Goal: Task Accomplishment & Management: Manage account settings

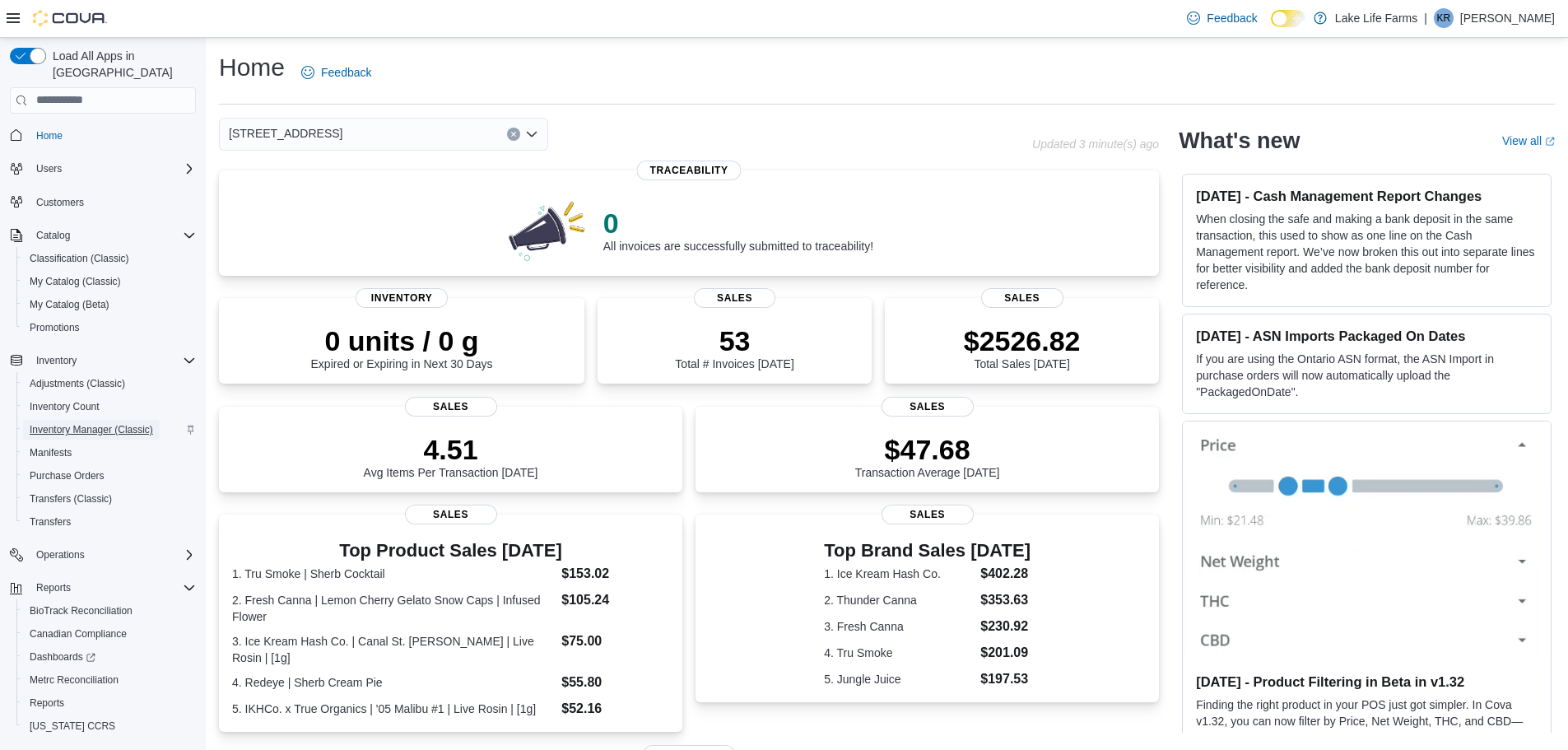
click at [121, 423] on span "Inventory Manager (Classic)" at bounding box center [91, 429] width 123 height 13
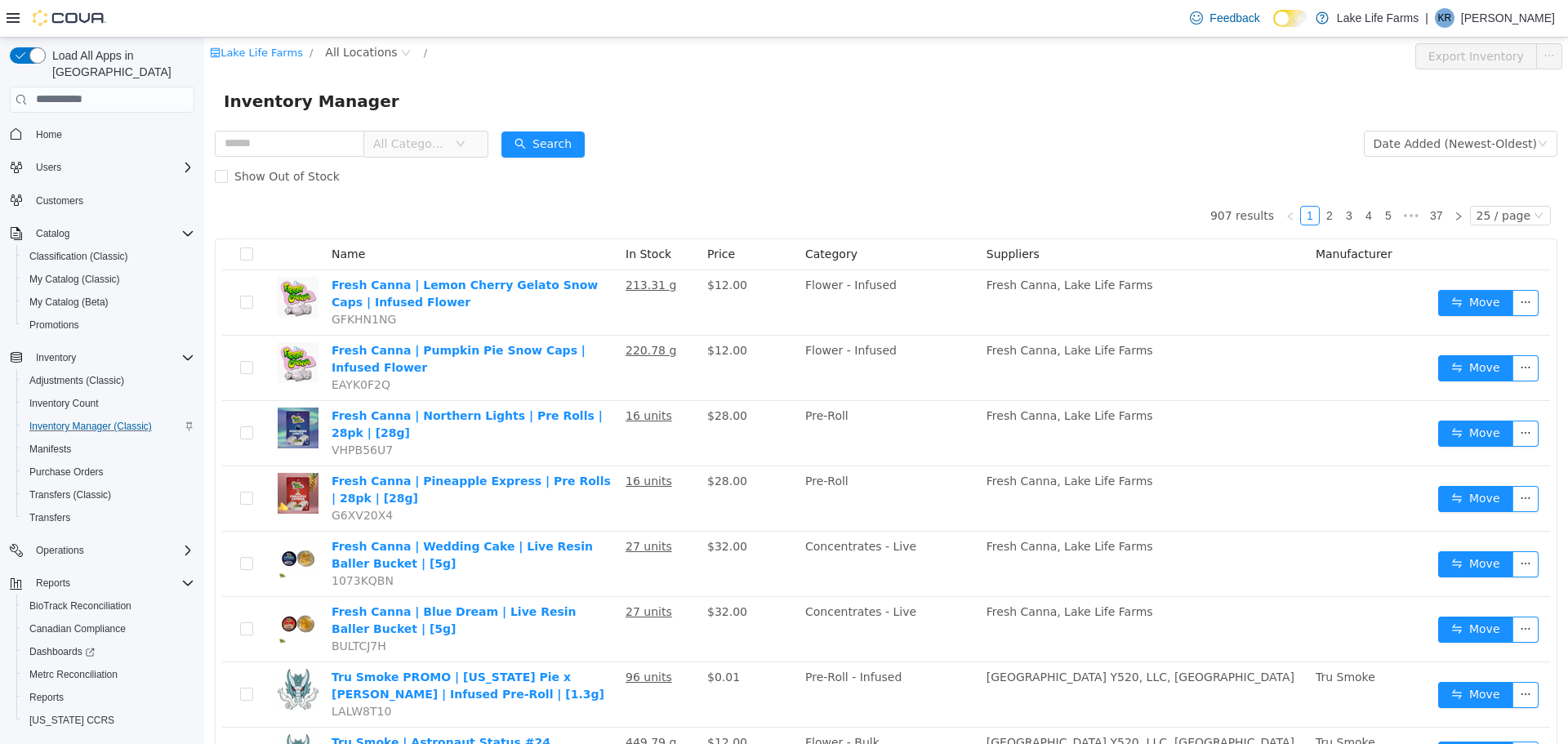
click at [344, 156] on span "All Categories" at bounding box center [351, 143] width 273 height 27
click at [329, 127] on div "All Categories" at bounding box center [351, 143] width 273 height 33
click at [322, 140] on input "text" at bounding box center [289, 143] width 149 height 26
type input "********"
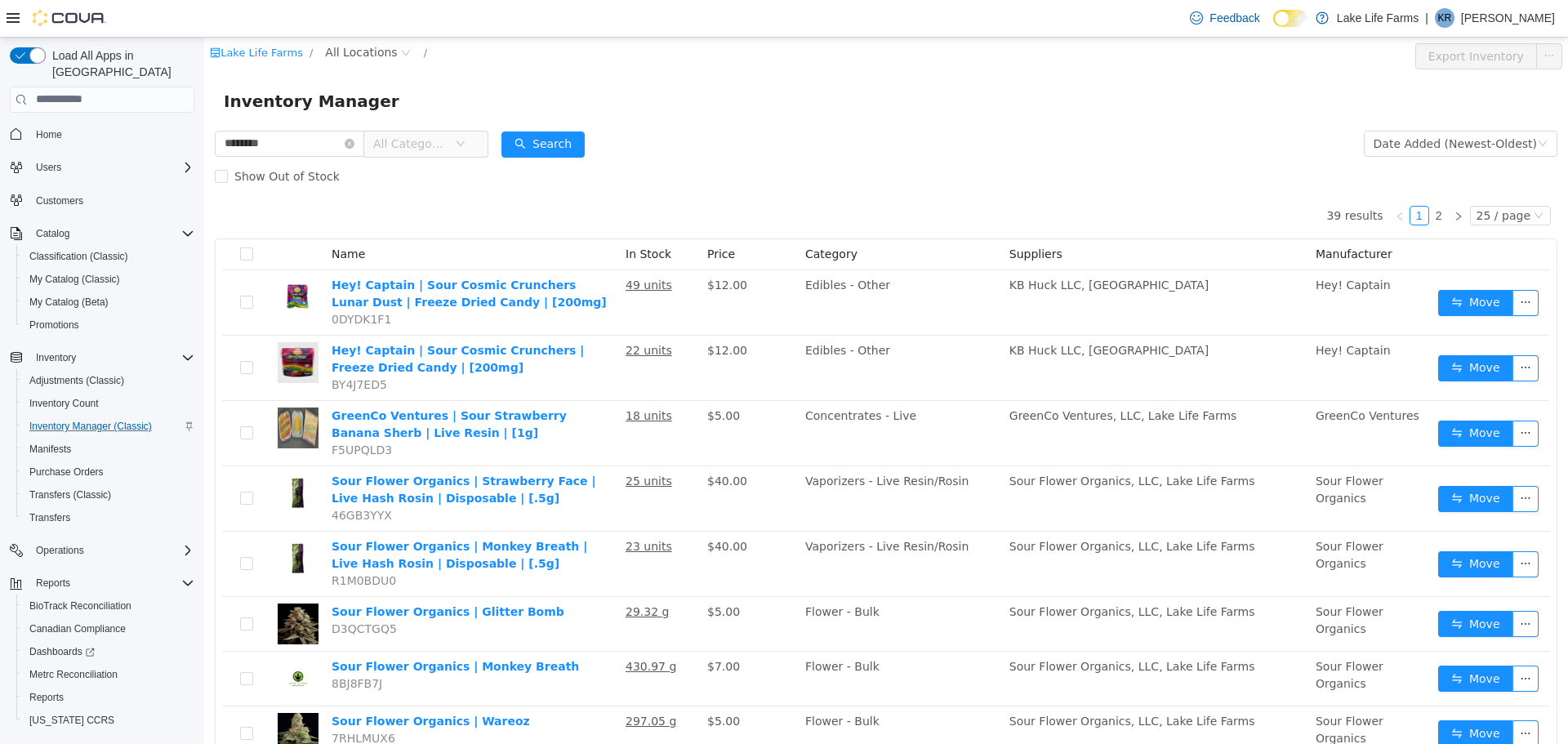
click at [466, 149] on icon "icon: down" at bounding box center [460, 143] width 10 height 11
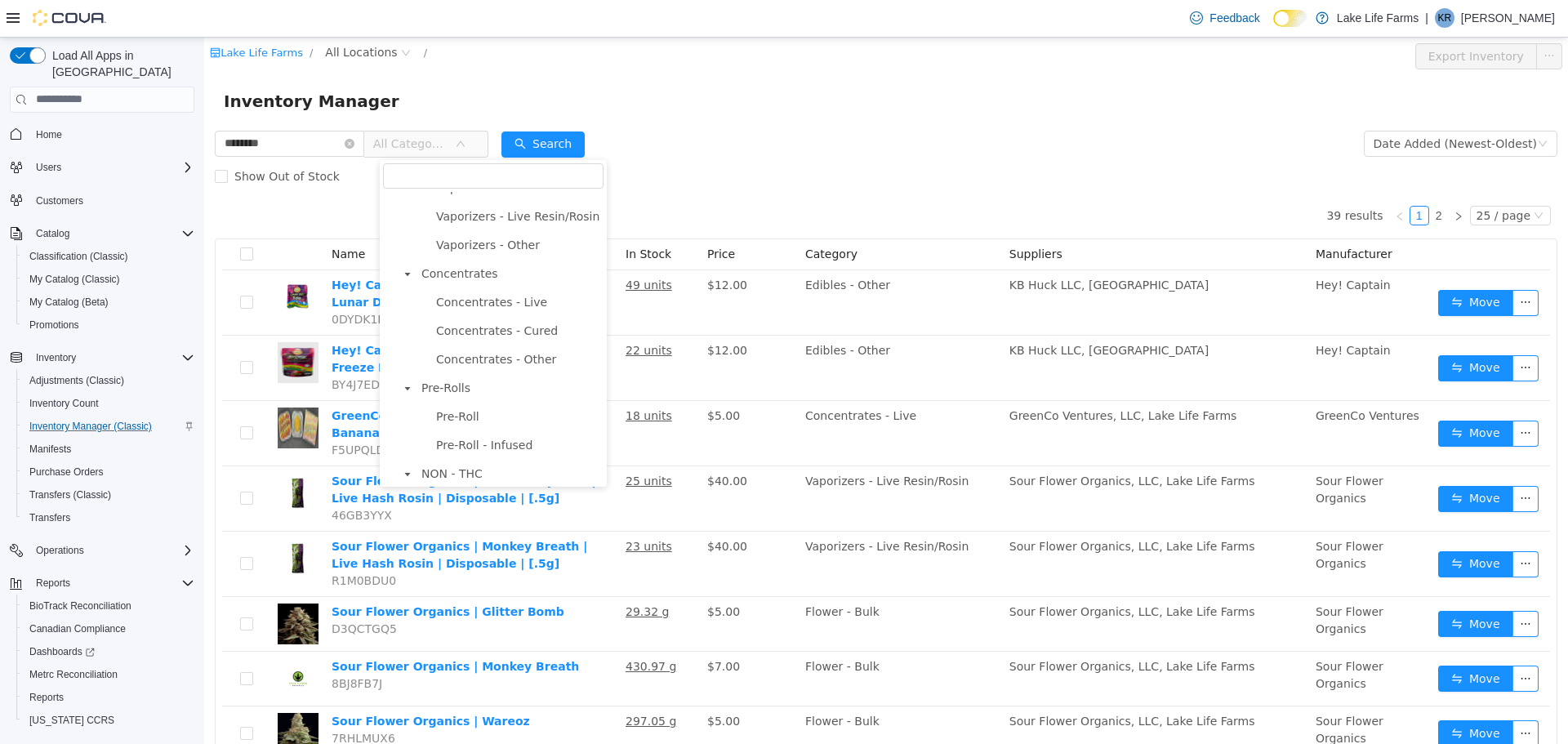
scroll to position [510, 0]
click at [457, 326] on span "Pre-Roll" at bounding box center [457, 325] width 43 height 13
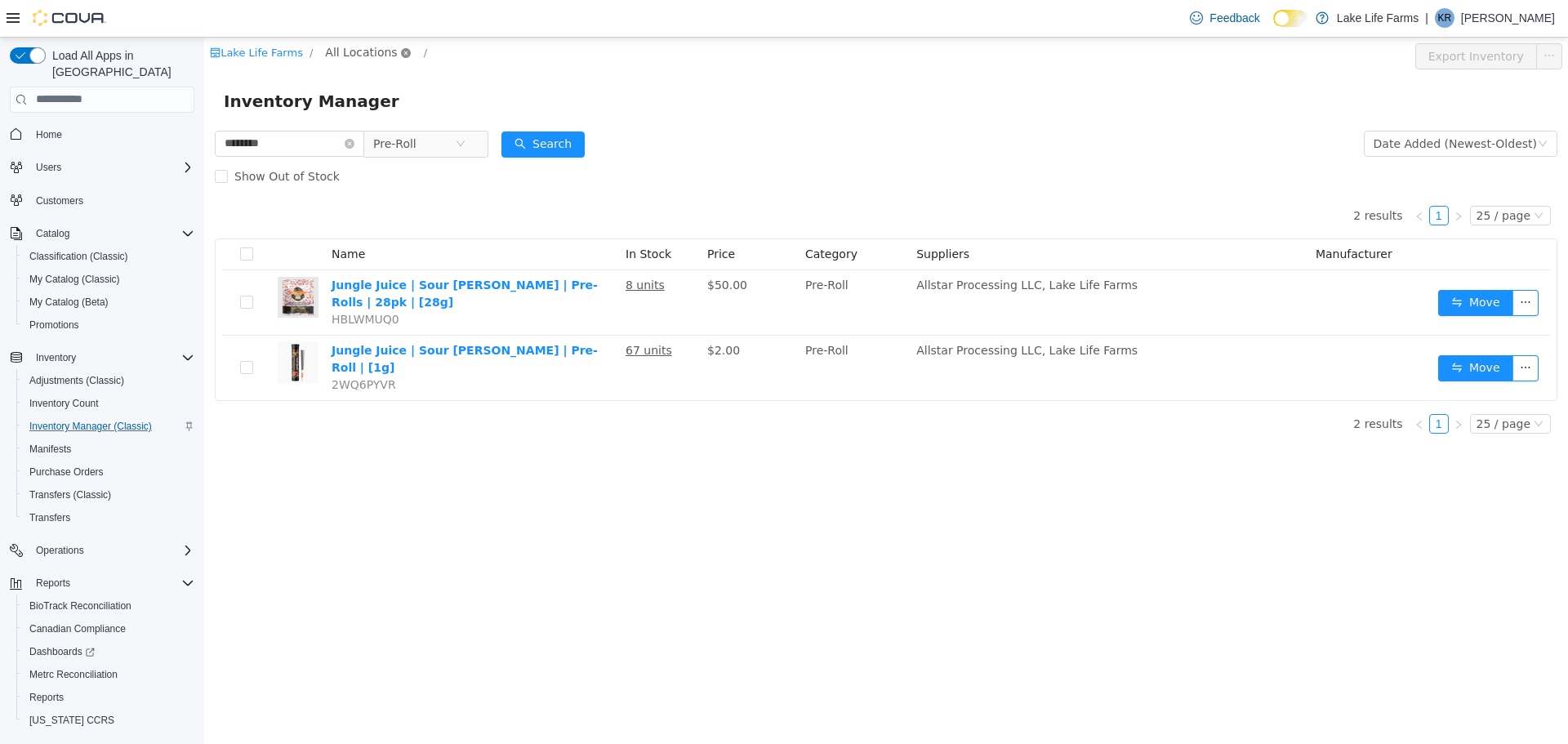
click at [401, 55] on icon "icon: close-circle" at bounding box center [406, 52] width 10 height 10
click at [367, 47] on span "All Locations" at bounding box center [361, 52] width 72 height 18
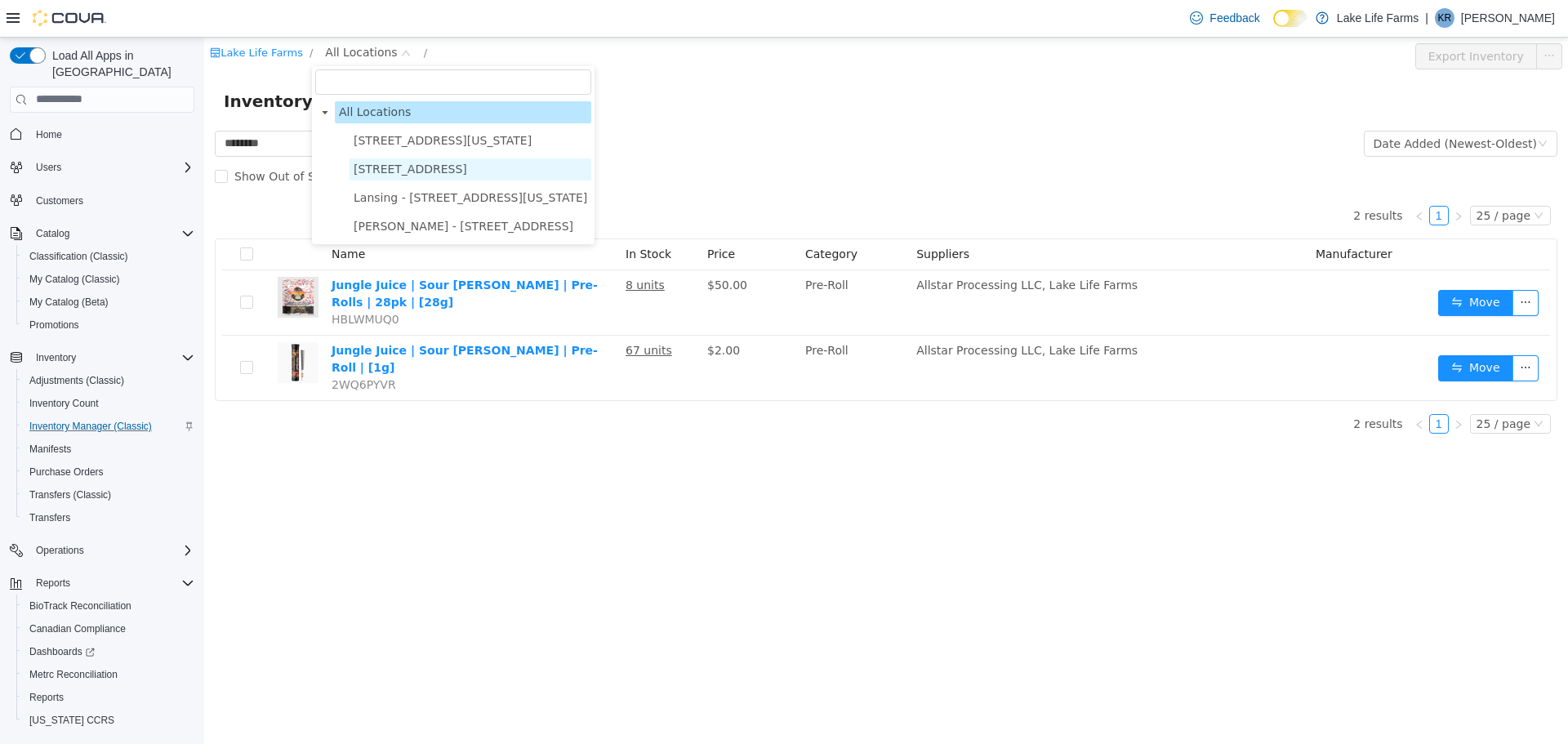
click at [382, 164] on span "[STREET_ADDRESS]" at bounding box center [409, 168] width 113 height 13
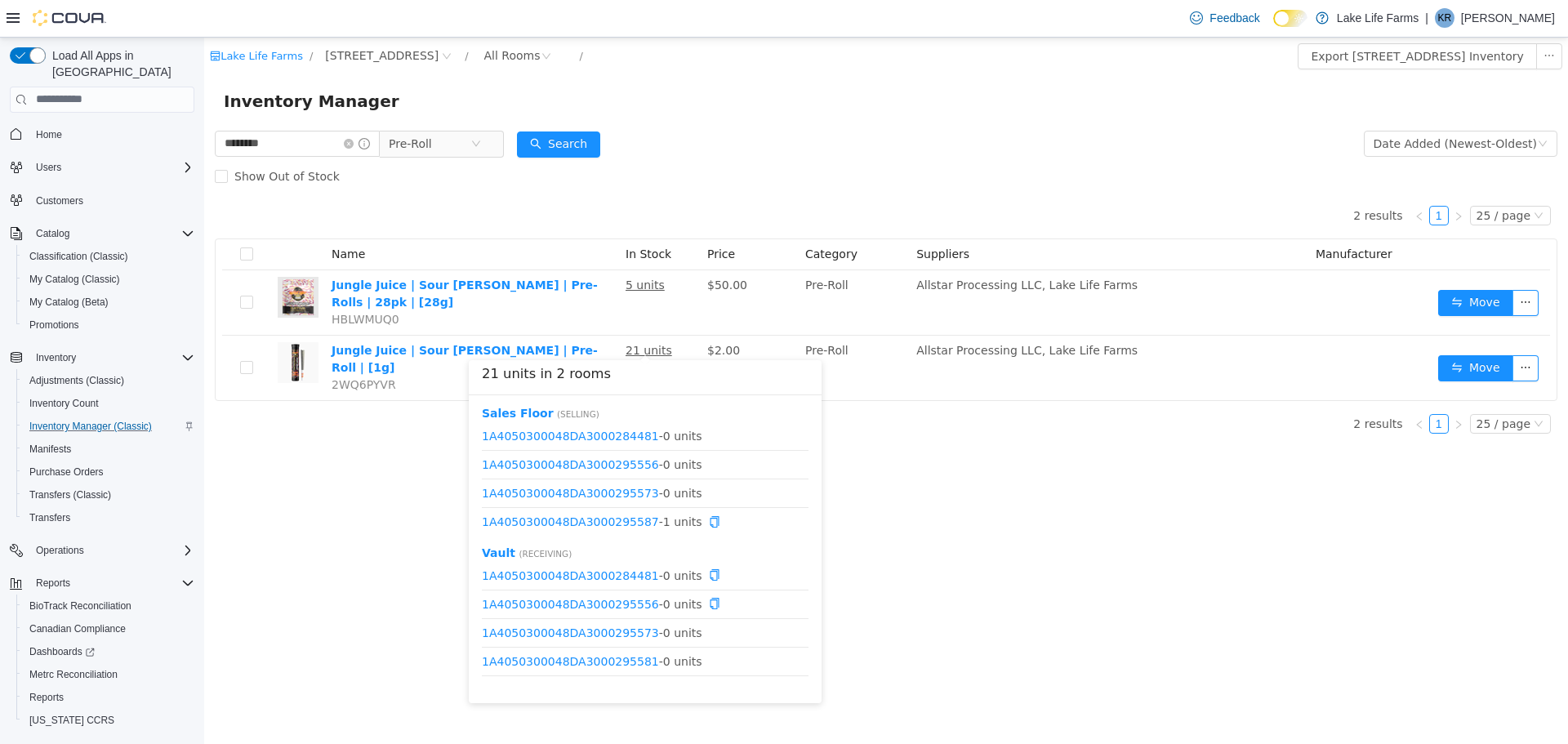
scroll to position [20, 0]
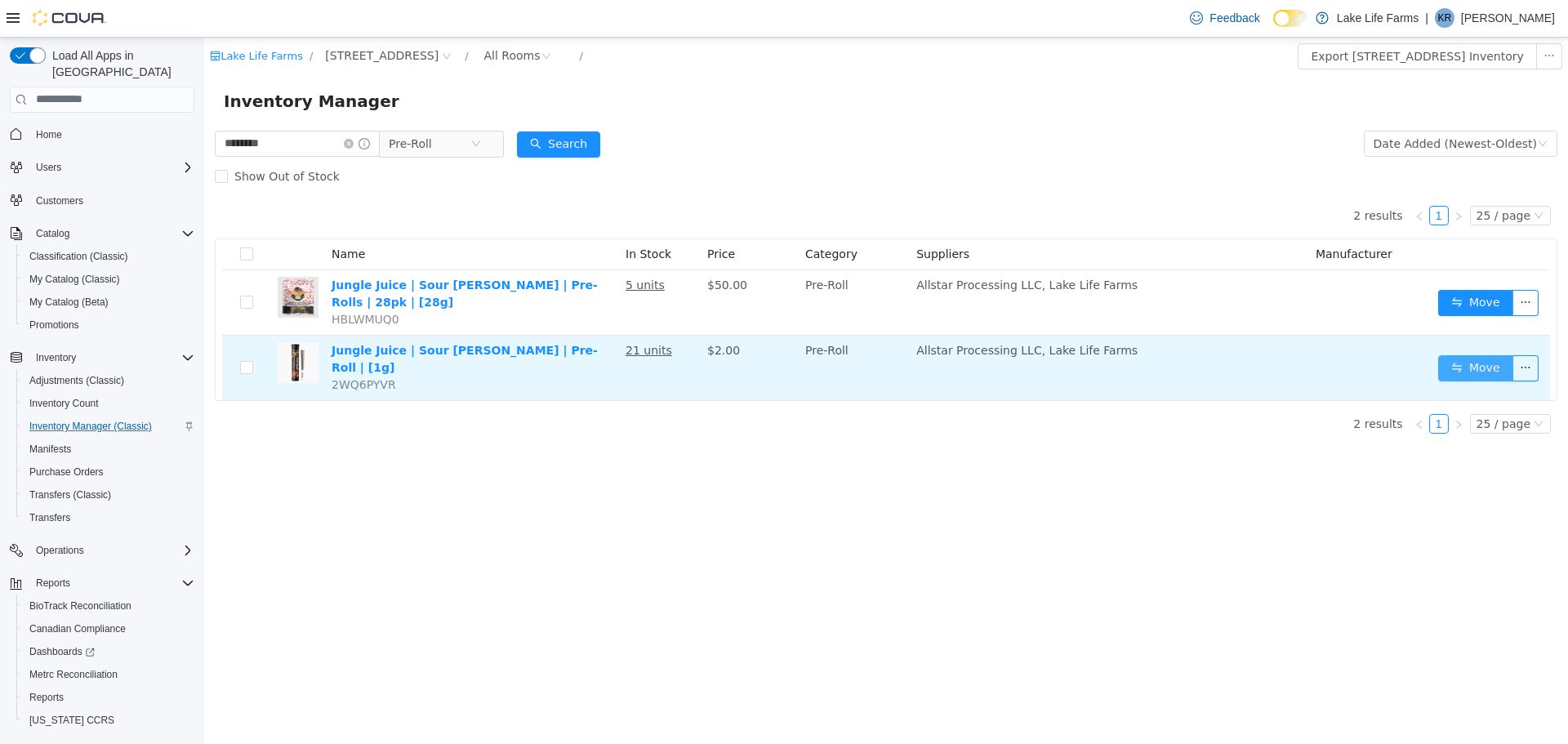
click at [1483, 354] on button "Move" at bounding box center [1476, 367] width 75 height 26
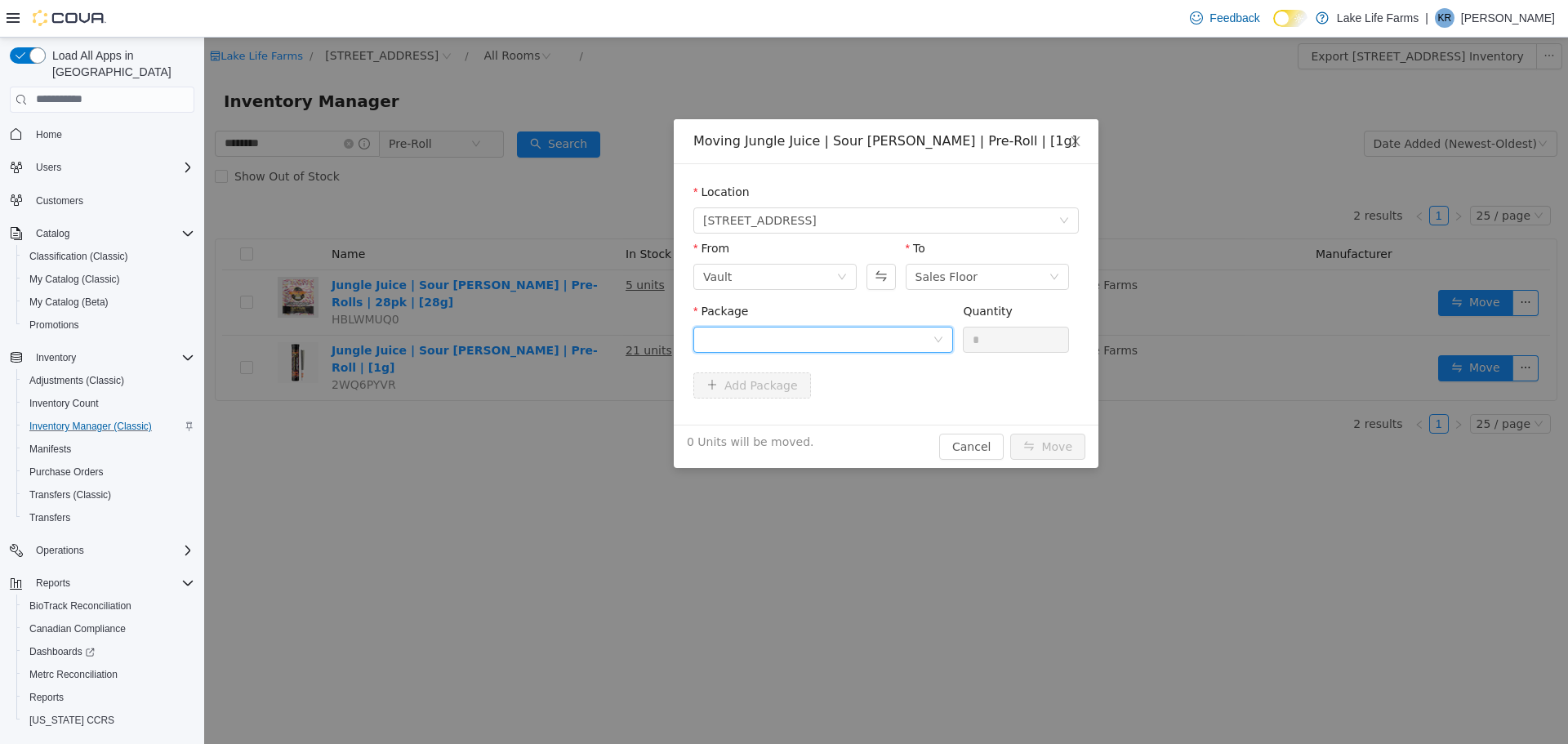
click at [928, 331] on div at bounding box center [817, 338] width 229 height 25
click at [885, 269] on button "Swap" at bounding box center [881, 276] width 29 height 26
click at [939, 348] on div at bounding box center [824, 338] width 259 height 26
click at [920, 415] on li "1A4050300048DA3000295587 Quantity : 1 Unit" at bounding box center [824, 406] width 259 height 44
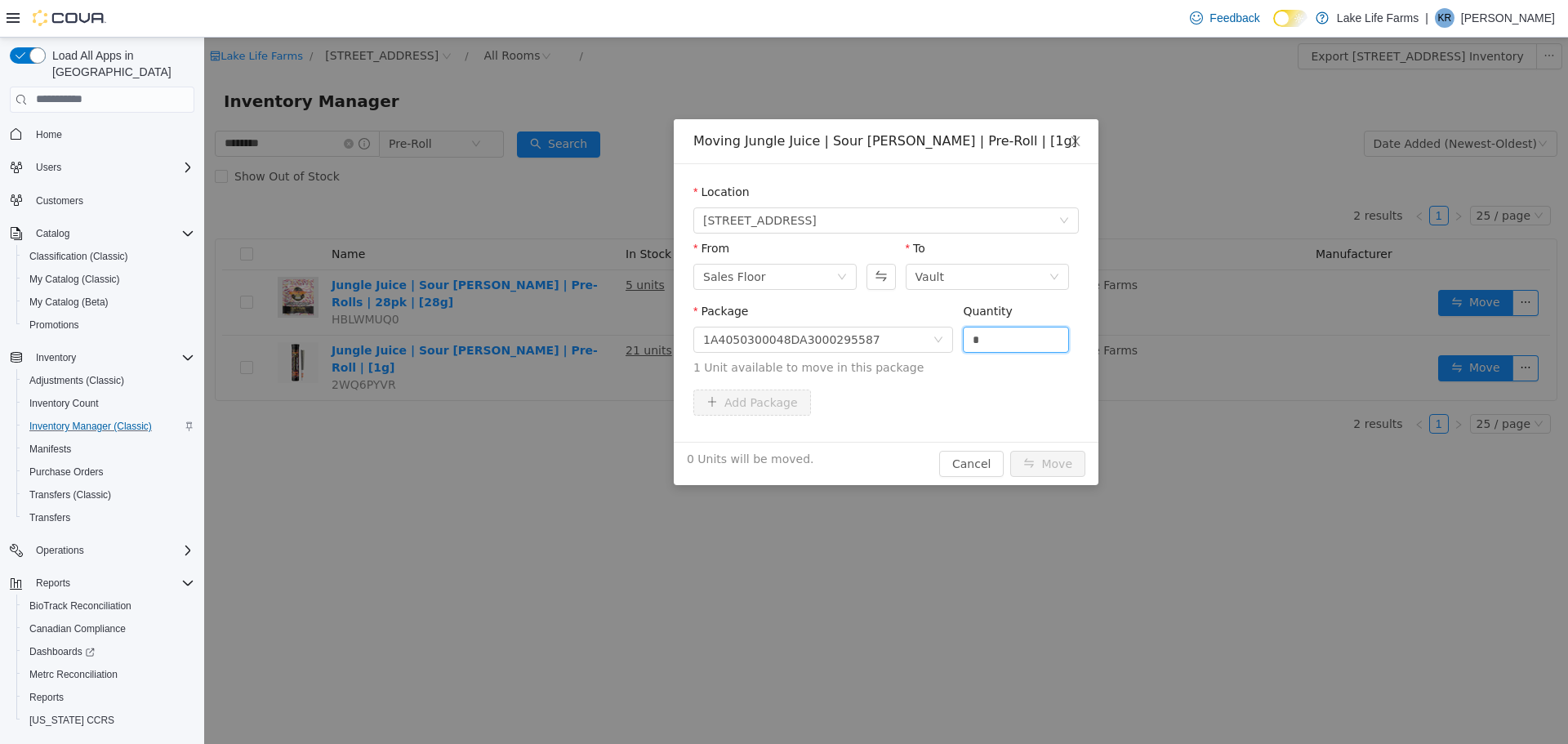
drag, startPoint x: 992, startPoint y: 339, endPoint x: 963, endPoint y: 338, distance: 29.0
click at [963, 338] on div "Package 1A4050300048DA3000295587 Quantity * 1 Unit available to move in this pa…" at bounding box center [886, 338] width 386 height 74
type input "*"
click at [1046, 463] on button "Move" at bounding box center [1048, 463] width 75 height 26
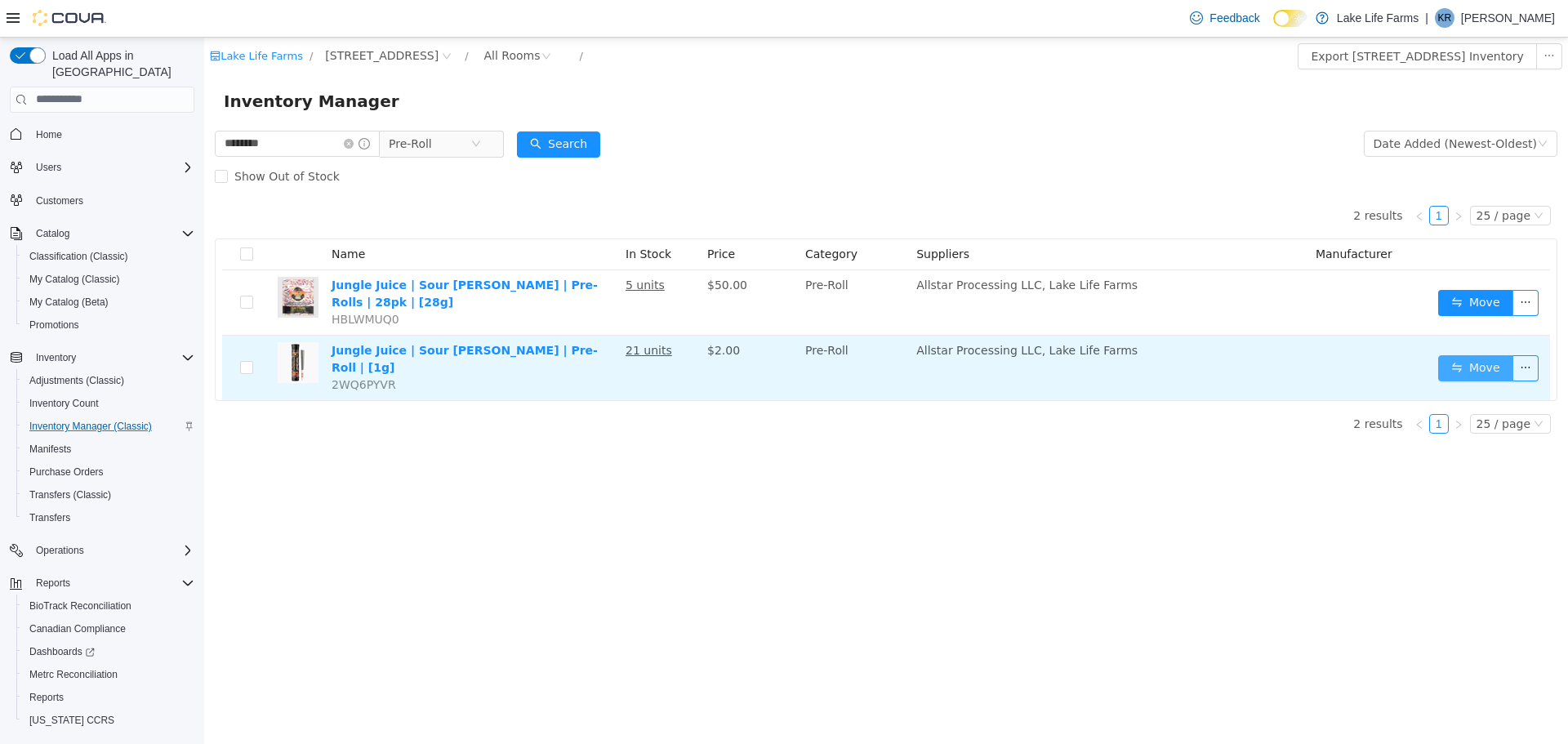
click at [1466, 363] on button "Move" at bounding box center [1476, 367] width 75 height 26
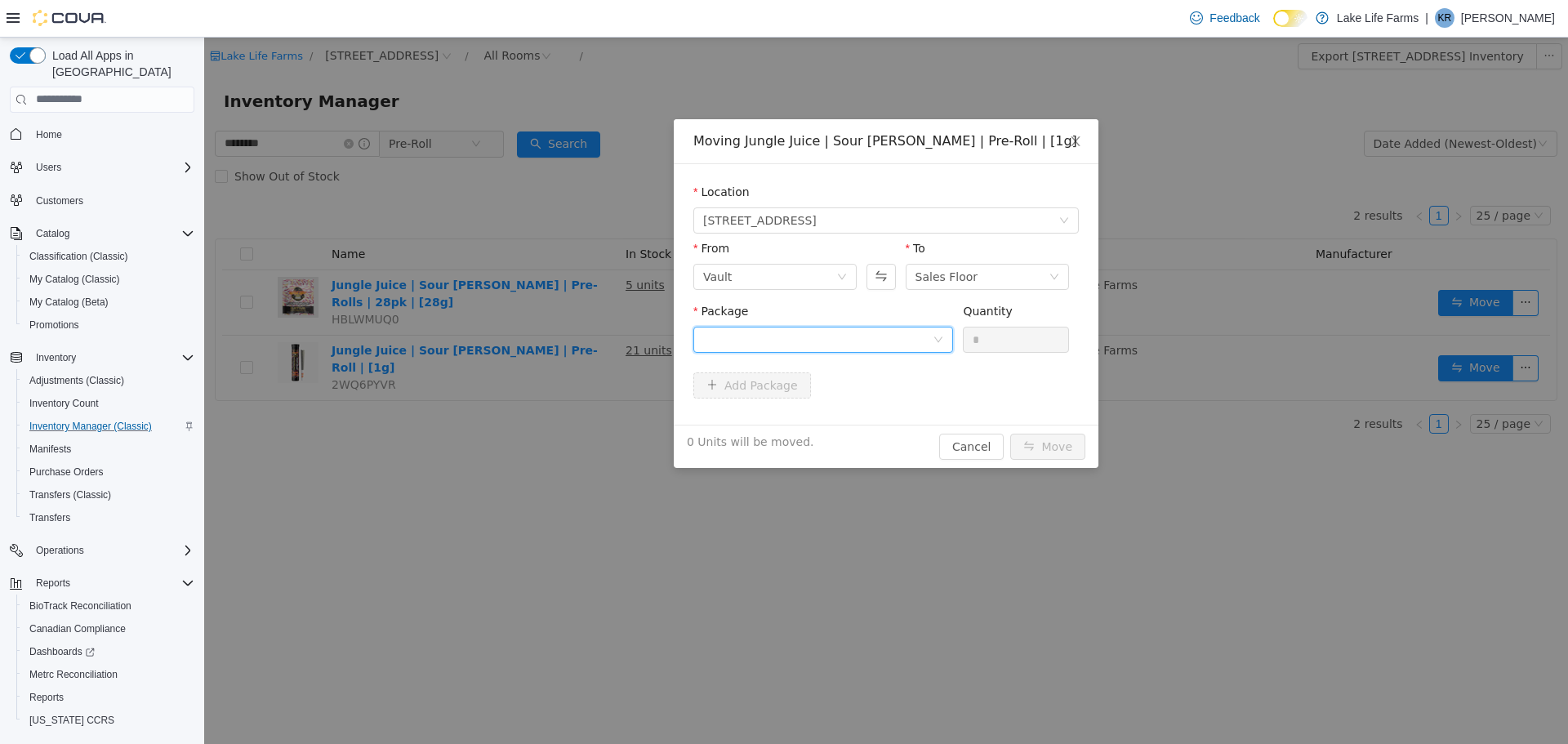
click at [918, 345] on div at bounding box center [817, 338] width 229 height 25
click at [892, 401] on li "1A4050300048DA3000295587 Quantity : 21 Units" at bounding box center [824, 406] width 259 height 44
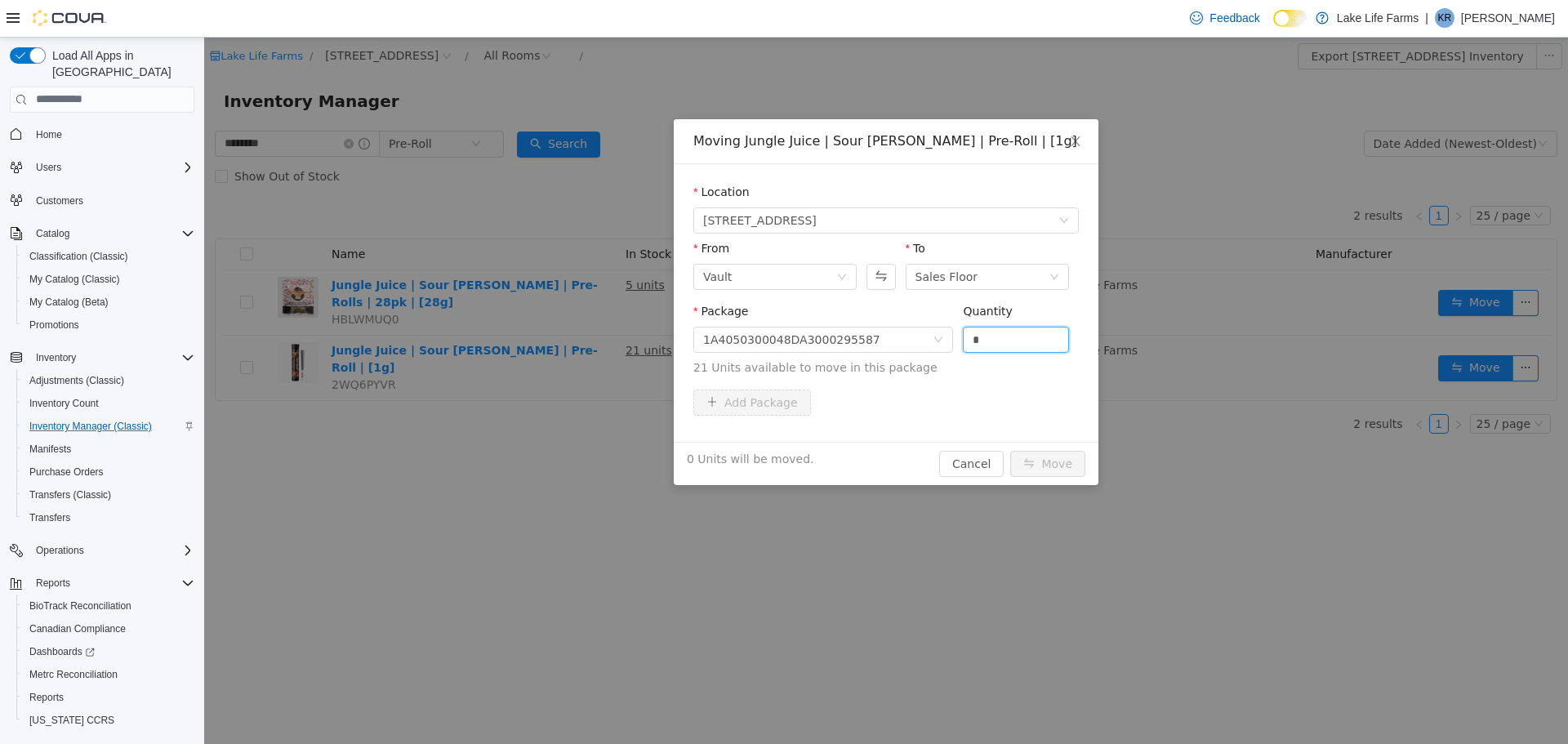
drag, startPoint x: 989, startPoint y: 338, endPoint x: 908, endPoint y: 360, distance: 83.9
click at [908, 360] on span "Package 1A4050300048DA3000295587 Quantity * 21 Units available to move in this …" at bounding box center [886, 339] width 386 height 72
type input "**"
click at [1055, 461] on button "Move" at bounding box center [1048, 463] width 75 height 26
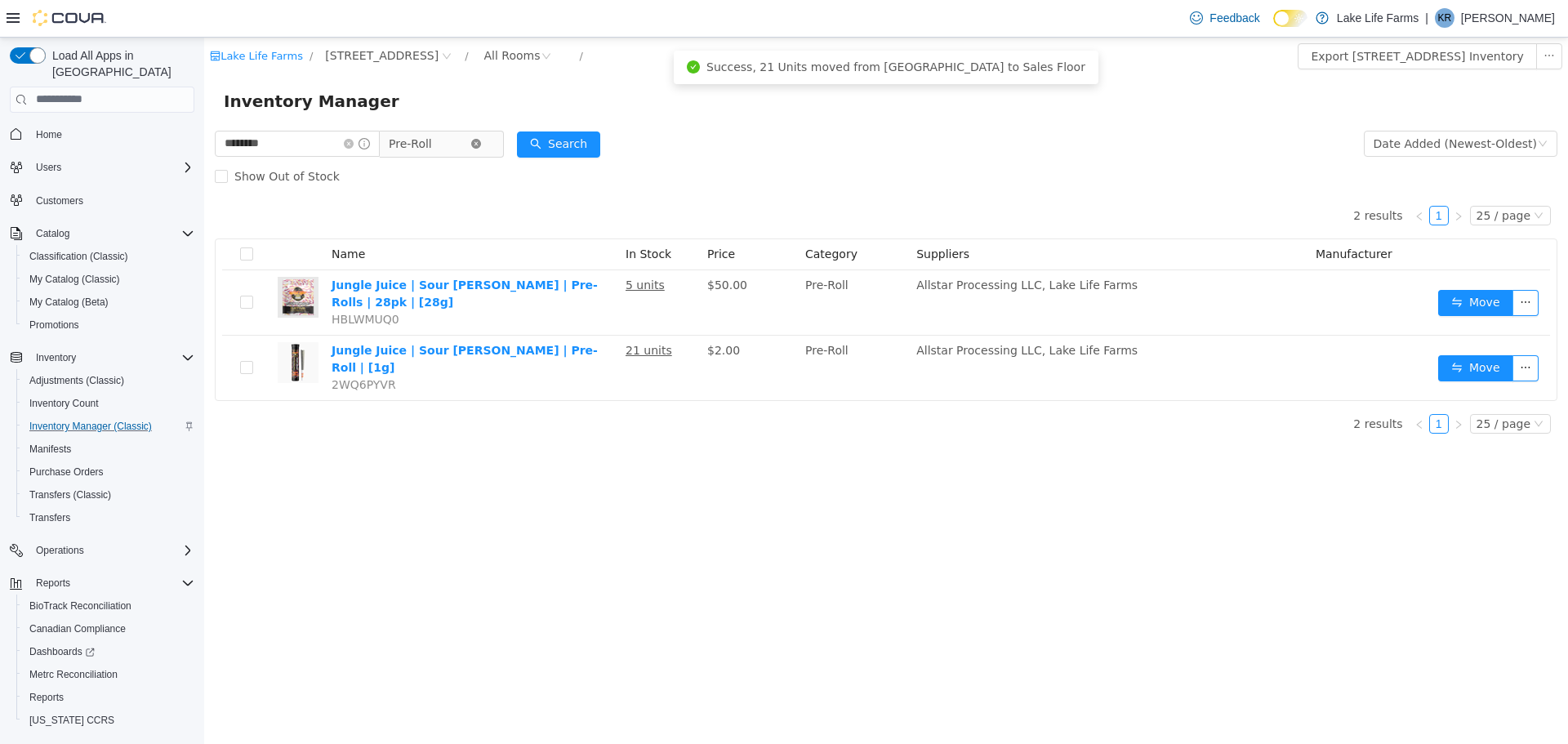
click at [481, 148] on icon "icon: close-circle" at bounding box center [476, 143] width 10 height 10
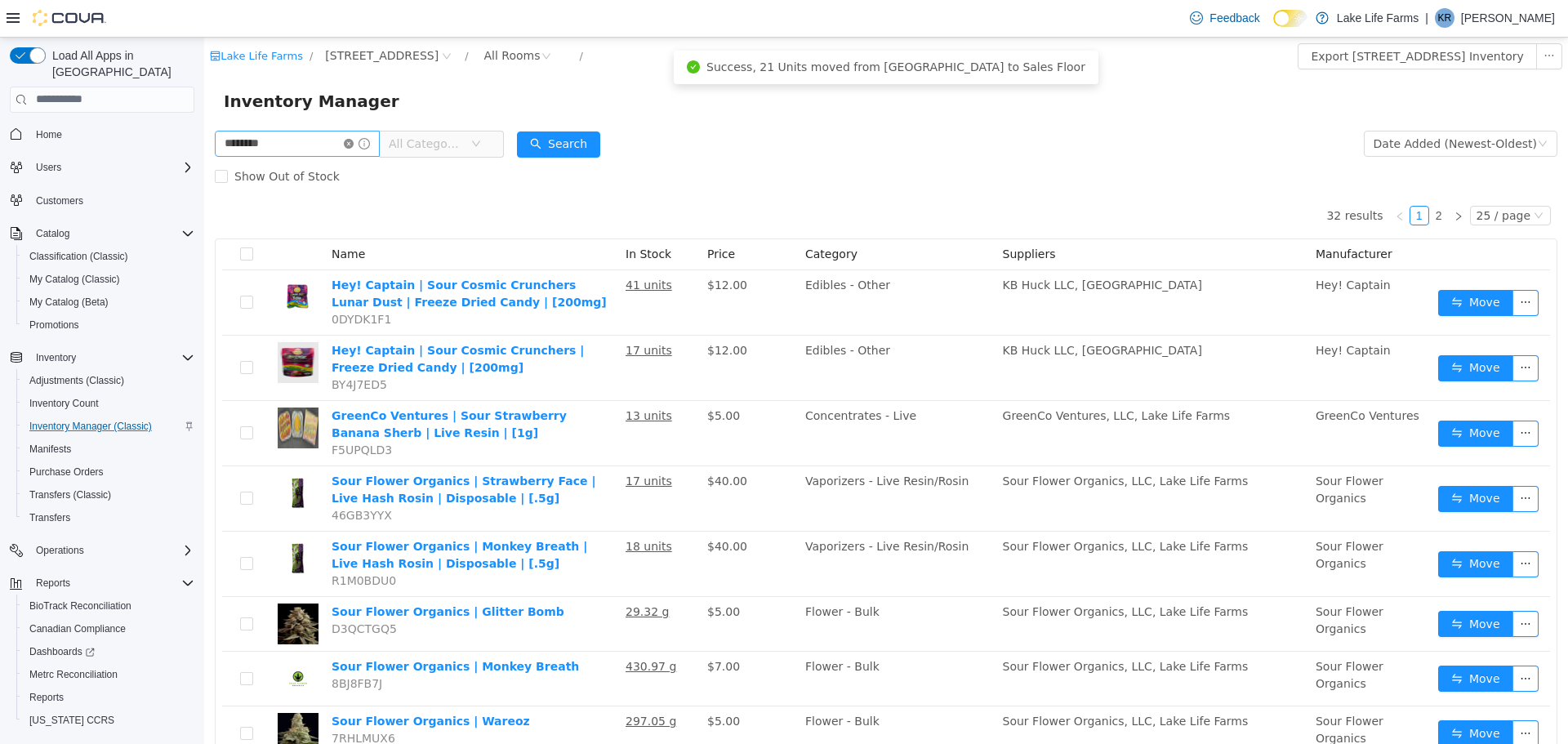
click at [353, 142] on icon "icon: close-circle" at bounding box center [349, 143] width 10 height 10
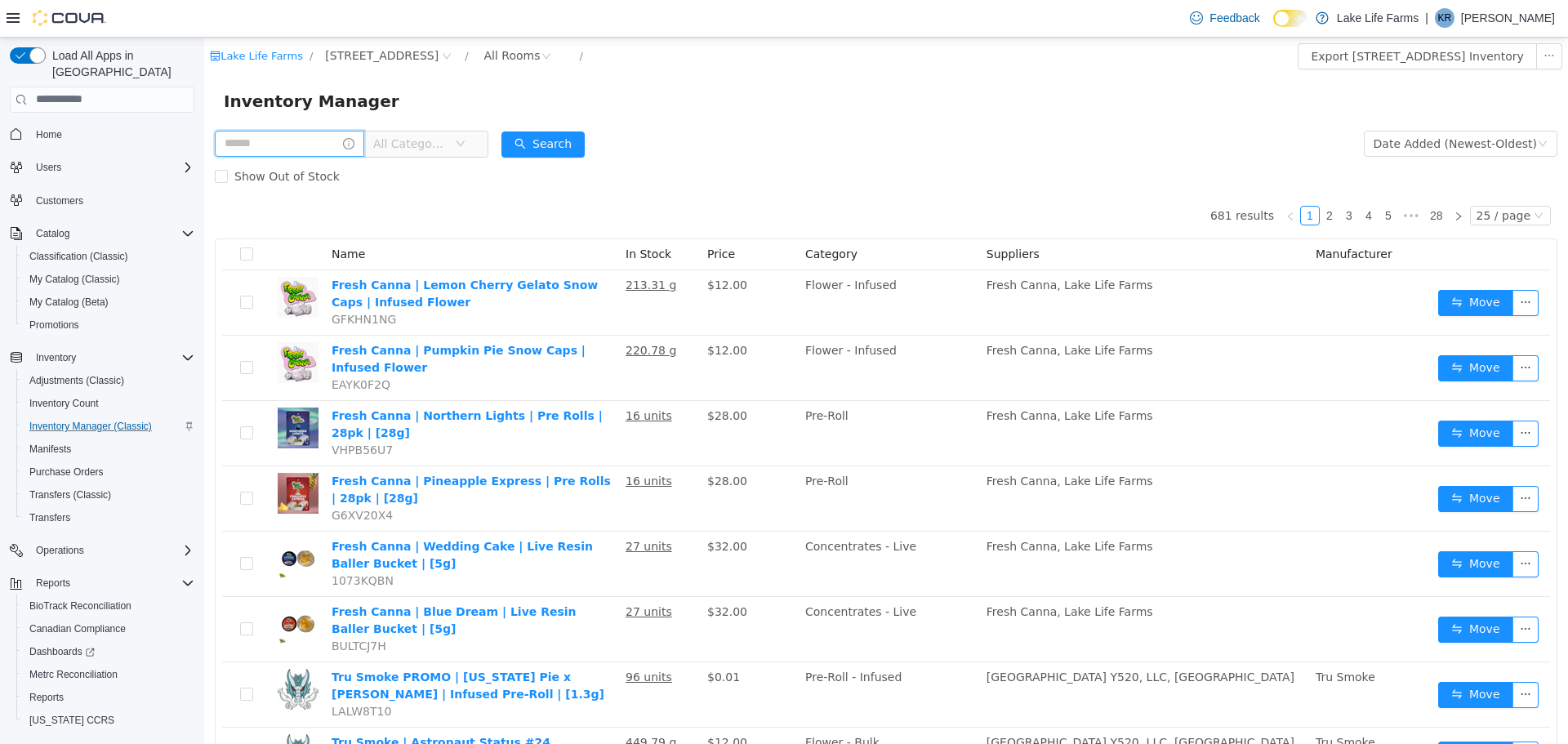
click at [306, 149] on input "text" at bounding box center [289, 143] width 149 height 26
click at [875, 109] on div "Inventory Manager" at bounding box center [886, 100] width 1325 height 26
click at [298, 143] on input "text" at bounding box center [289, 143] width 149 height 26
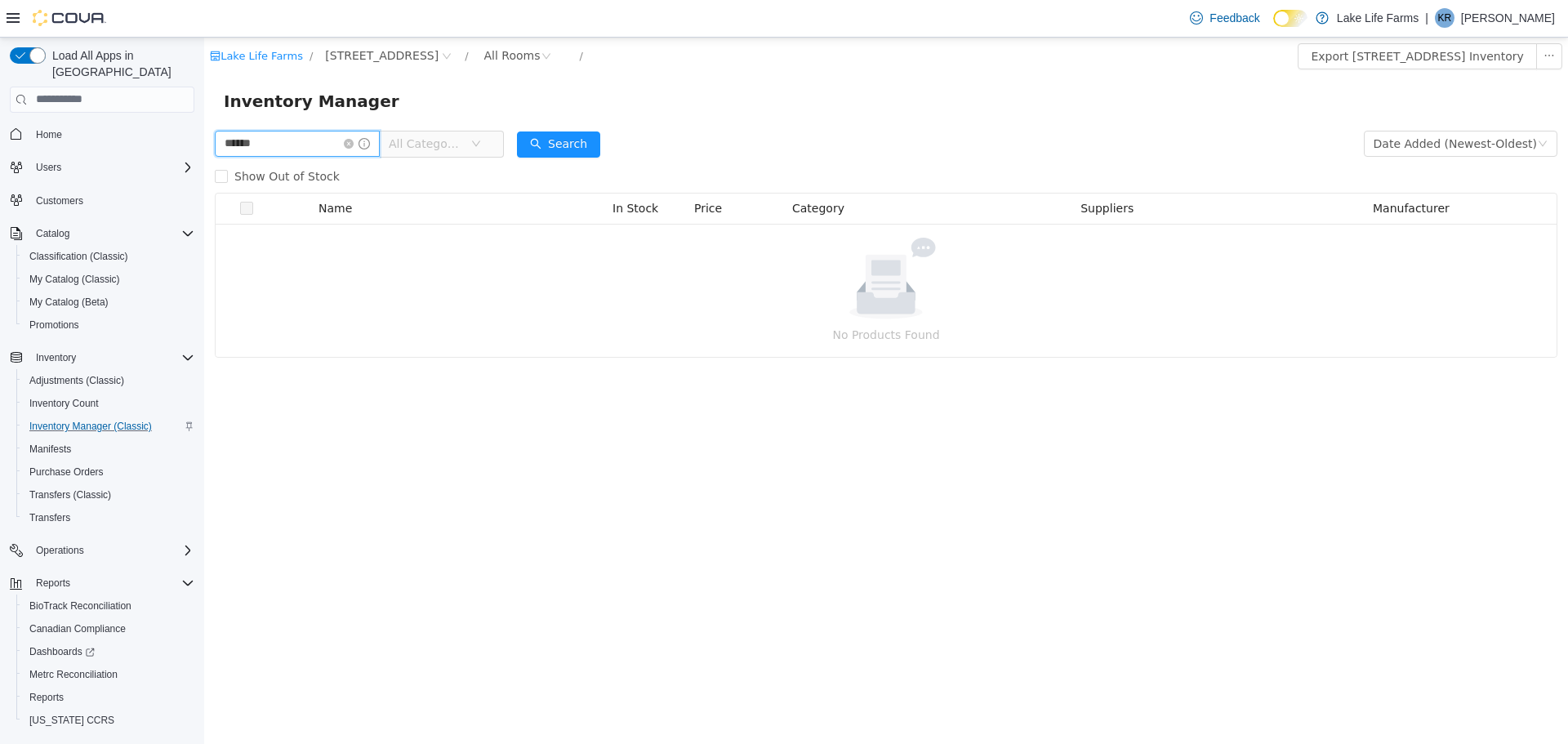
drag, startPoint x: 316, startPoint y: 134, endPoint x: 72, endPoint y: 212, distance: 256.2
click at [204, 212] on html "Lake Life Farms / [STREET_ADDRESS] / All Rooms / Export [STREET_ADDRESS] Invent…" at bounding box center [886, 390] width 1364 height 706
type input "********"
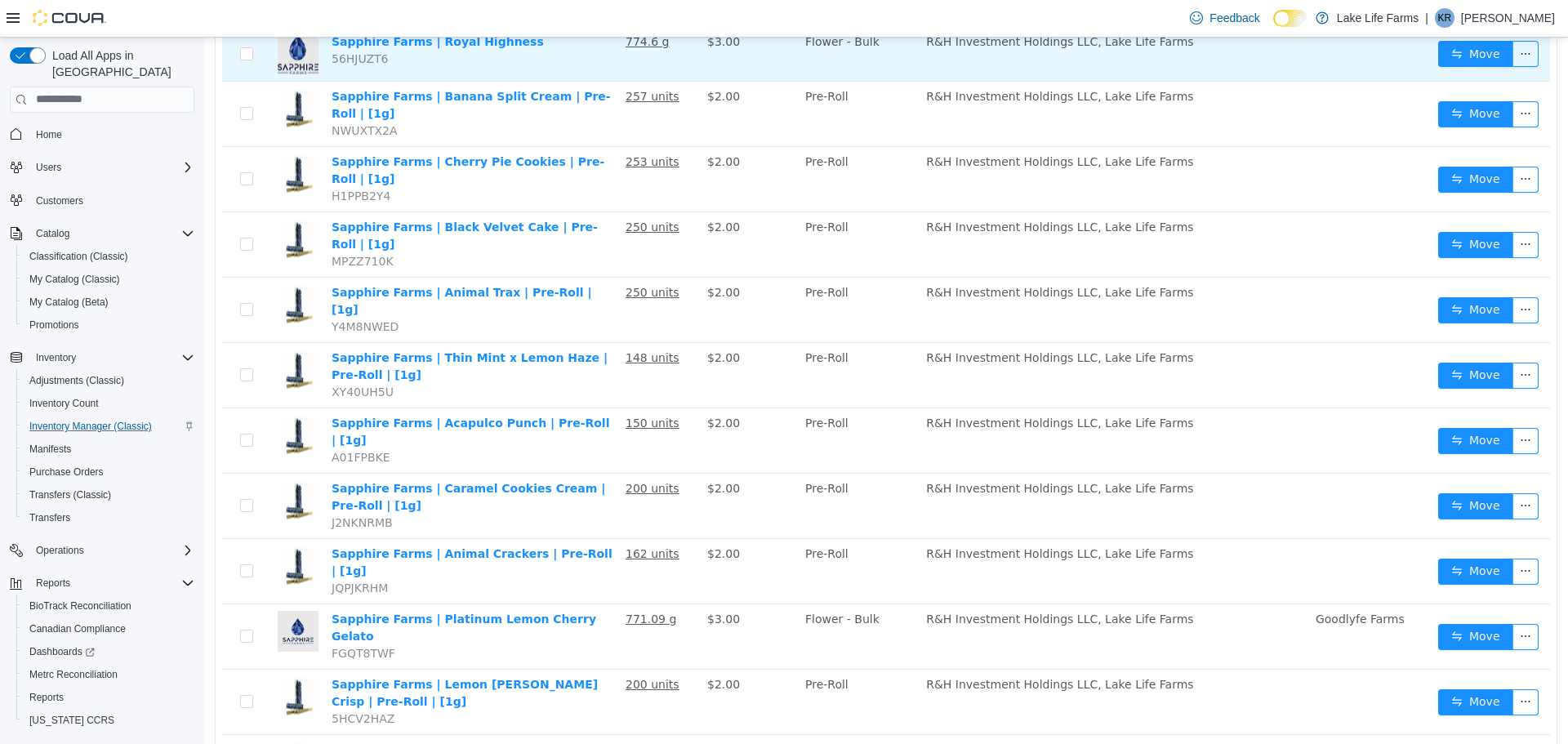
scroll to position [418, 0]
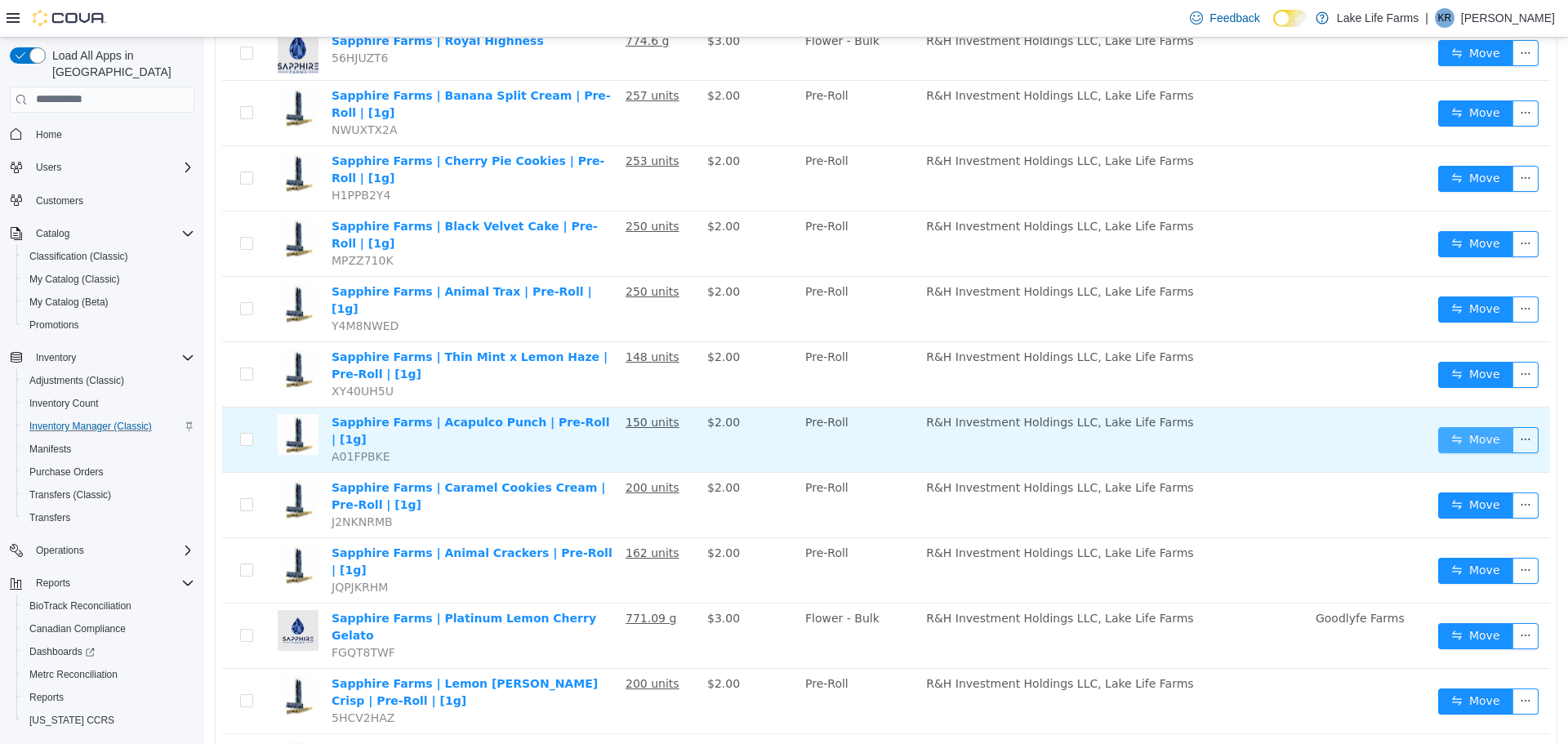
click at [1451, 426] on button "Move" at bounding box center [1476, 439] width 75 height 26
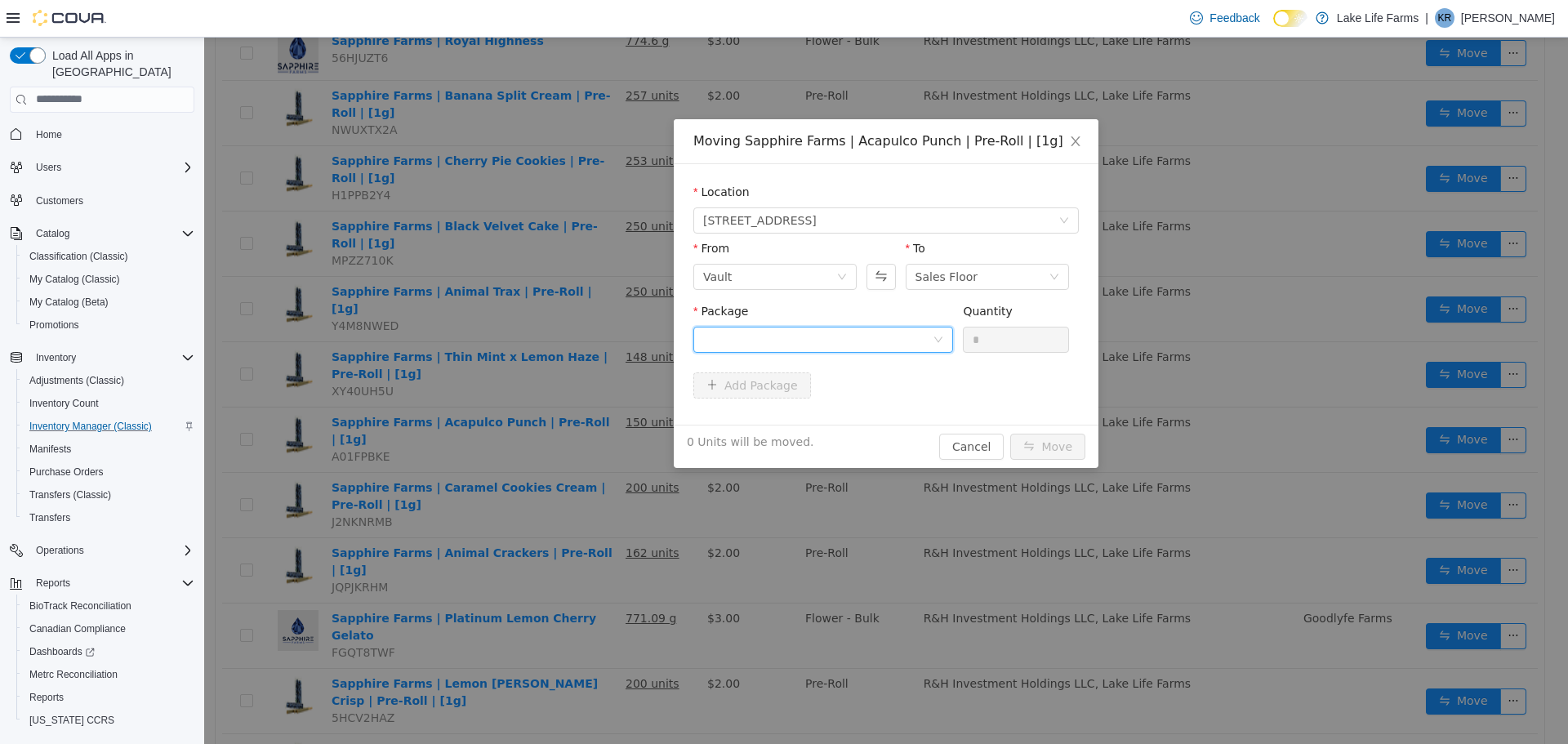
click at [934, 330] on div at bounding box center [824, 338] width 259 height 26
click at [910, 396] on li "1A405030000C92F000110041 Quantity : 150 Units" at bounding box center [824, 406] width 259 height 44
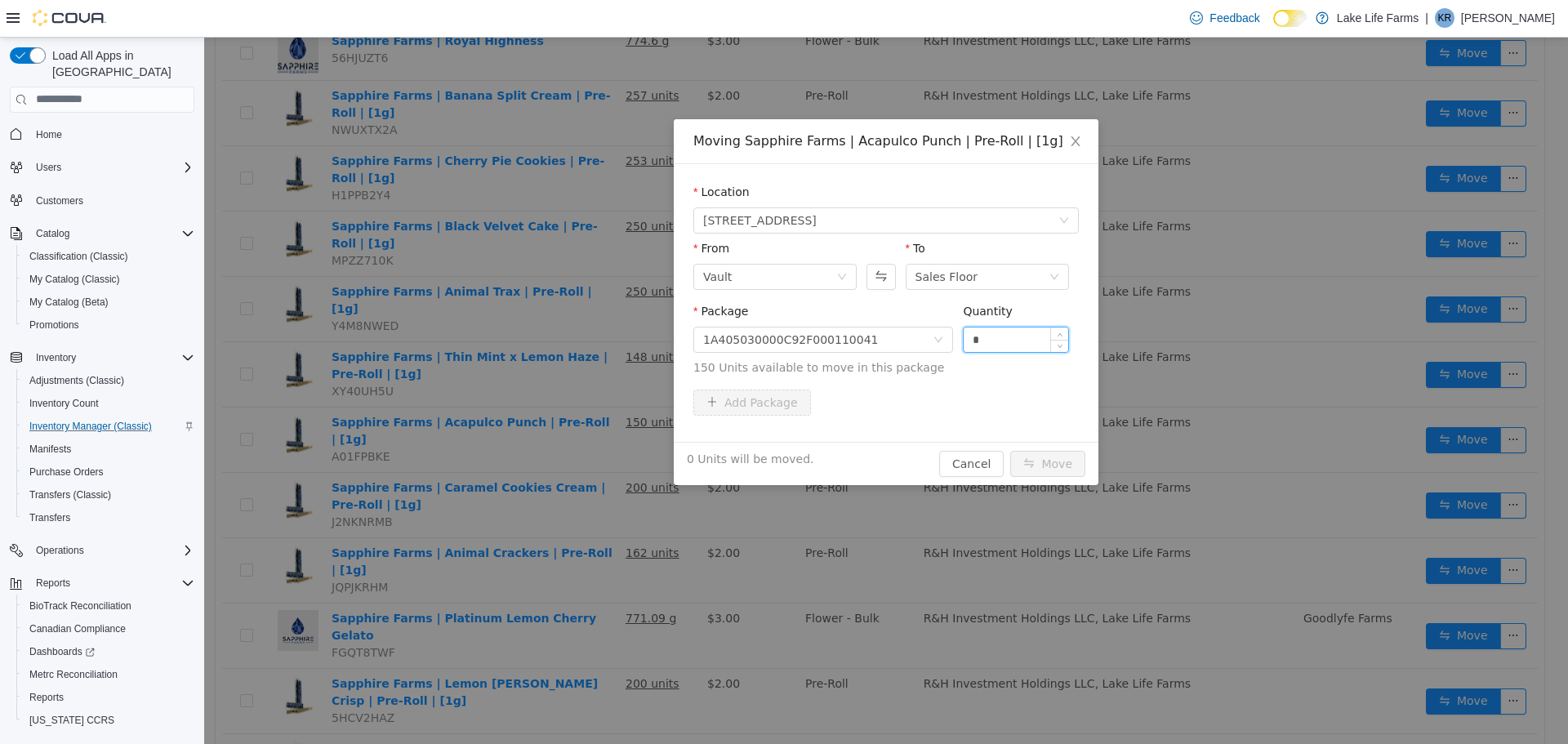
drag, startPoint x: 987, startPoint y: 330, endPoint x: 973, endPoint y: 330, distance: 14.0
click at [973, 330] on input "*" at bounding box center [1016, 338] width 105 height 25
type input "**"
click at [1043, 464] on button "Move" at bounding box center [1048, 463] width 75 height 26
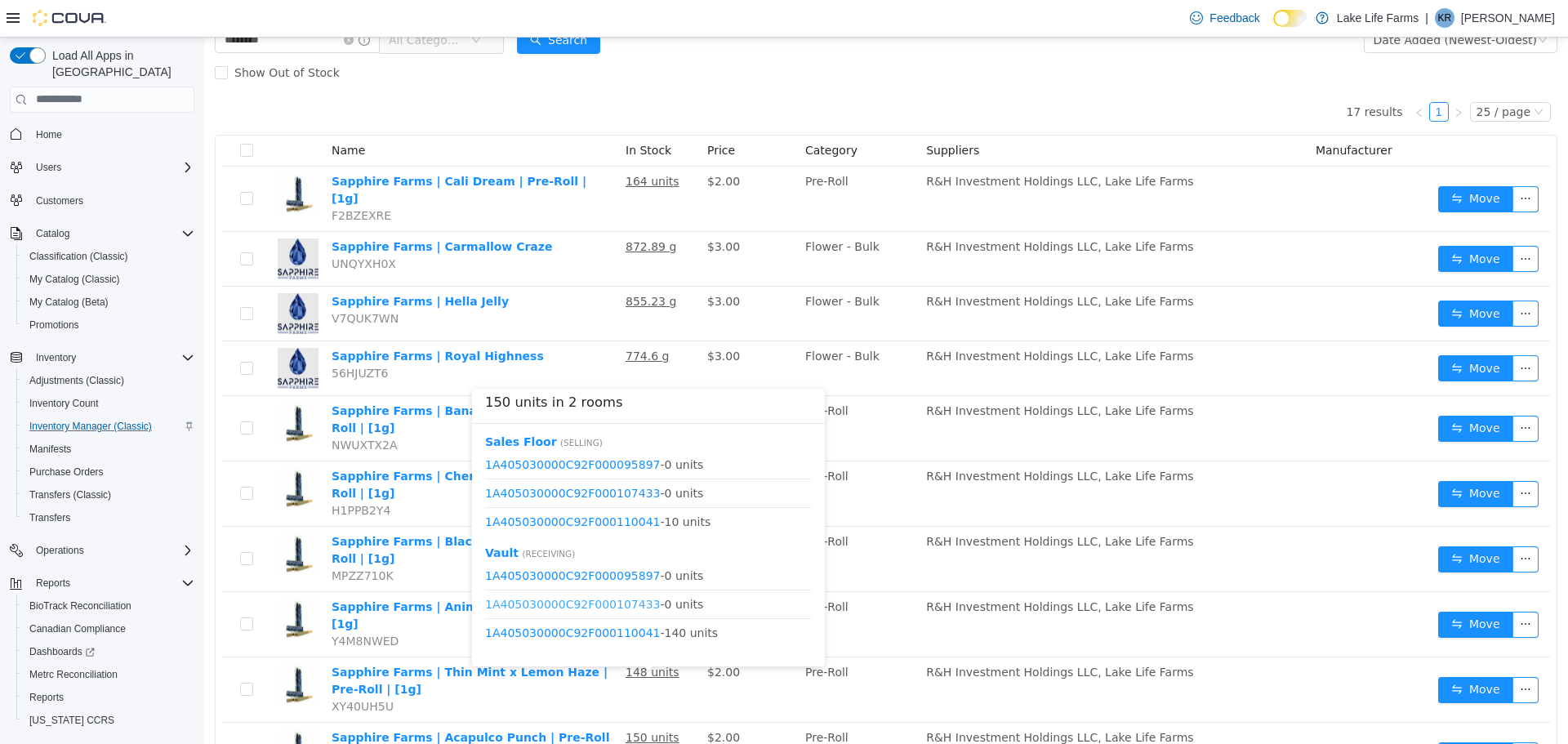
scroll to position [0, 0]
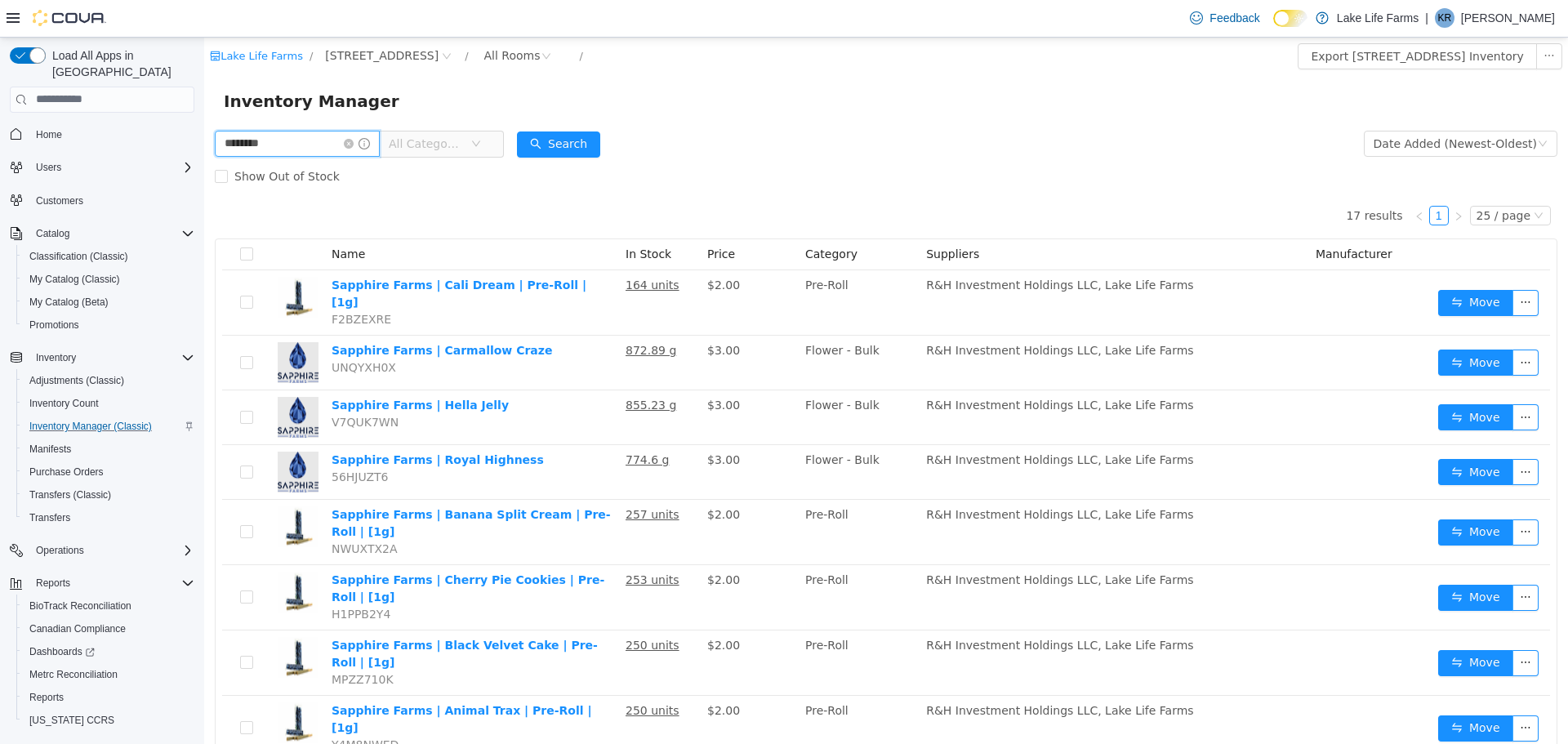
drag, startPoint x: 290, startPoint y: 140, endPoint x: 112, endPoint y: 120, distance: 179.1
click at [204, 120] on html "Lake Life Farms / [STREET_ADDRESS] / All Rooms / Export [STREET_ADDRESS] Invent…" at bounding box center [886, 390] width 1364 height 706
type input "******"
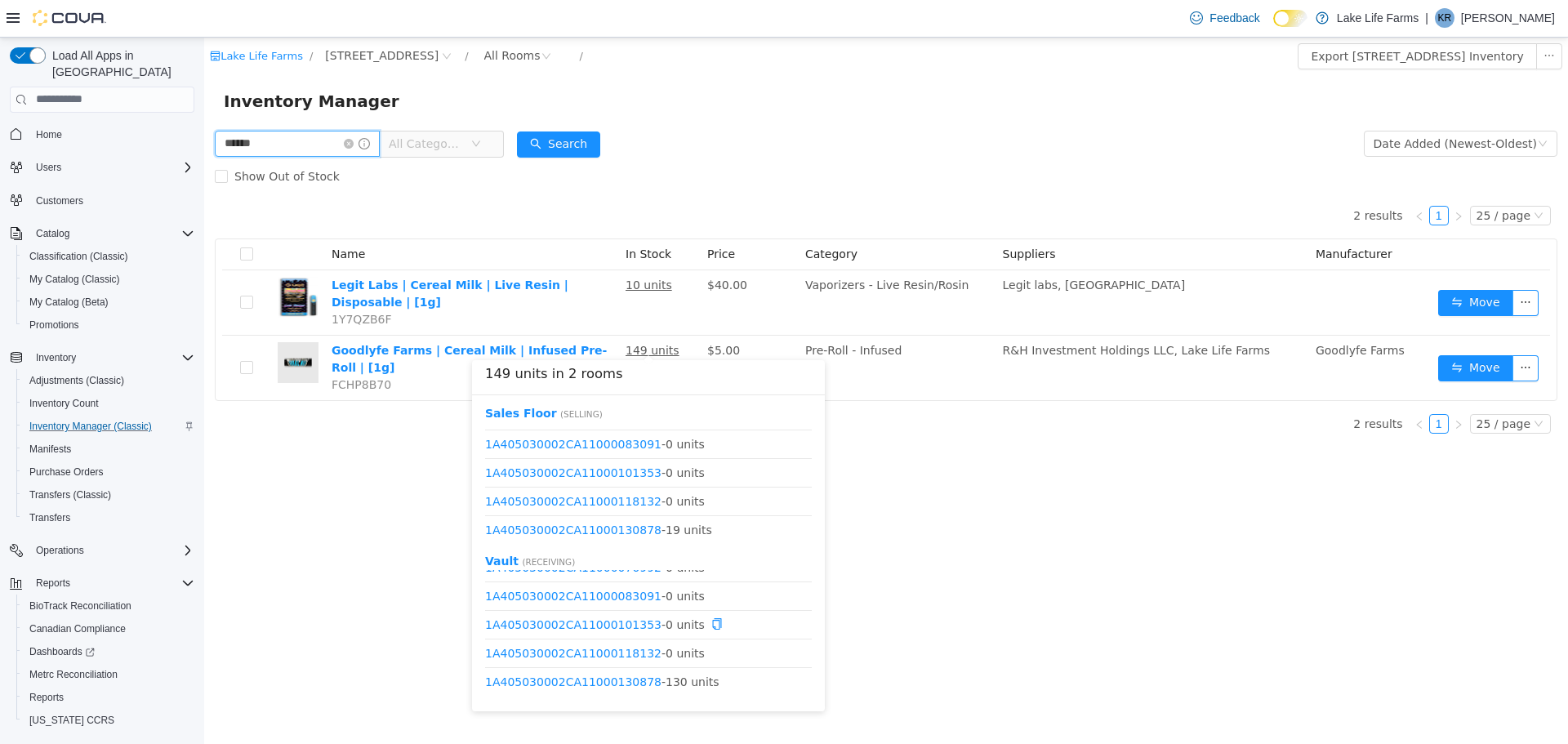
scroll to position [77, 0]
click at [605, 647] on link "1A405030002CA11000118132" at bounding box center [573, 648] width 177 height 13
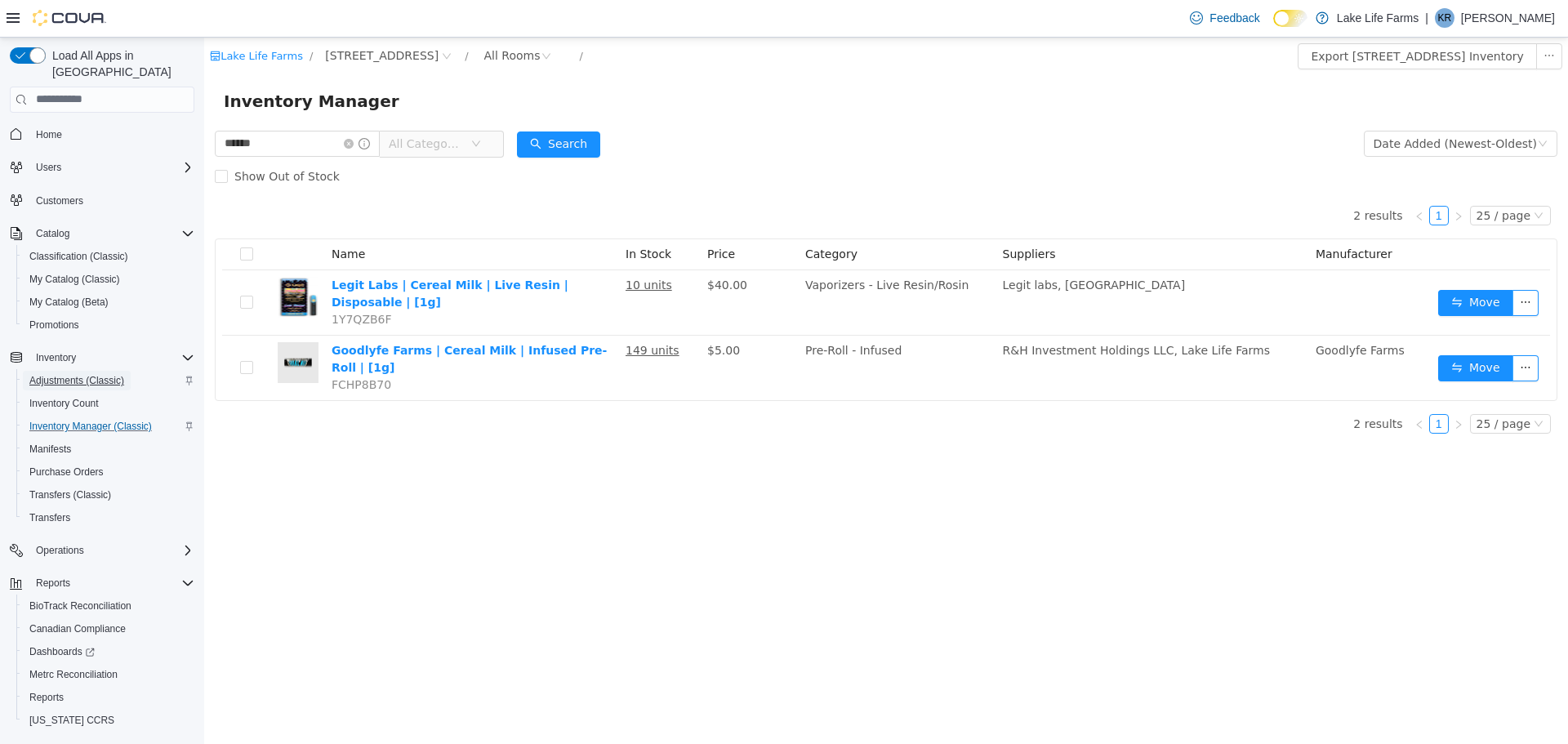
click at [96, 374] on span "Adjustments (Classic)" at bounding box center [76, 381] width 95 height 13
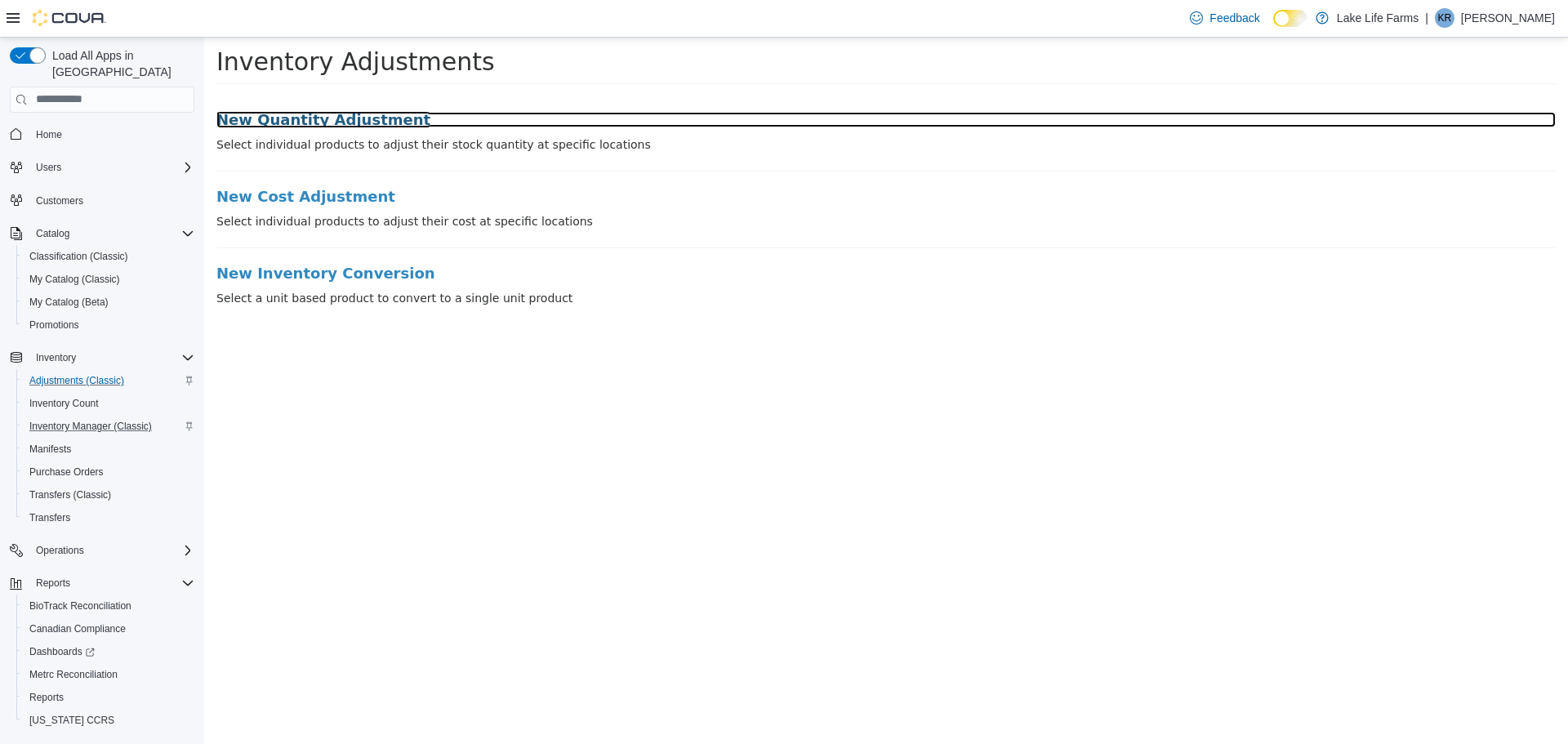
click at [356, 114] on h3 "New Quantity Adjustment" at bounding box center [886, 120] width 1340 height 17
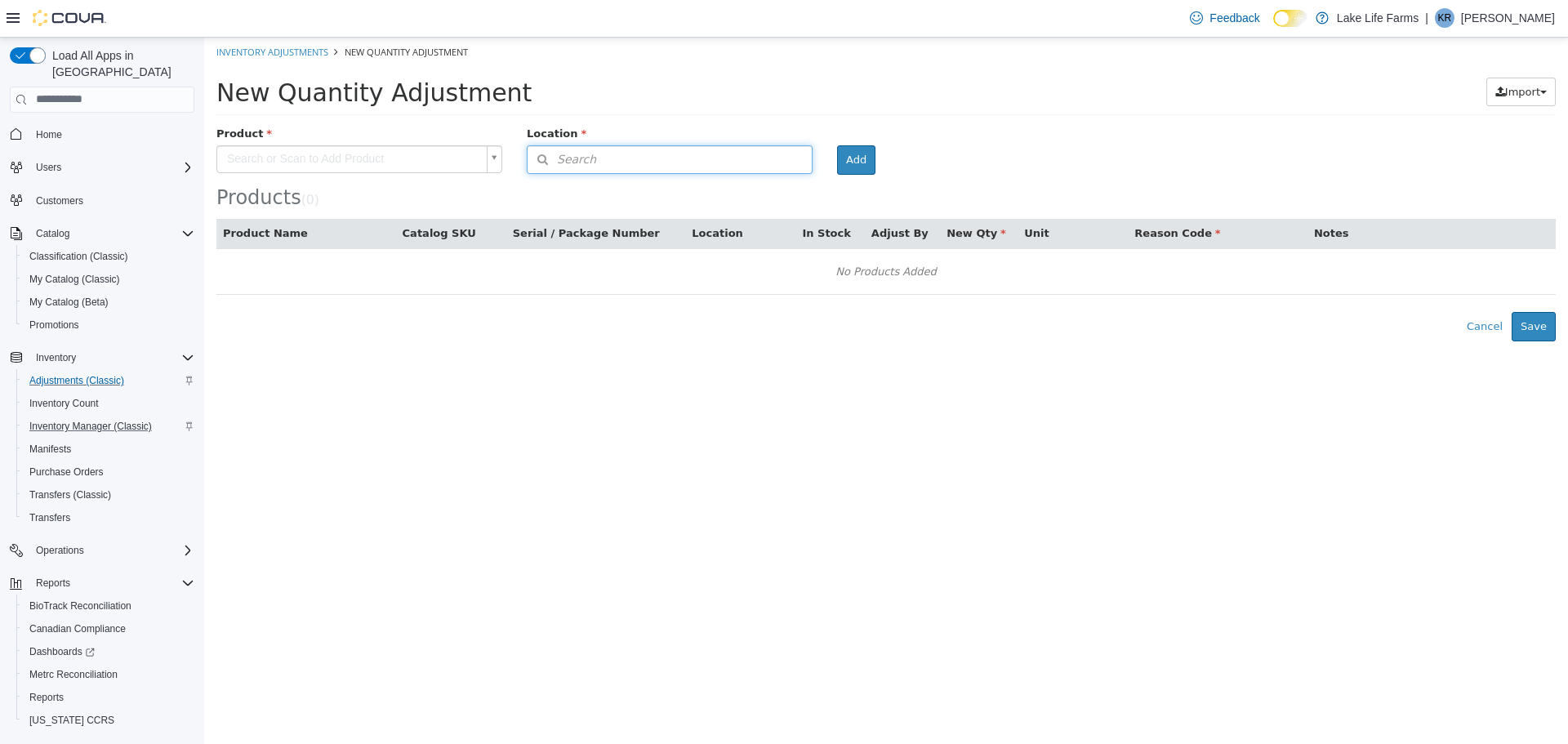
click at [572, 157] on span "Search" at bounding box center [561, 158] width 69 height 17
click at [749, 185] on span "or browse" at bounding box center [771, 188] width 80 height 28
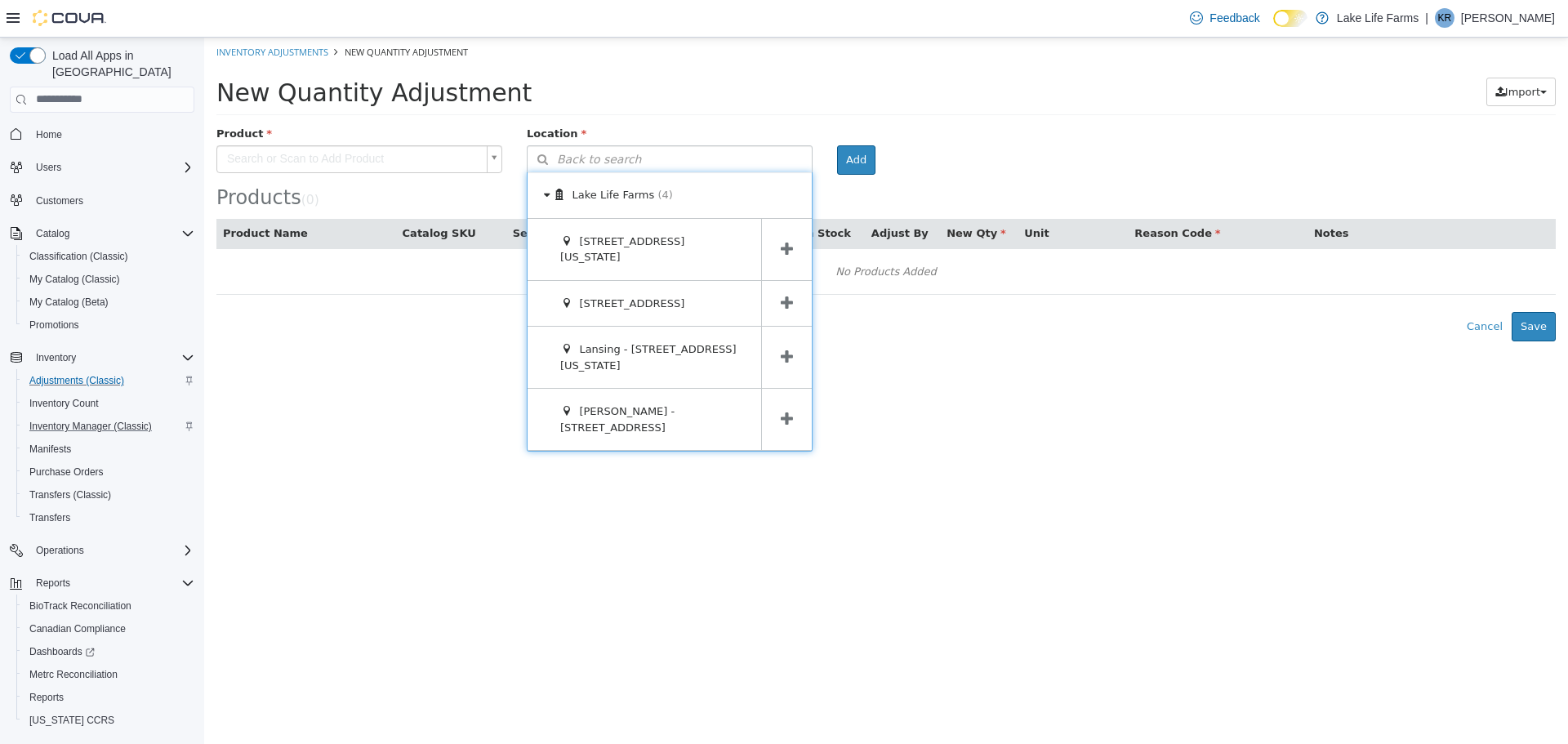
click at [803, 280] on span at bounding box center [786, 303] width 51 height 46
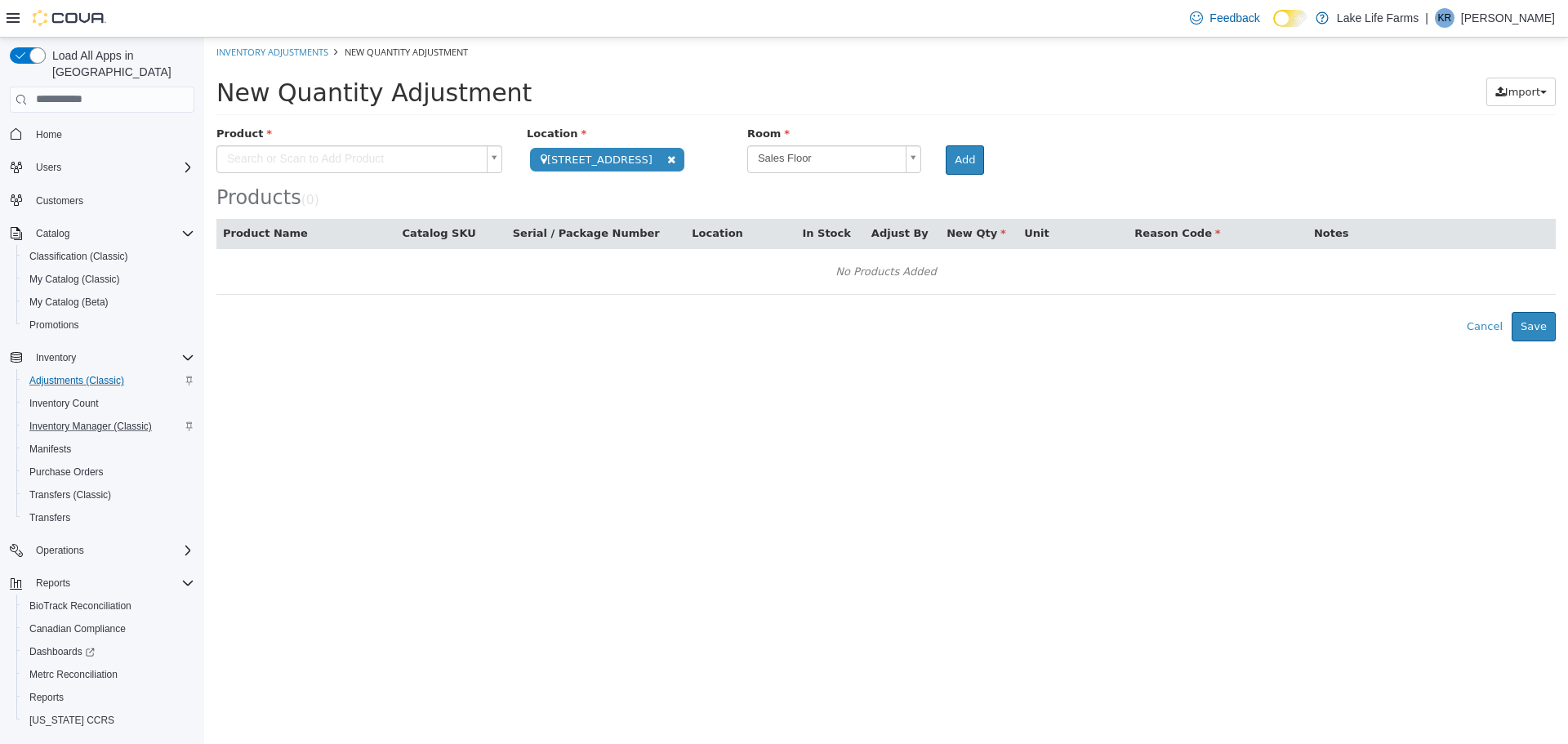
click at [478, 159] on body "**********" at bounding box center [886, 189] width 1364 height 303
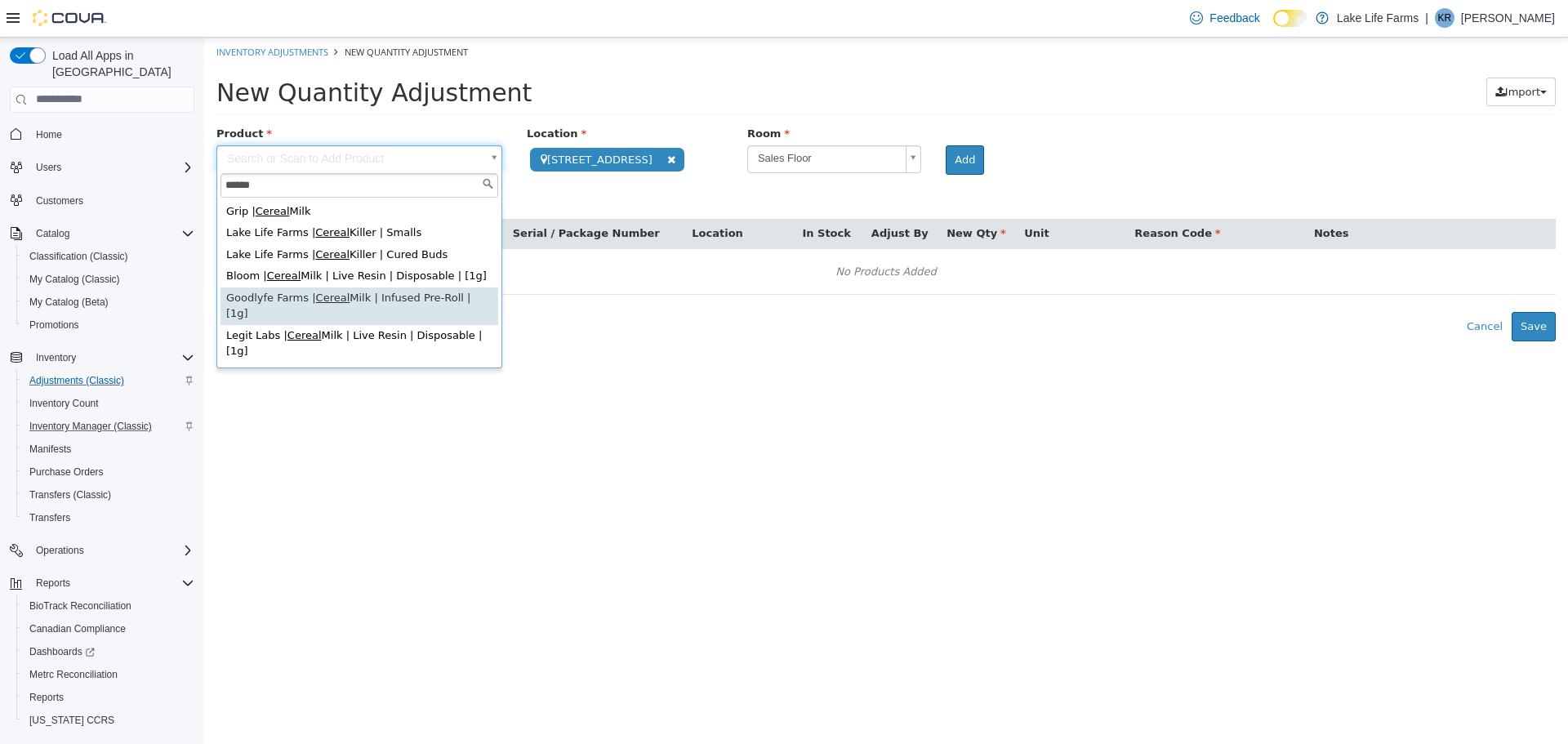
type input "******"
type input "**********"
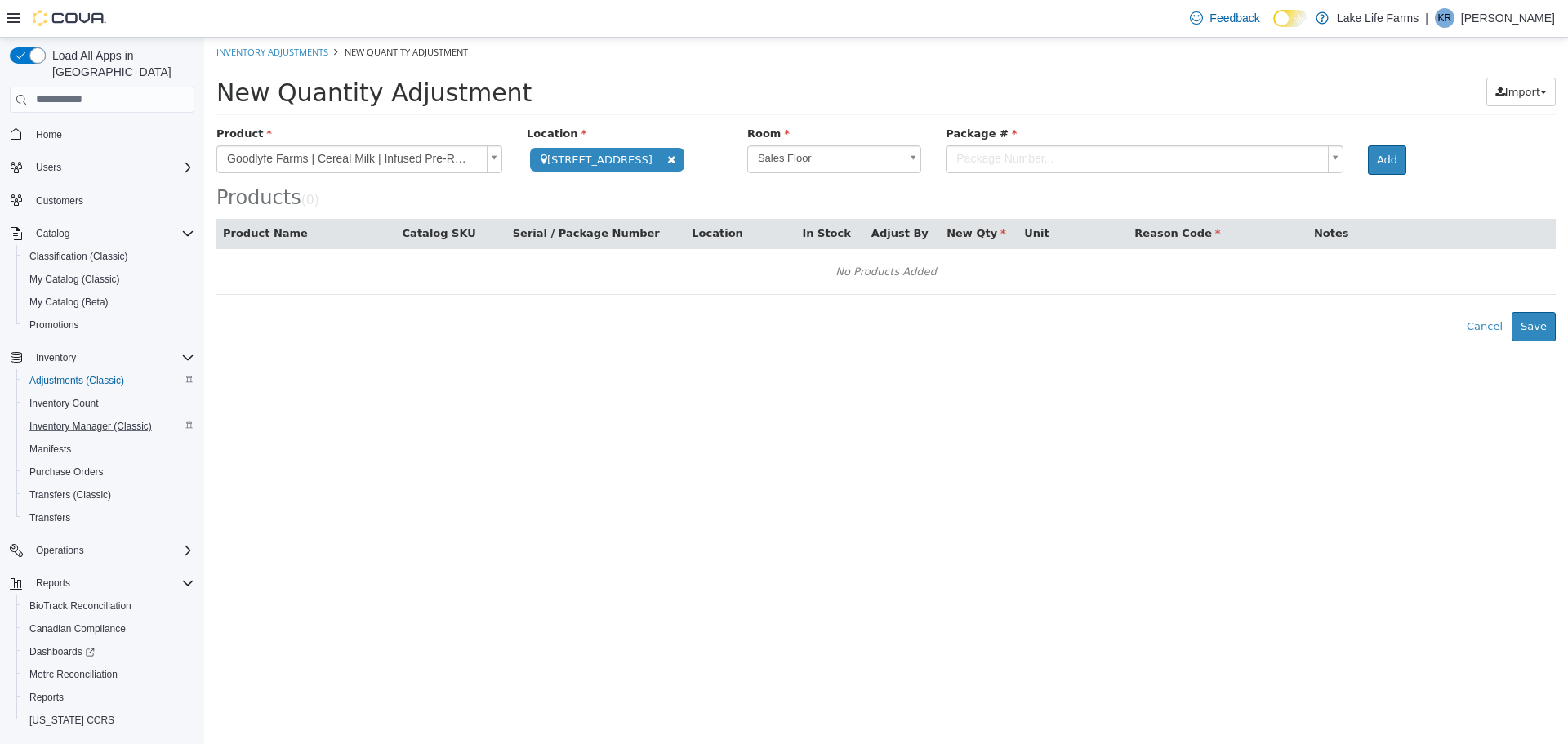
click at [1310, 156] on body "**********" at bounding box center [886, 189] width 1364 height 303
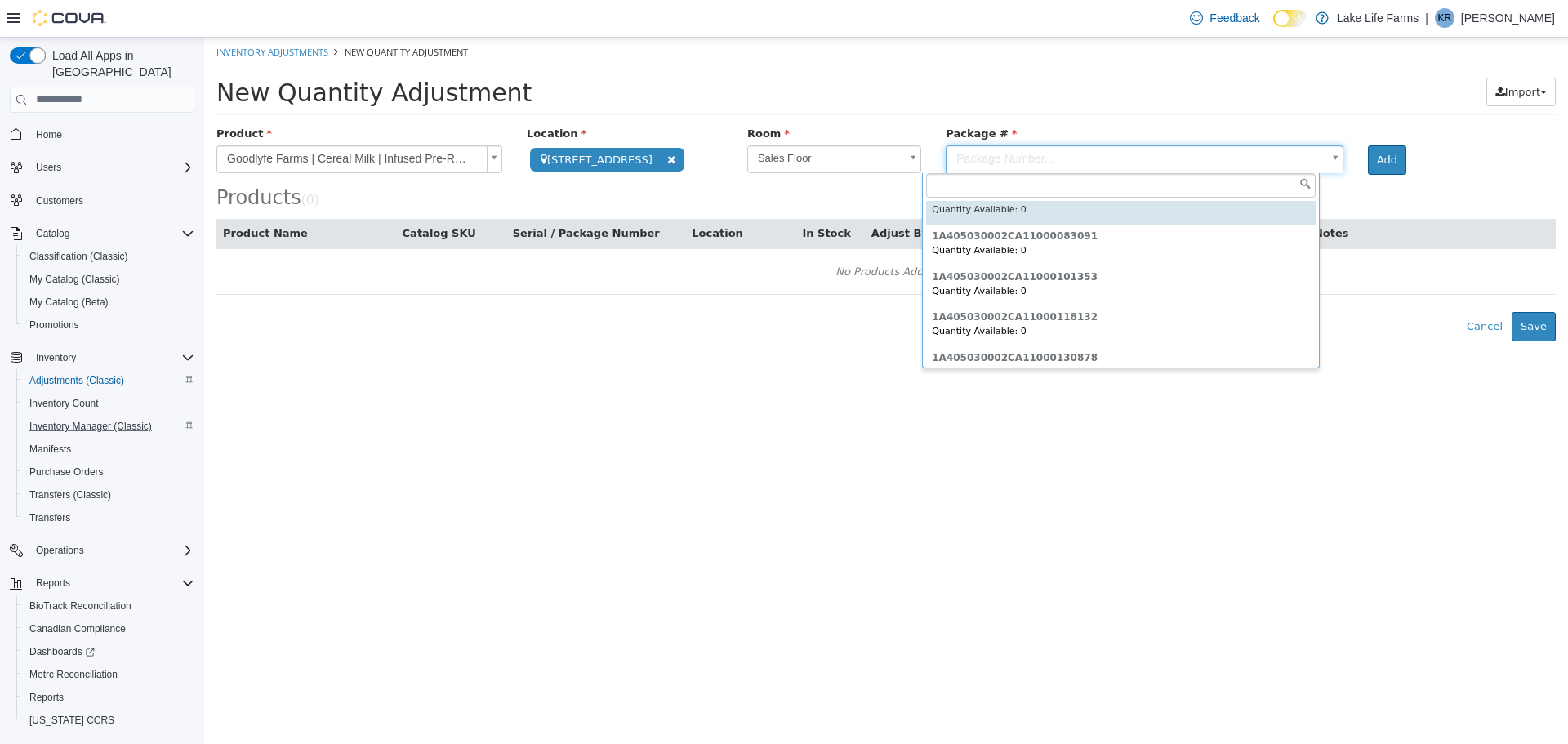
scroll to position [120, 0]
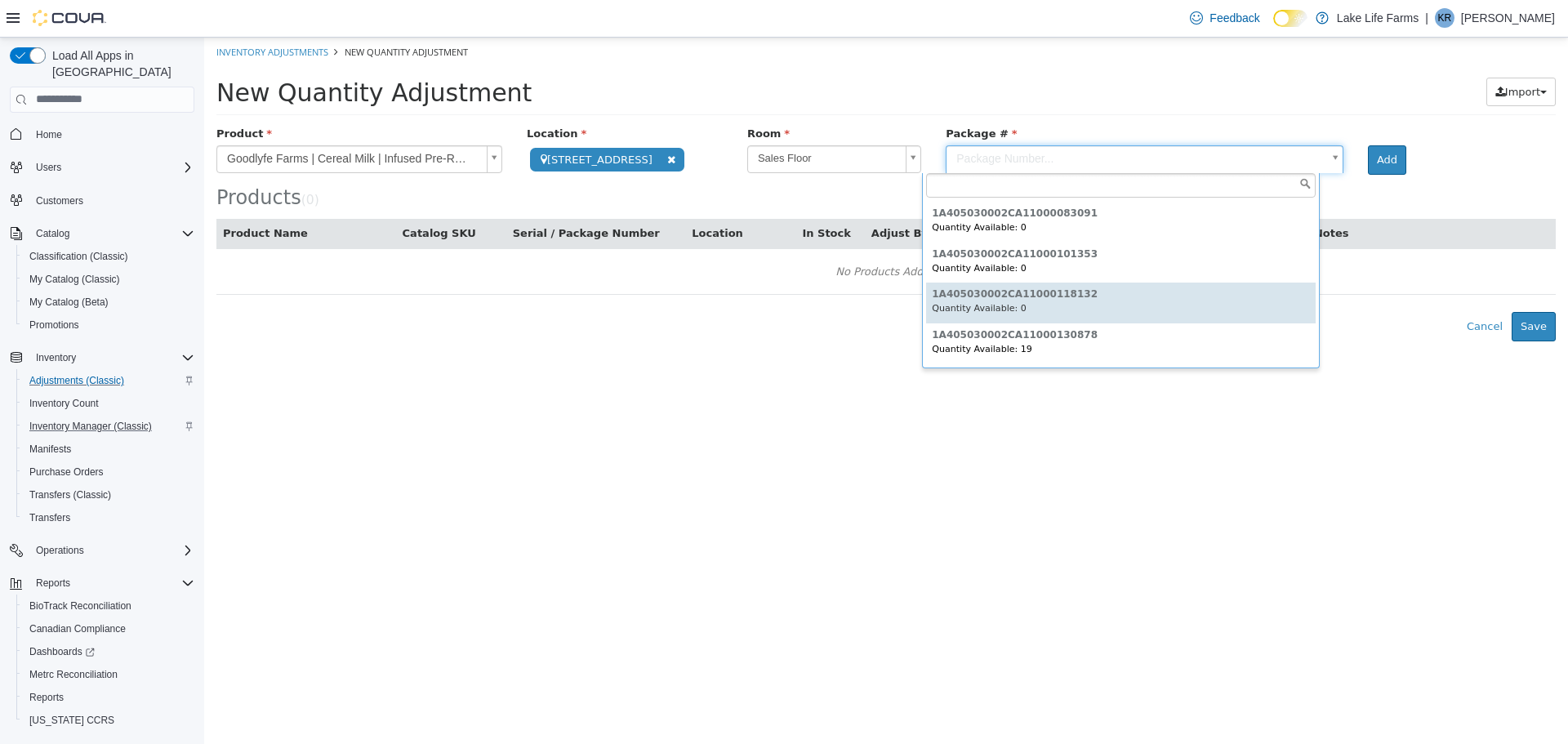
type input "**********"
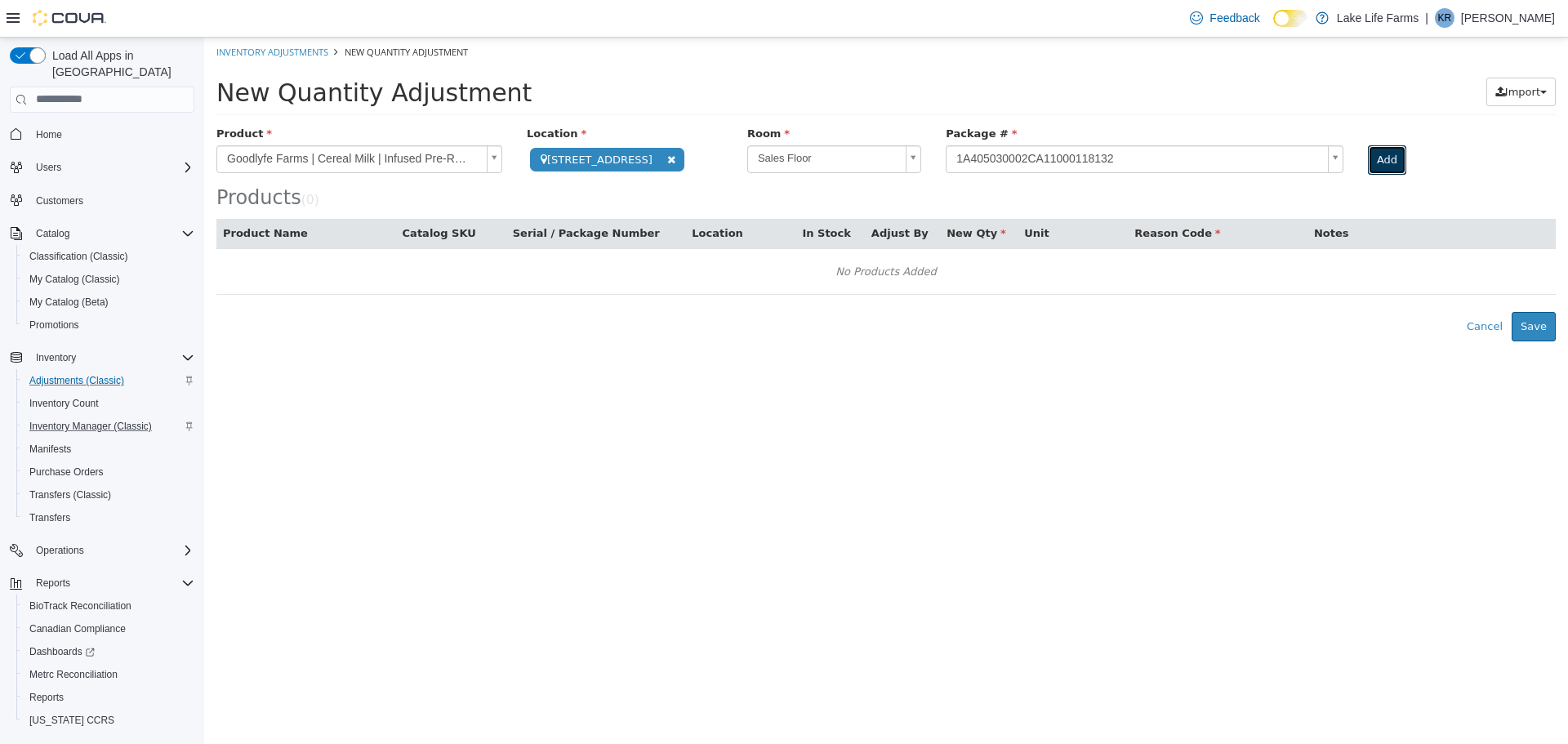
click at [1368, 151] on button "Add" at bounding box center [1388, 159] width 39 height 29
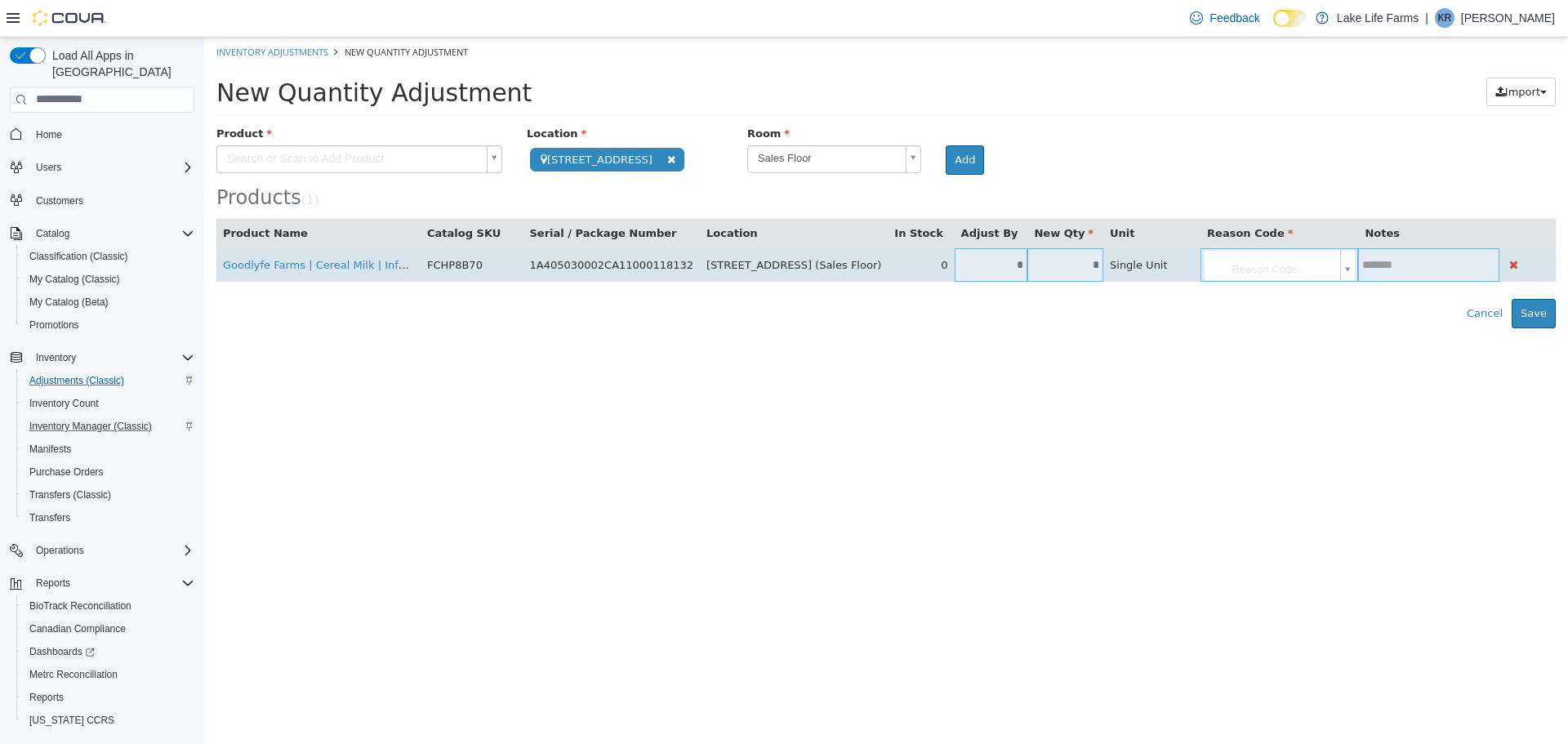
type input "*"
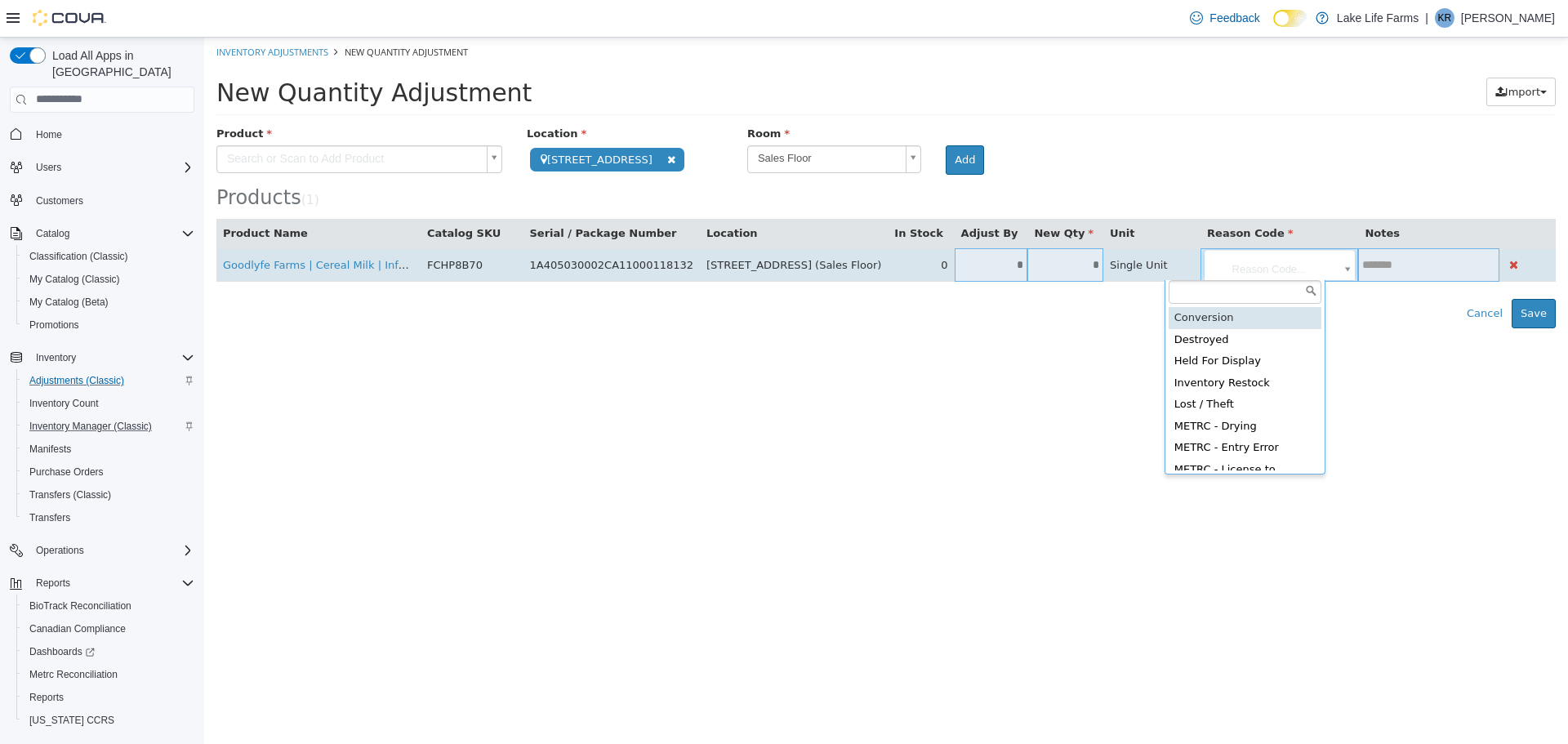
click at [1236, 261] on body "**********" at bounding box center [886, 182] width 1364 height 291
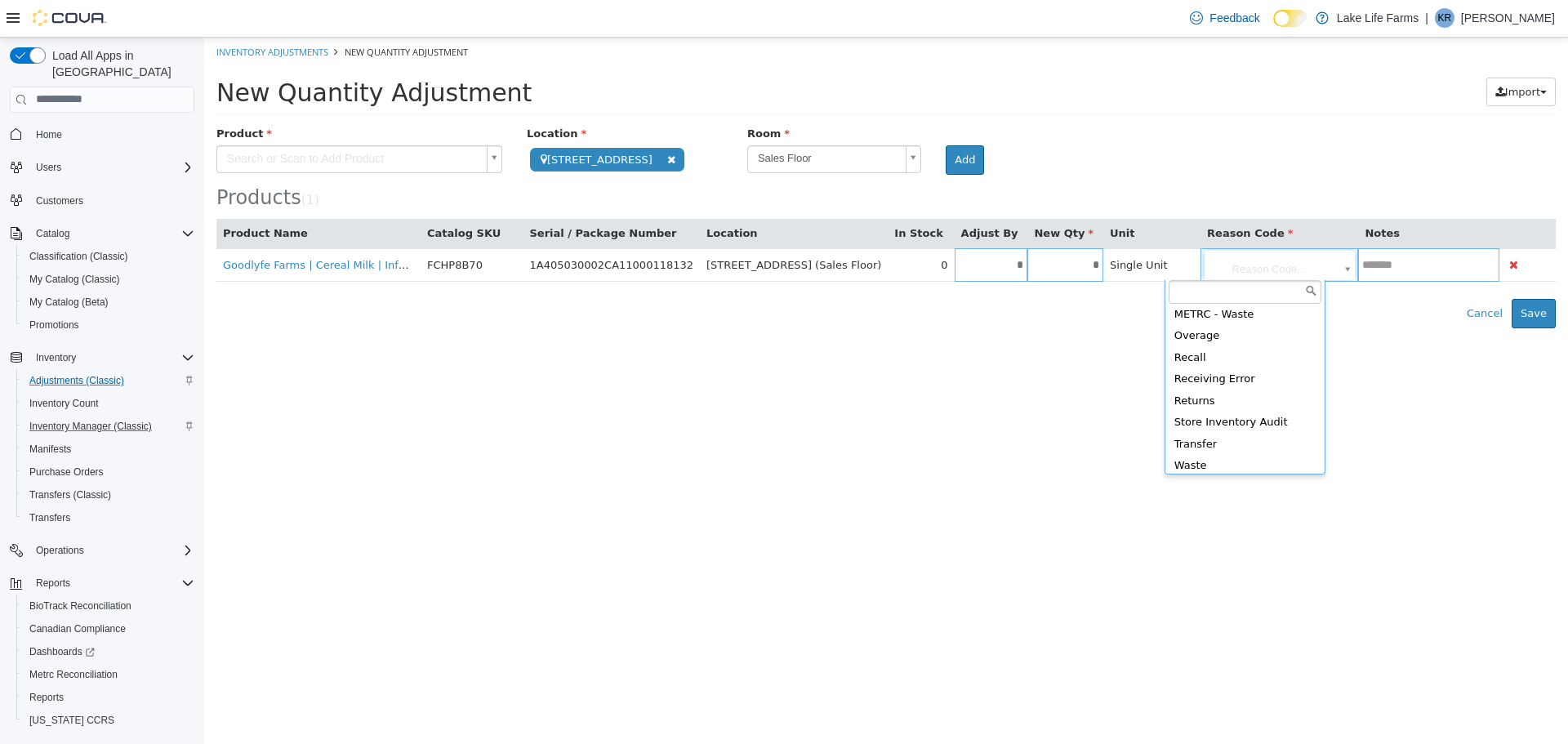
scroll to position [286, 0]
type input "**********"
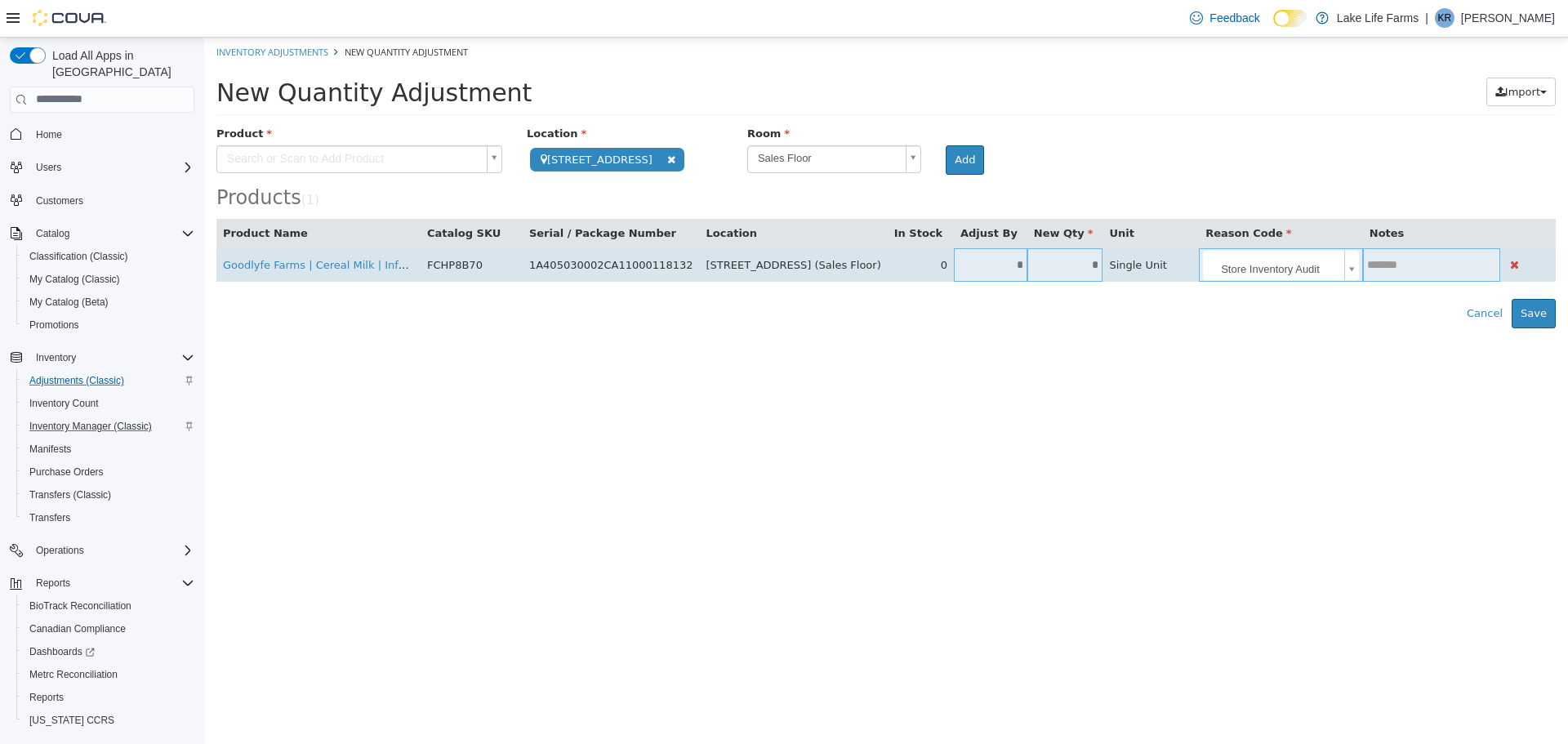
click at [1366, 262] on input "text" at bounding box center [1431, 263] width 137 height 12
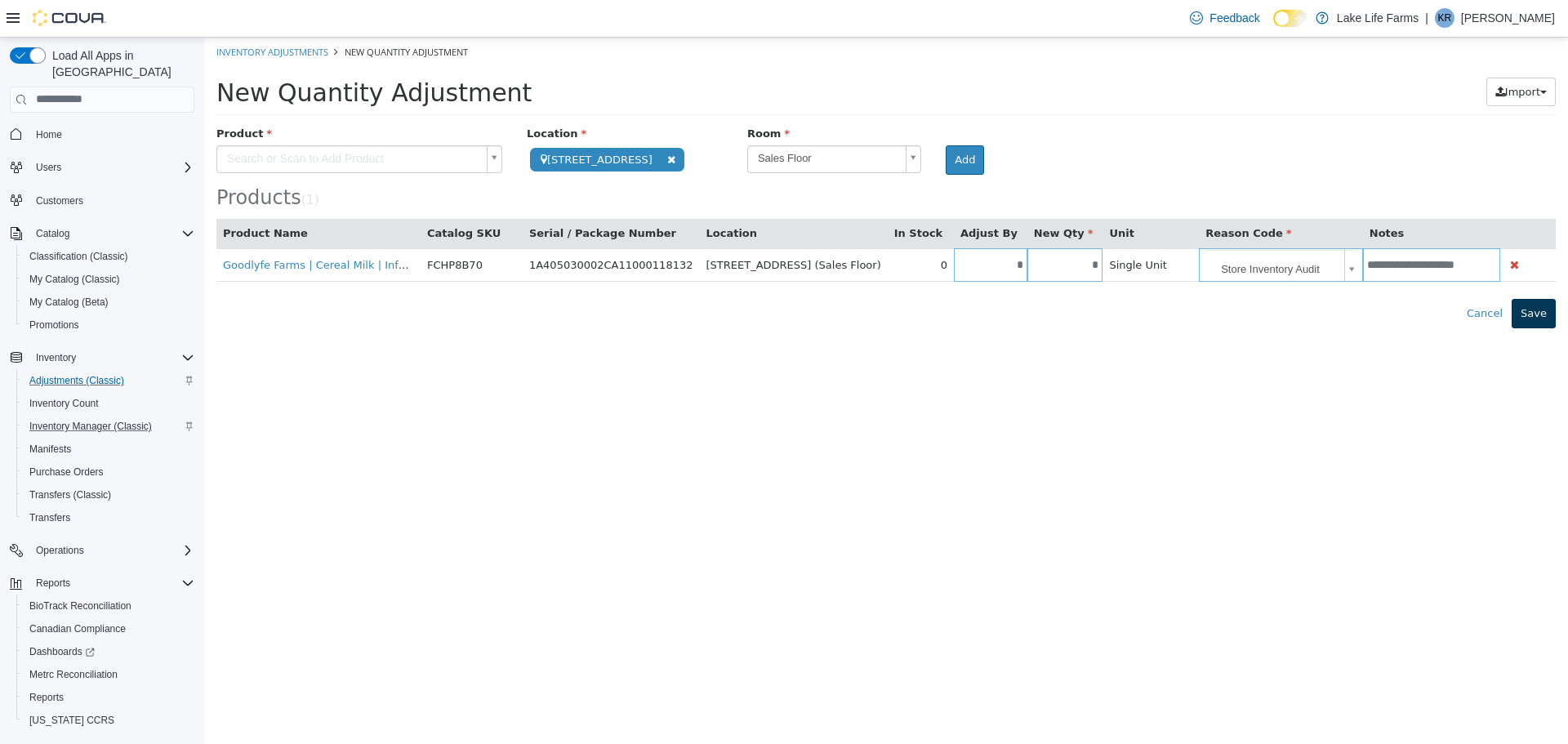
type input "**********"
click at [1529, 306] on button "Save" at bounding box center [1534, 313] width 44 height 29
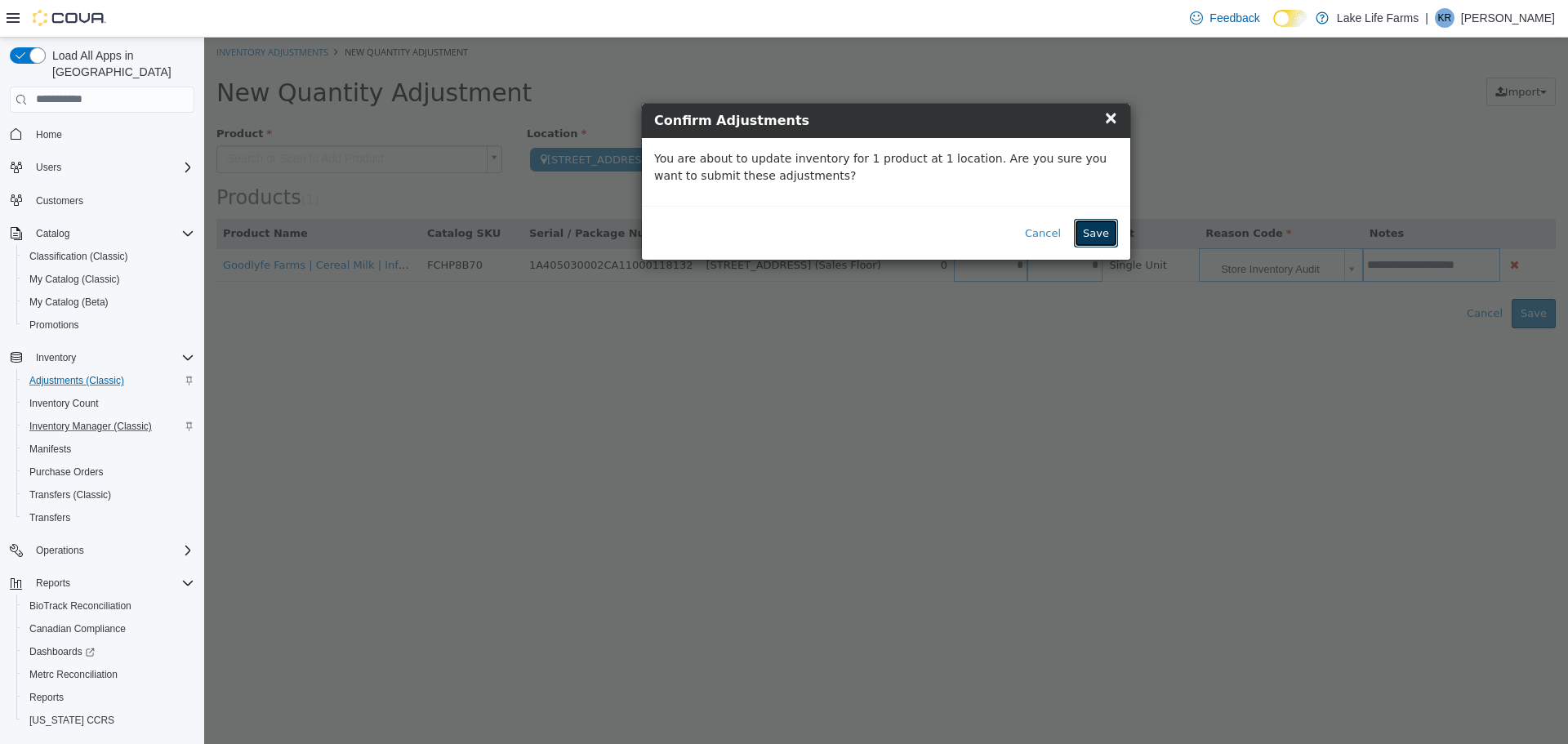
click at [1100, 235] on button "Save" at bounding box center [1096, 233] width 44 height 29
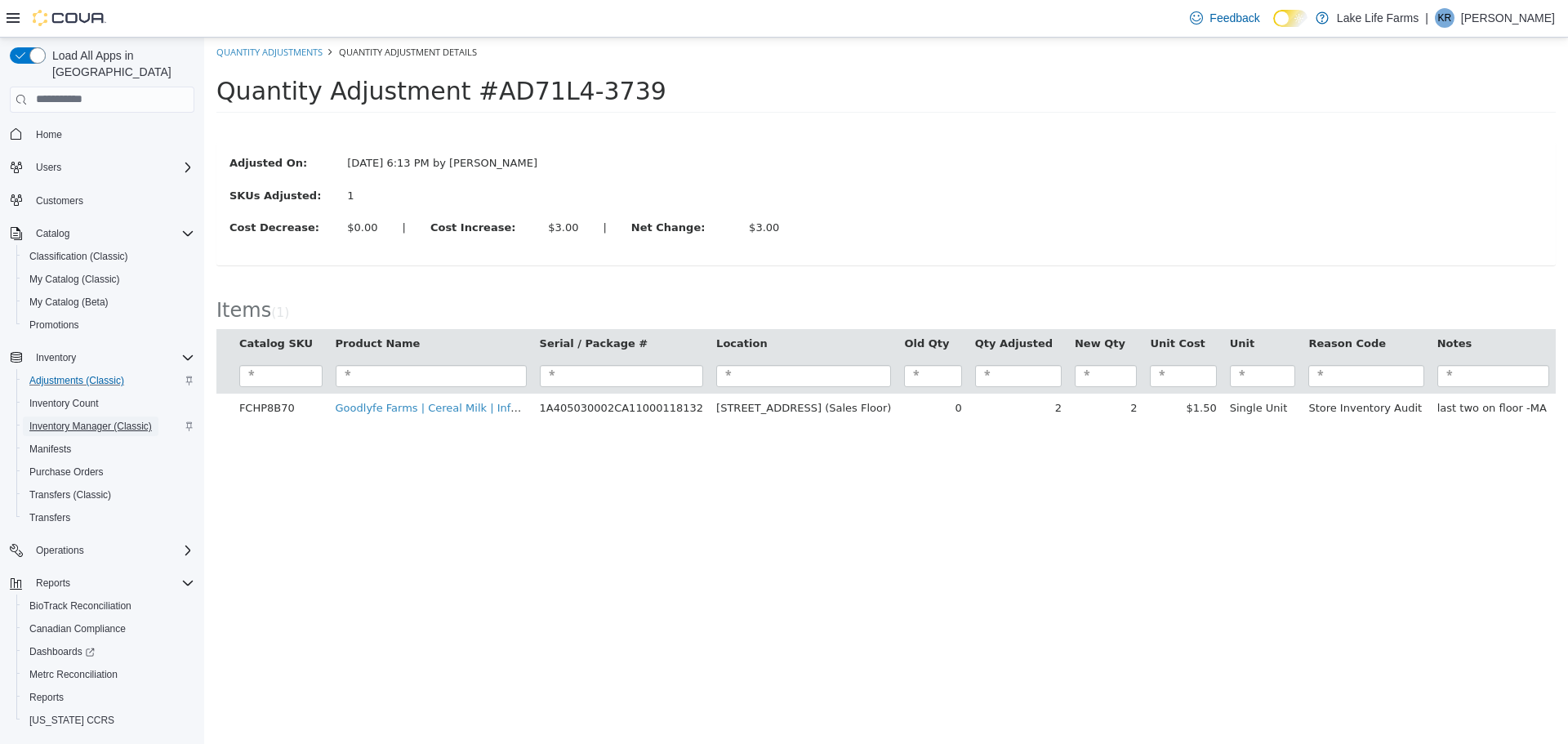
click at [76, 419] on span "Inventory Manager (Classic)" at bounding box center [90, 426] width 122 height 13
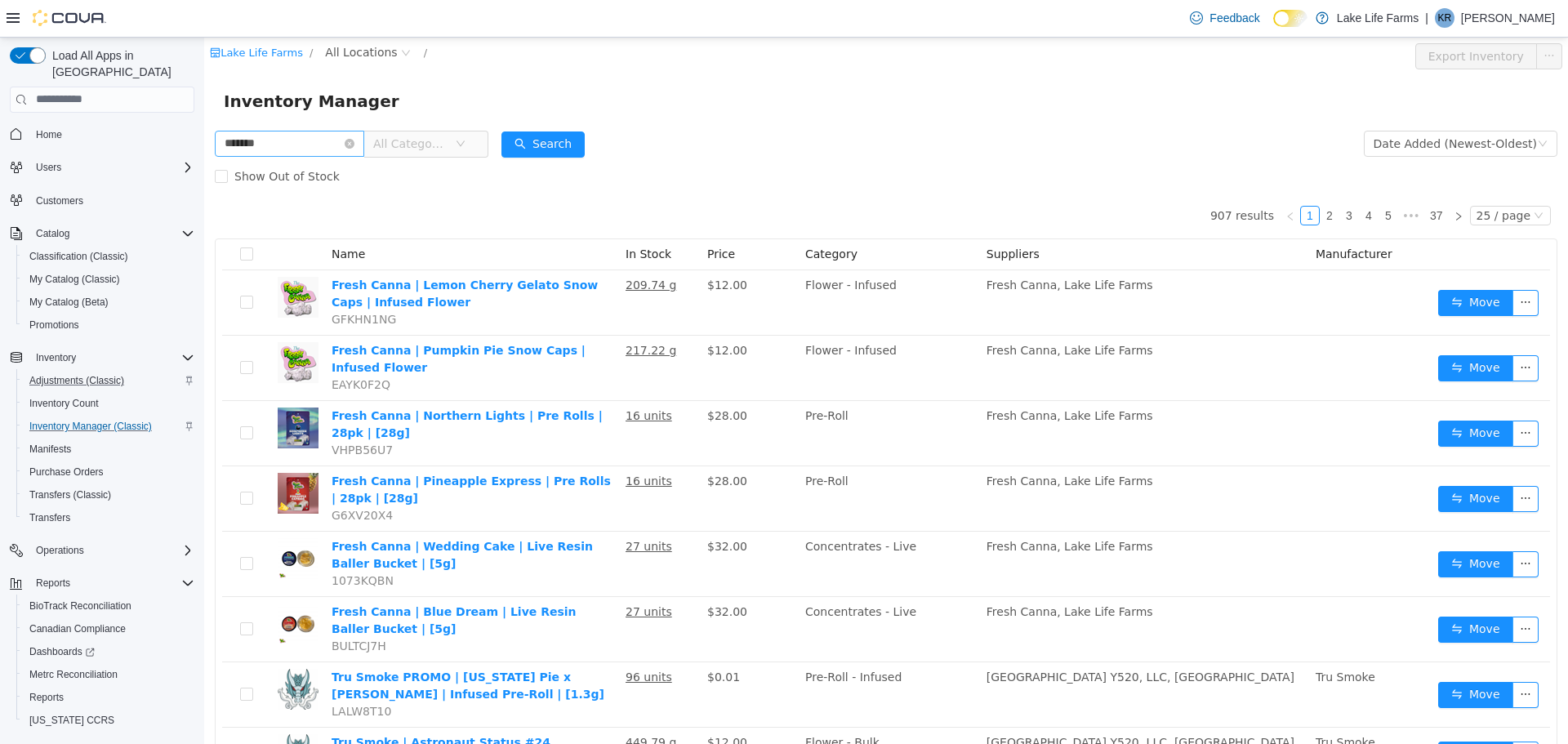
type input "*******"
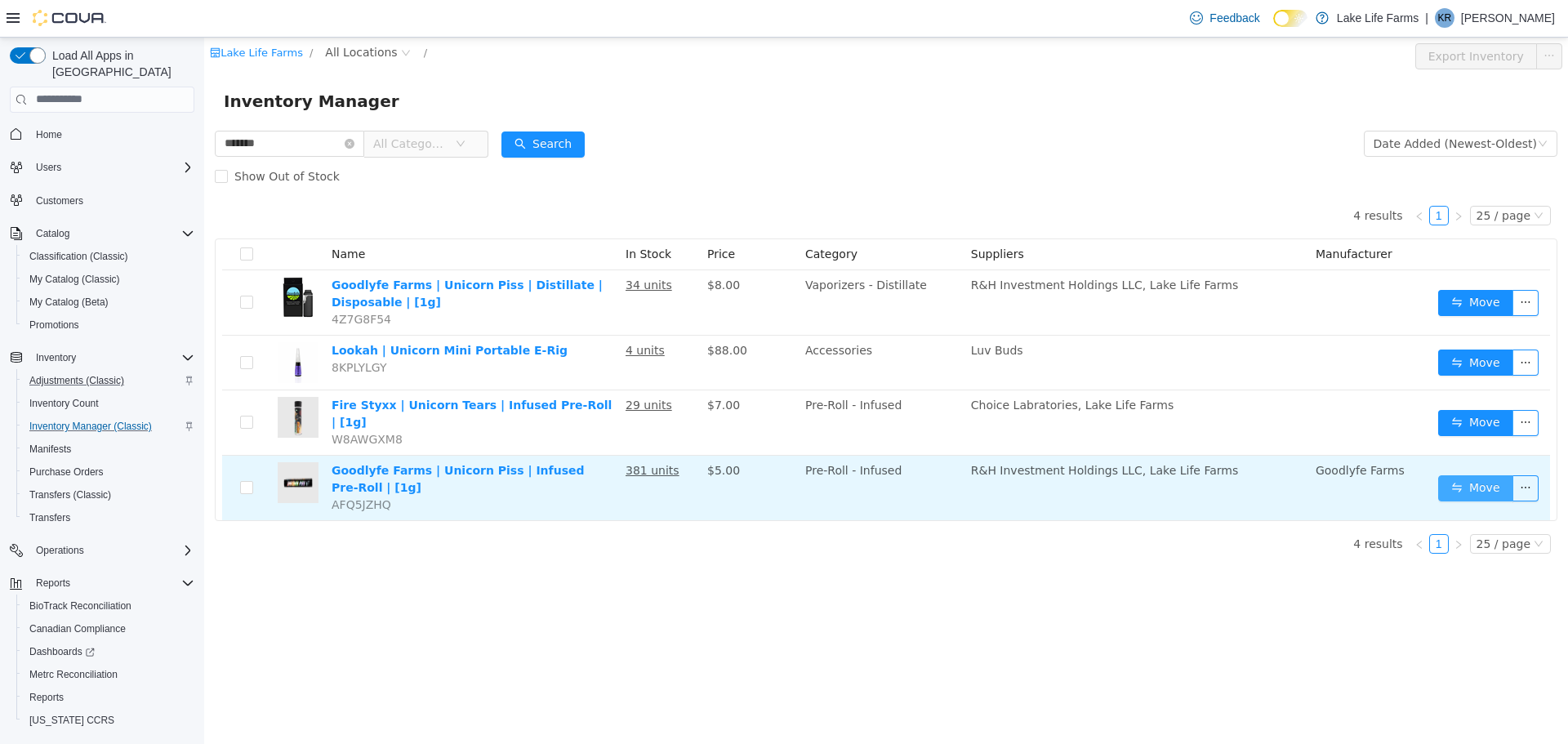
click at [1487, 475] on button "Move" at bounding box center [1476, 487] width 75 height 26
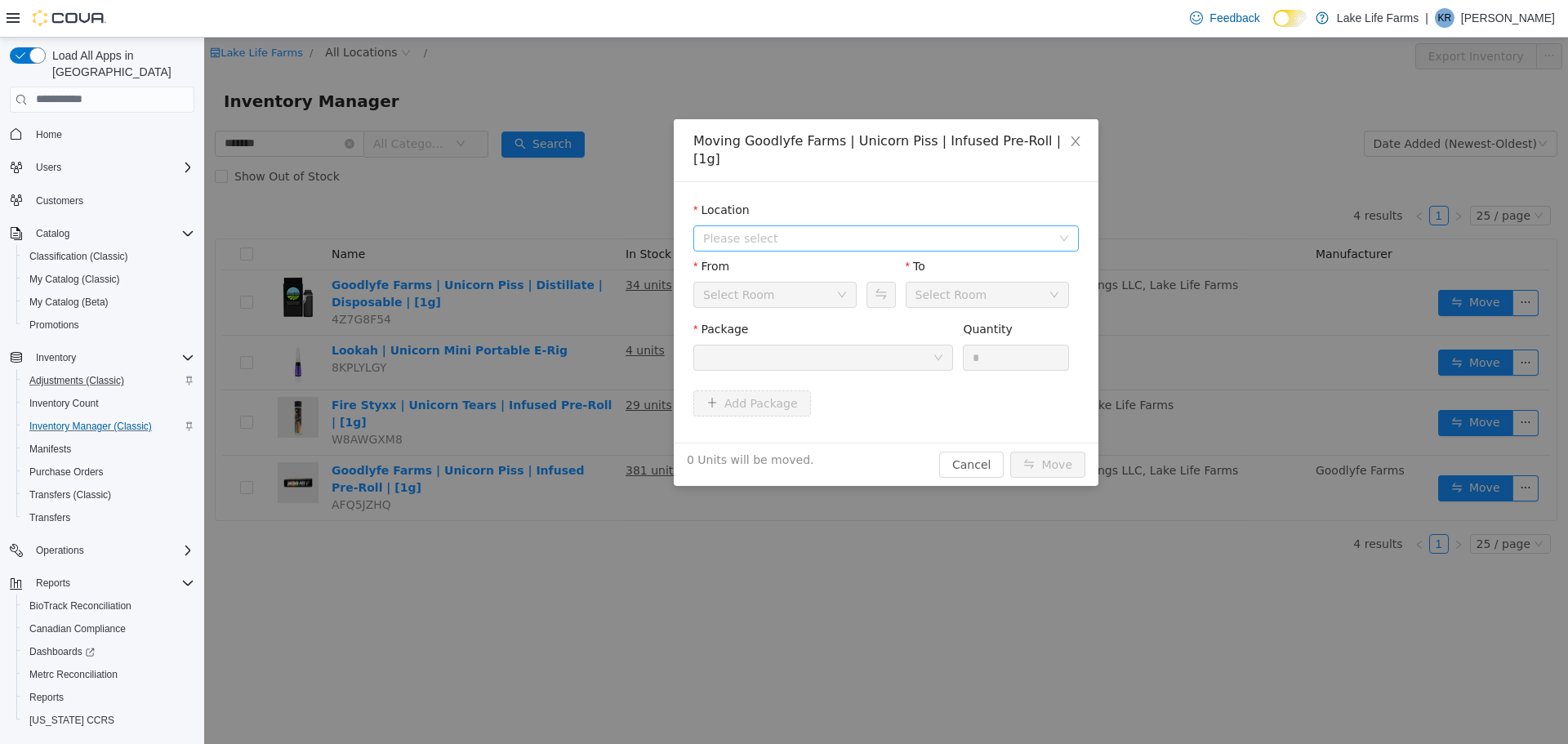
drag, startPoint x: 861, startPoint y: 349, endPoint x: 753, endPoint y: 215, distance: 172.1
click at [753, 215] on form "Location Please select From Select Room To Select Room Package Quantity * Add P…" at bounding box center [886, 311] width 386 height 222
click at [753, 229] on span "Please select" at bounding box center [877, 237] width 348 height 17
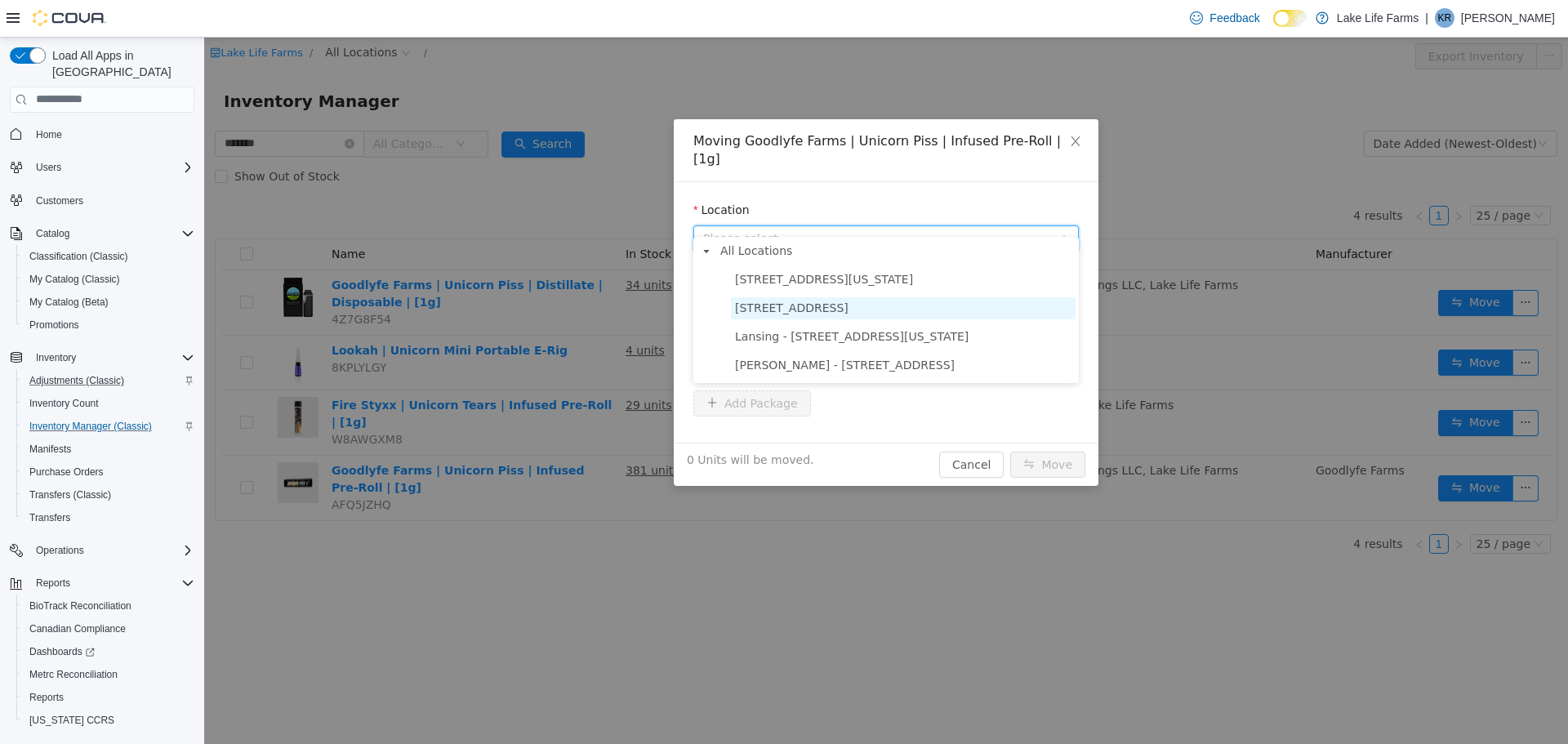
click at [743, 309] on span "[STREET_ADDRESS]" at bounding box center [791, 307] width 113 height 13
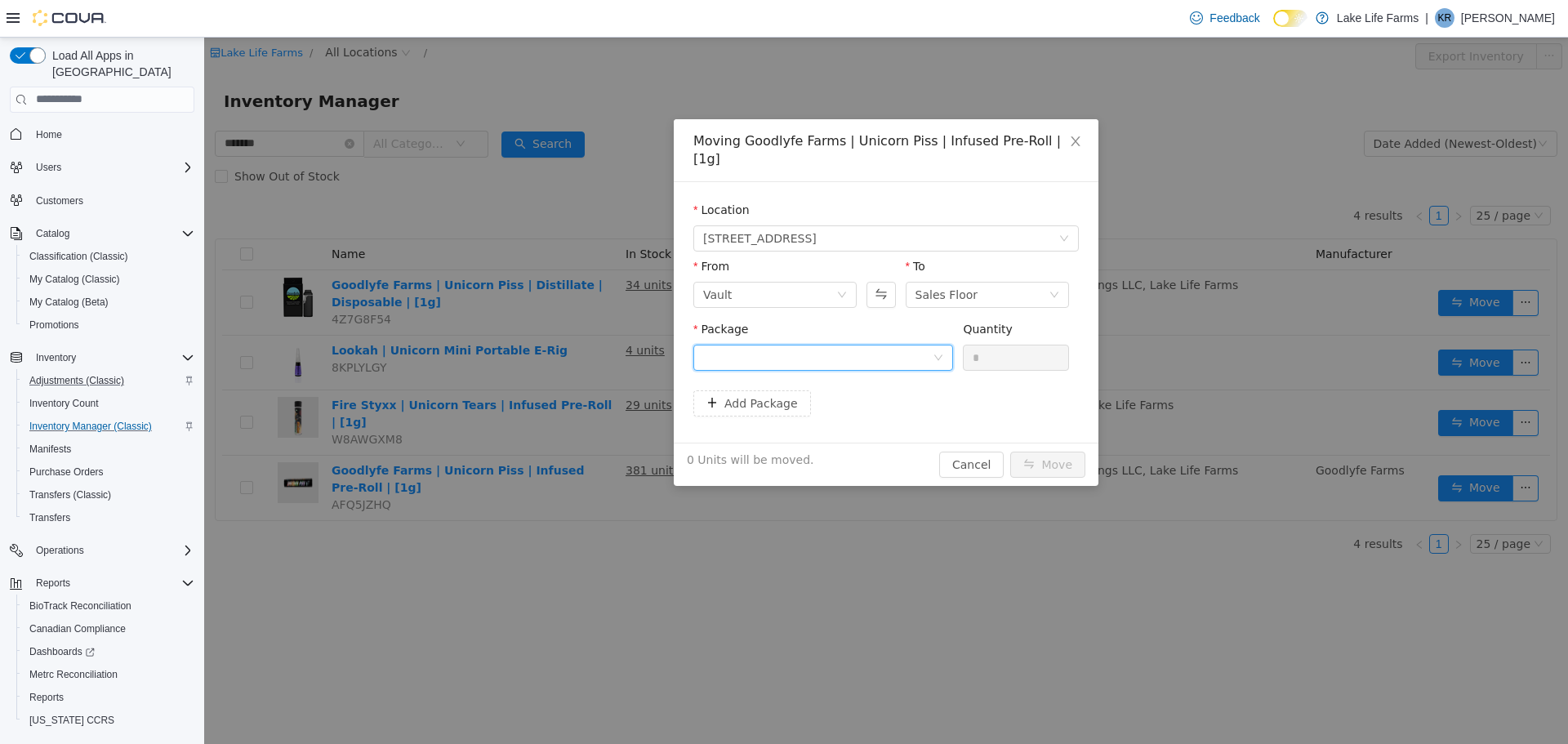
click at [749, 345] on div at bounding box center [817, 357] width 229 height 25
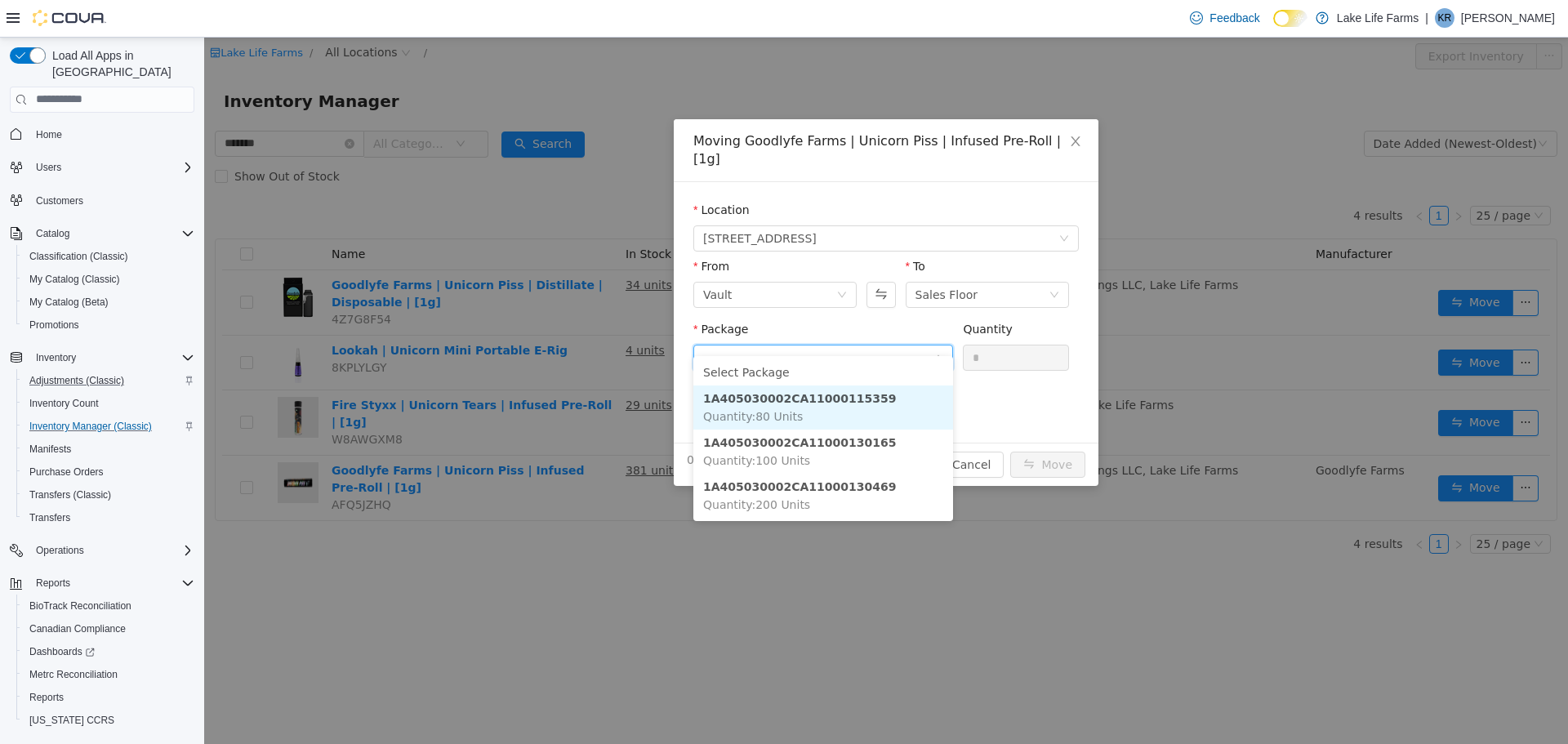
click at [755, 397] on strong "1A405030002CA11000115359" at bounding box center [800, 397] width 193 height 13
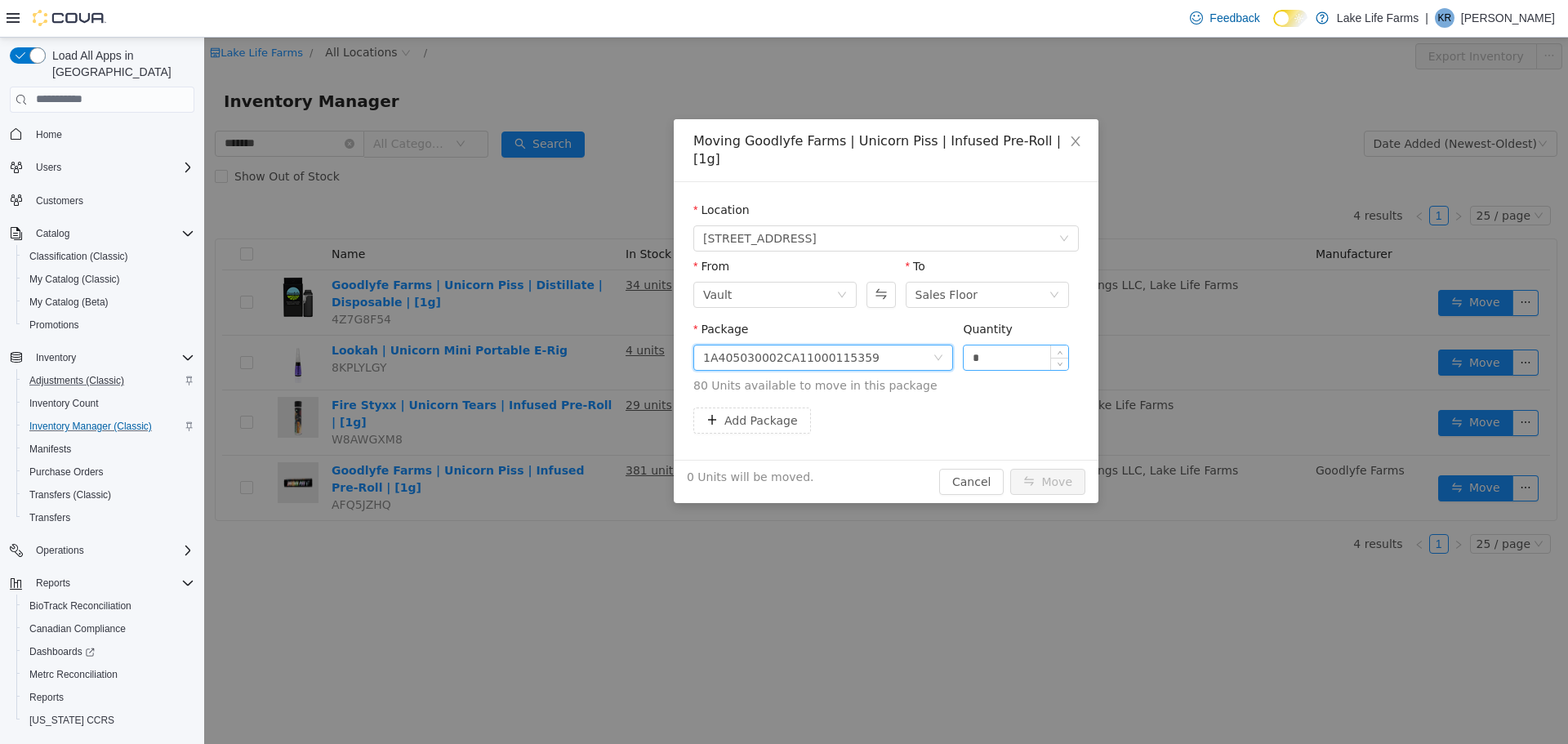
click at [997, 345] on input "*" at bounding box center [1016, 357] width 105 height 25
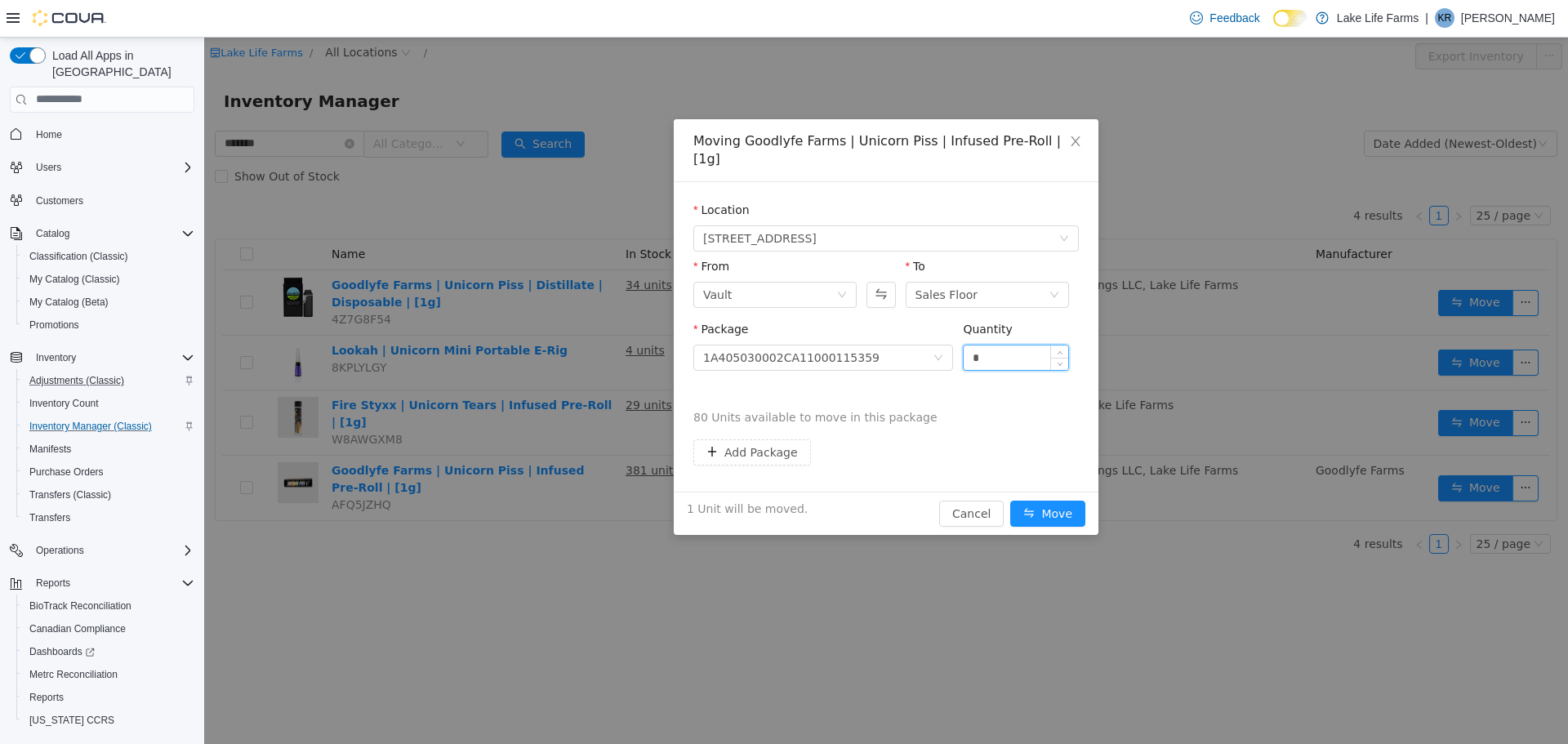
type input "*"
click at [1010, 499] on button "Move" at bounding box center [1048, 512] width 75 height 26
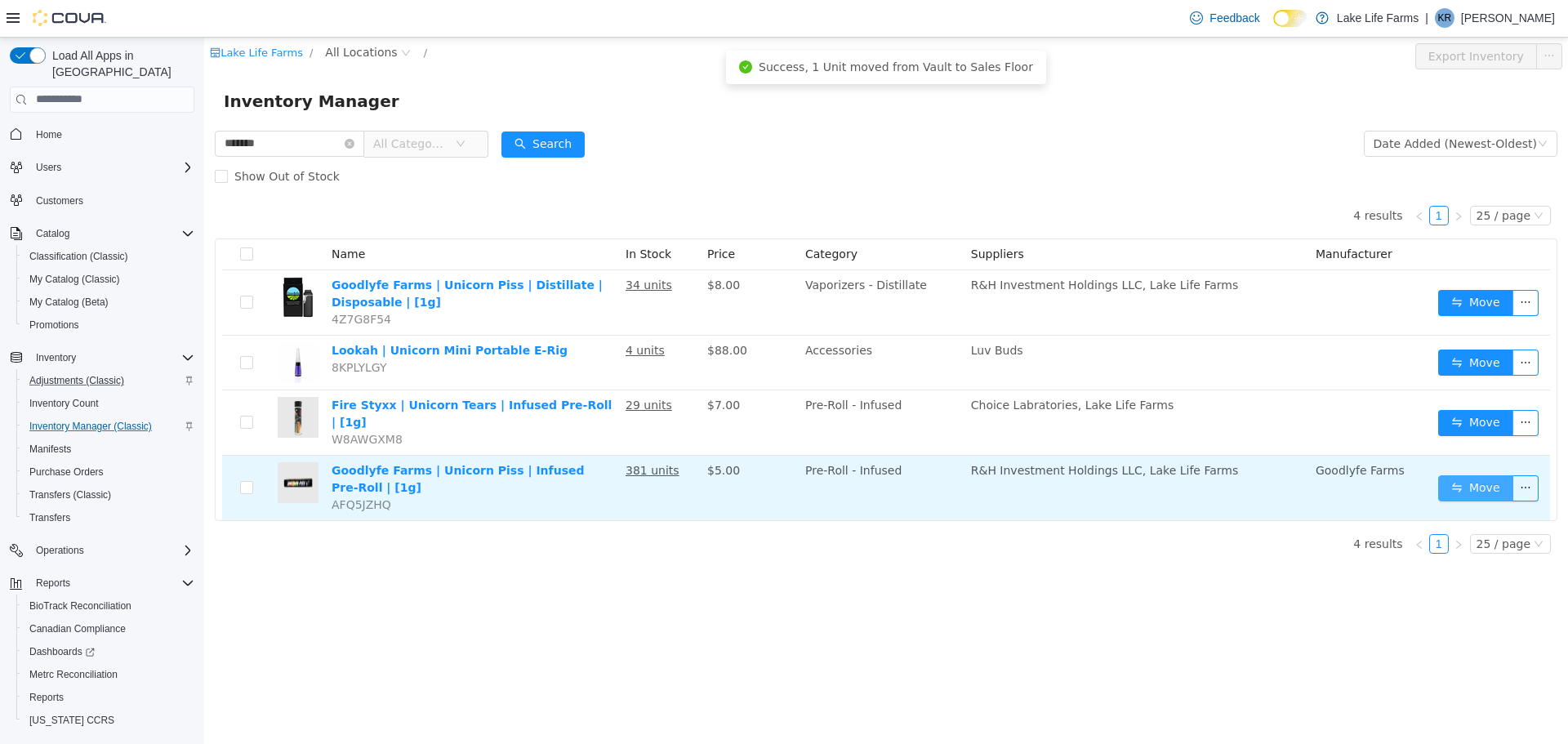
click at [1474, 478] on button "Move" at bounding box center [1476, 487] width 75 height 26
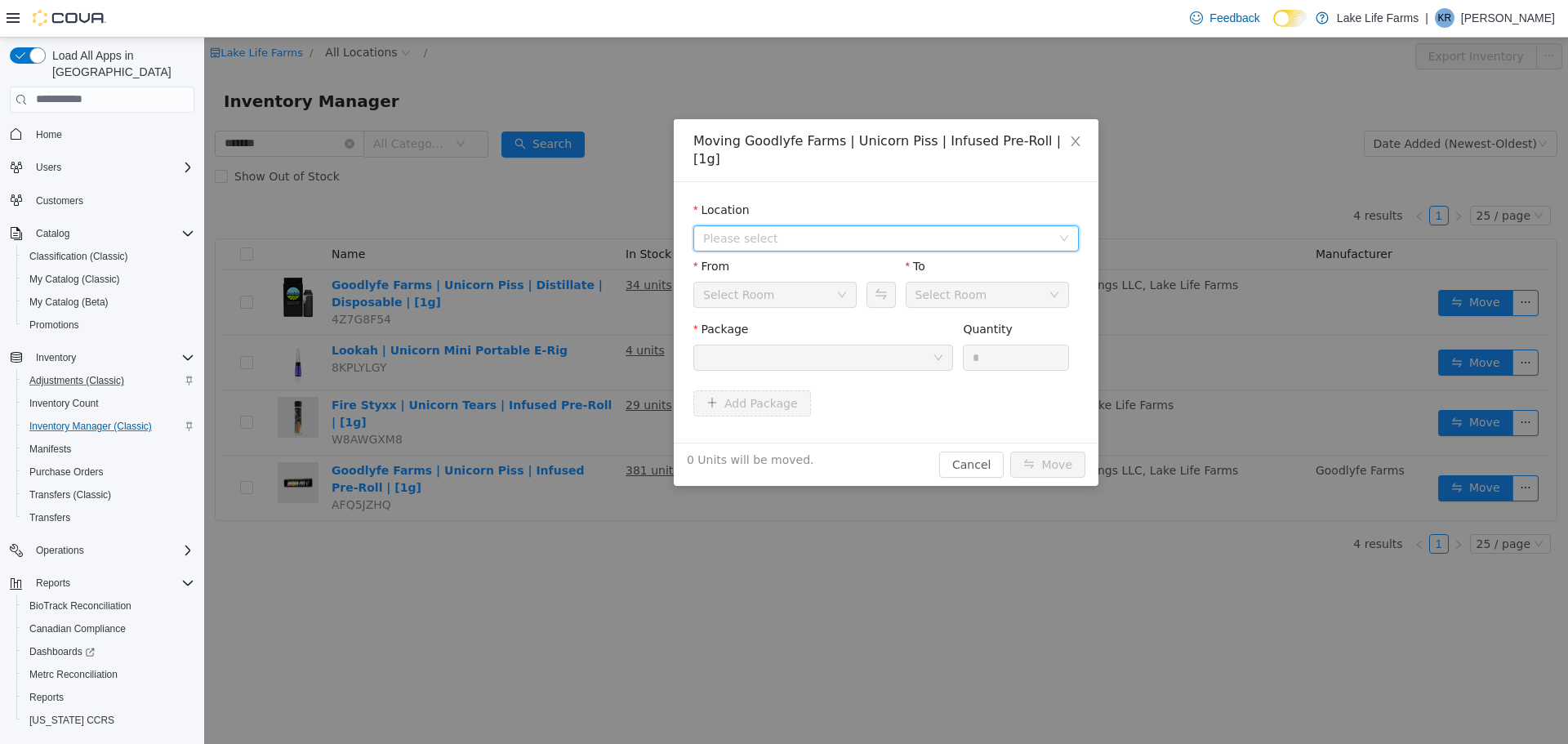
click at [824, 229] on span "Please select" at bounding box center [877, 237] width 348 height 17
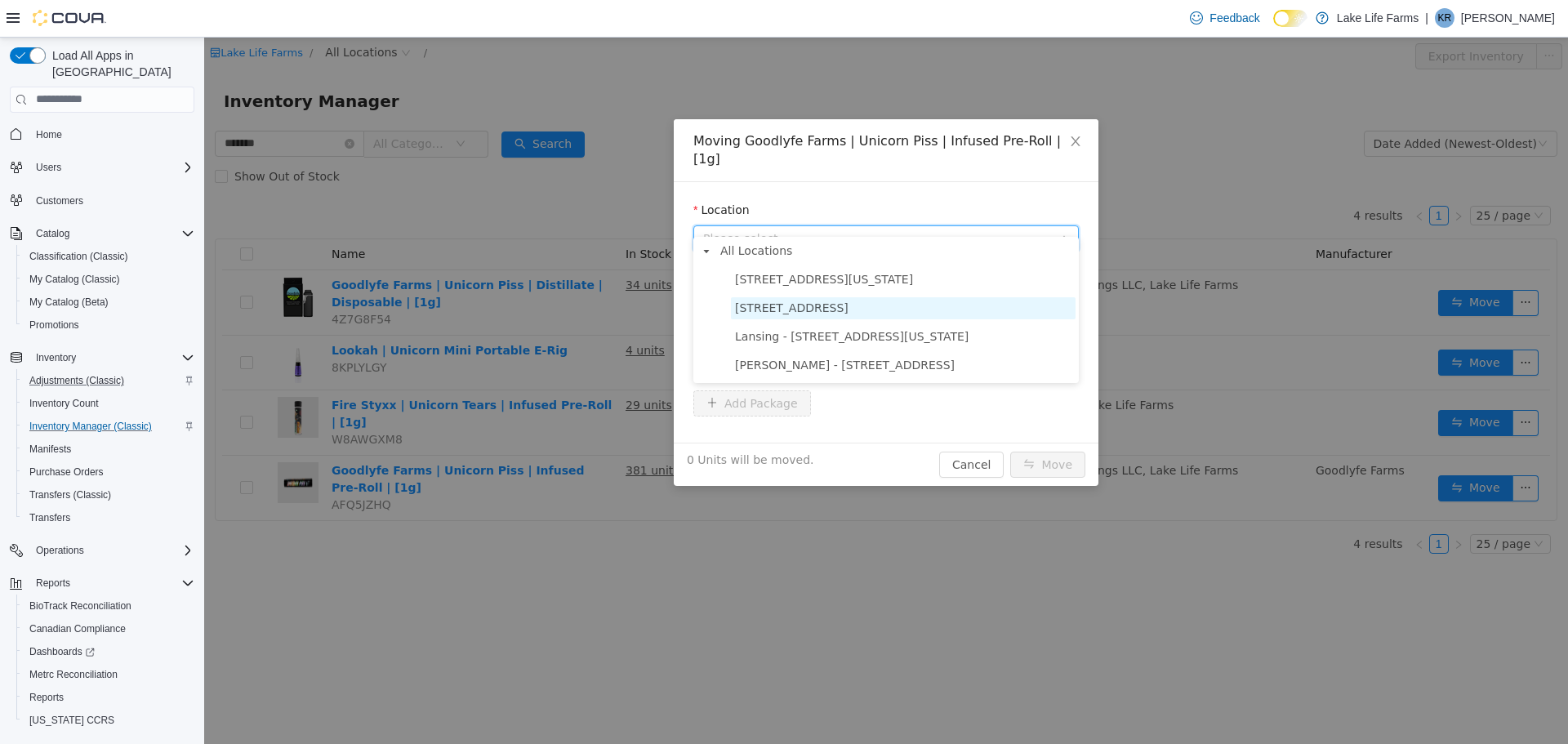
click at [775, 308] on span "[STREET_ADDRESS]" at bounding box center [791, 307] width 113 height 13
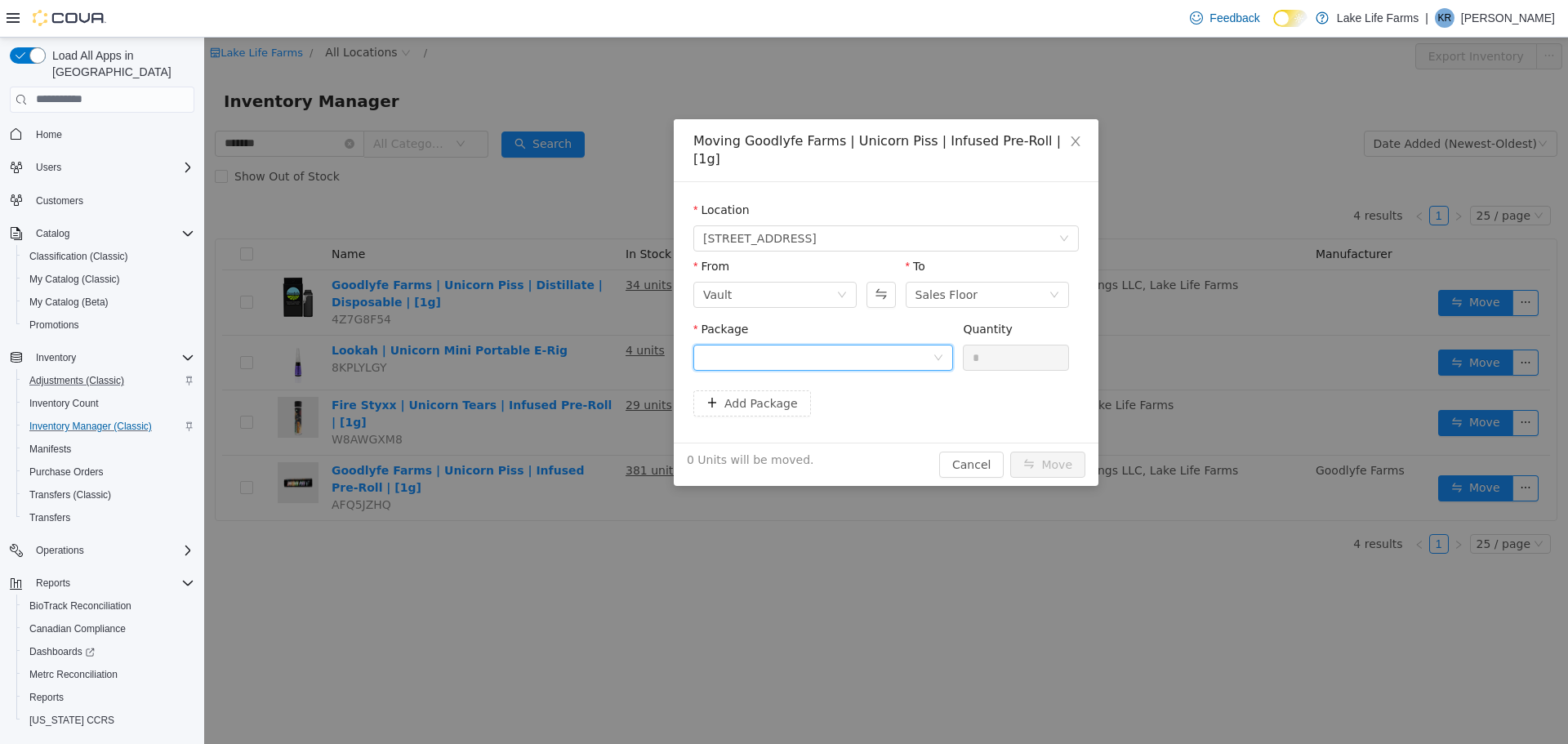
click at [755, 345] on div at bounding box center [817, 357] width 229 height 25
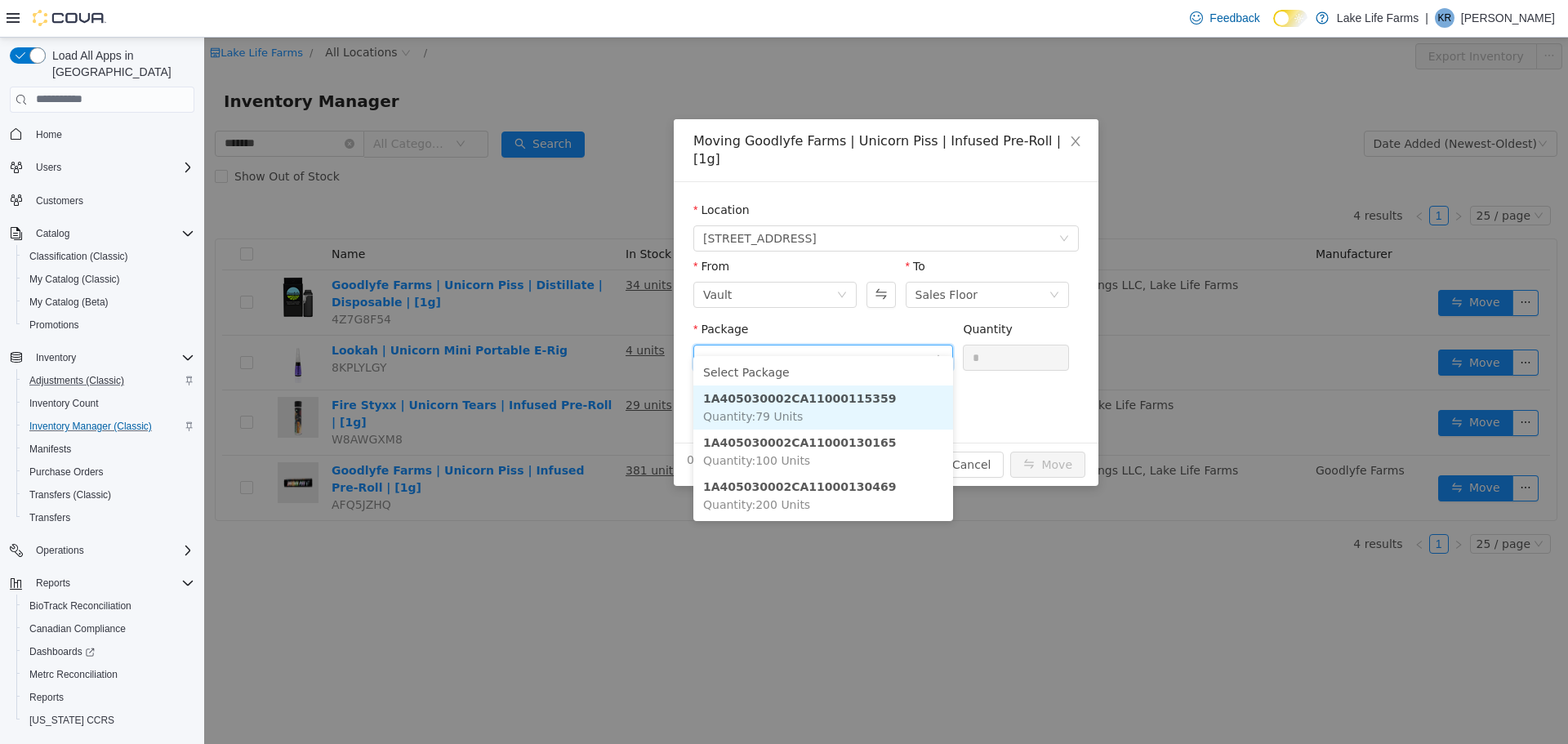
click at [732, 412] on span "Quantity : 79 Units" at bounding box center [753, 416] width 99 height 13
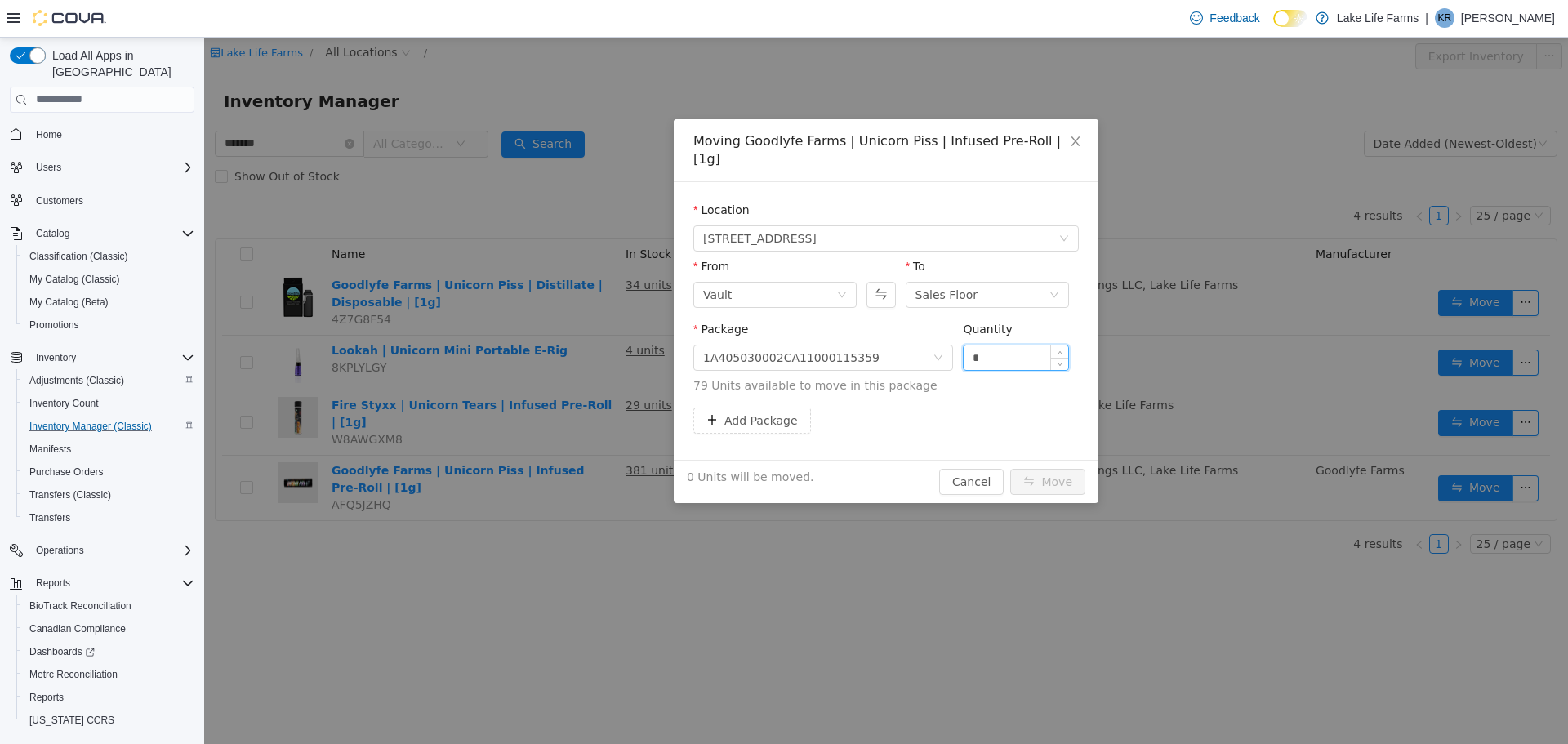
click at [1000, 345] on input "*" at bounding box center [1016, 357] width 105 height 25
type input "*"
type input "**"
click at [1010, 468] on button "Move" at bounding box center [1048, 481] width 75 height 26
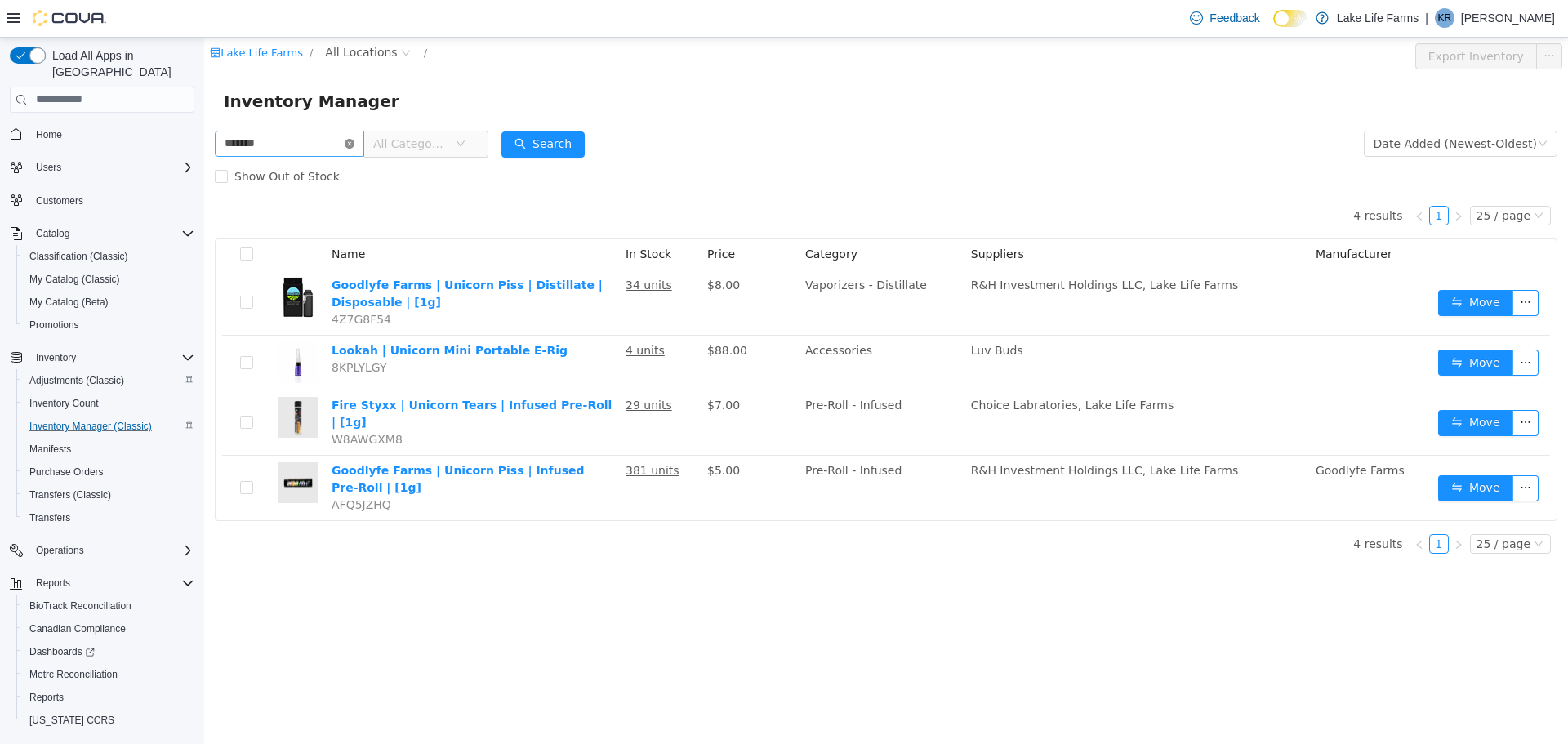
click at [354, 145] on icon "icon: close-circle" at bounding box center [350, 143] width 10 height 10
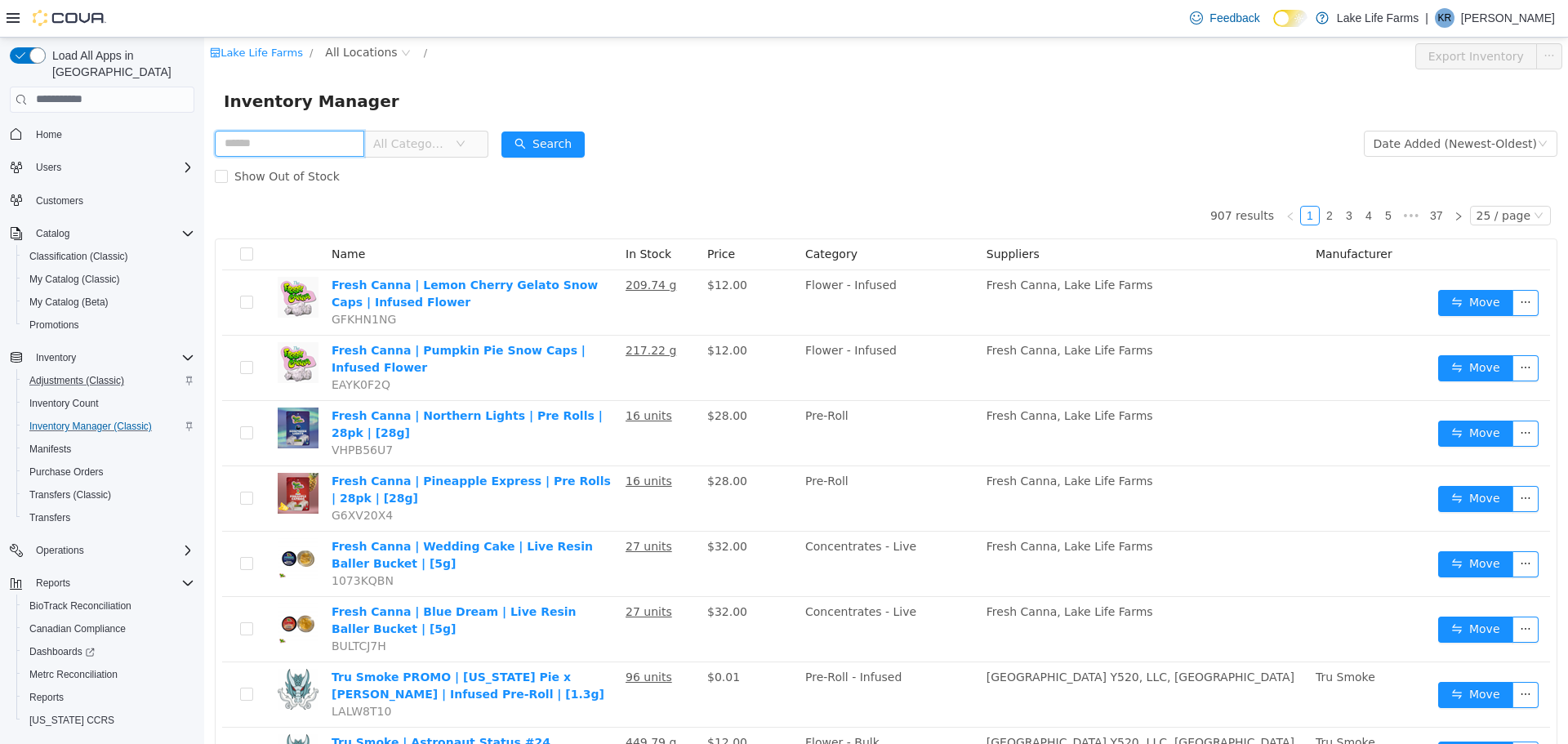
click at [305, 142] on input "text" at bounding box center [289, 143] width 149 height 26
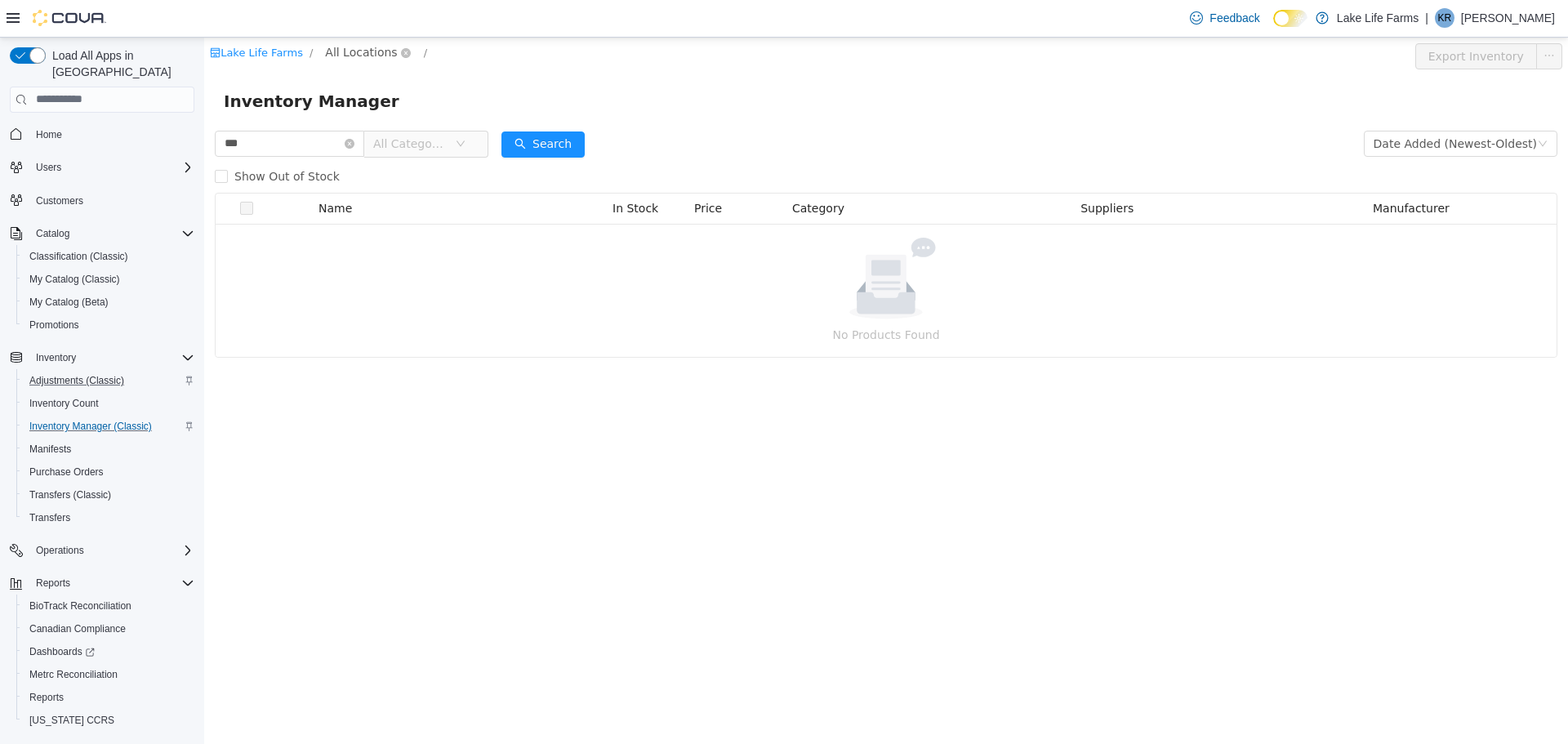
click at [361, 49] on span "All Locations" at bounding box center [361, 52] width 72 height 18
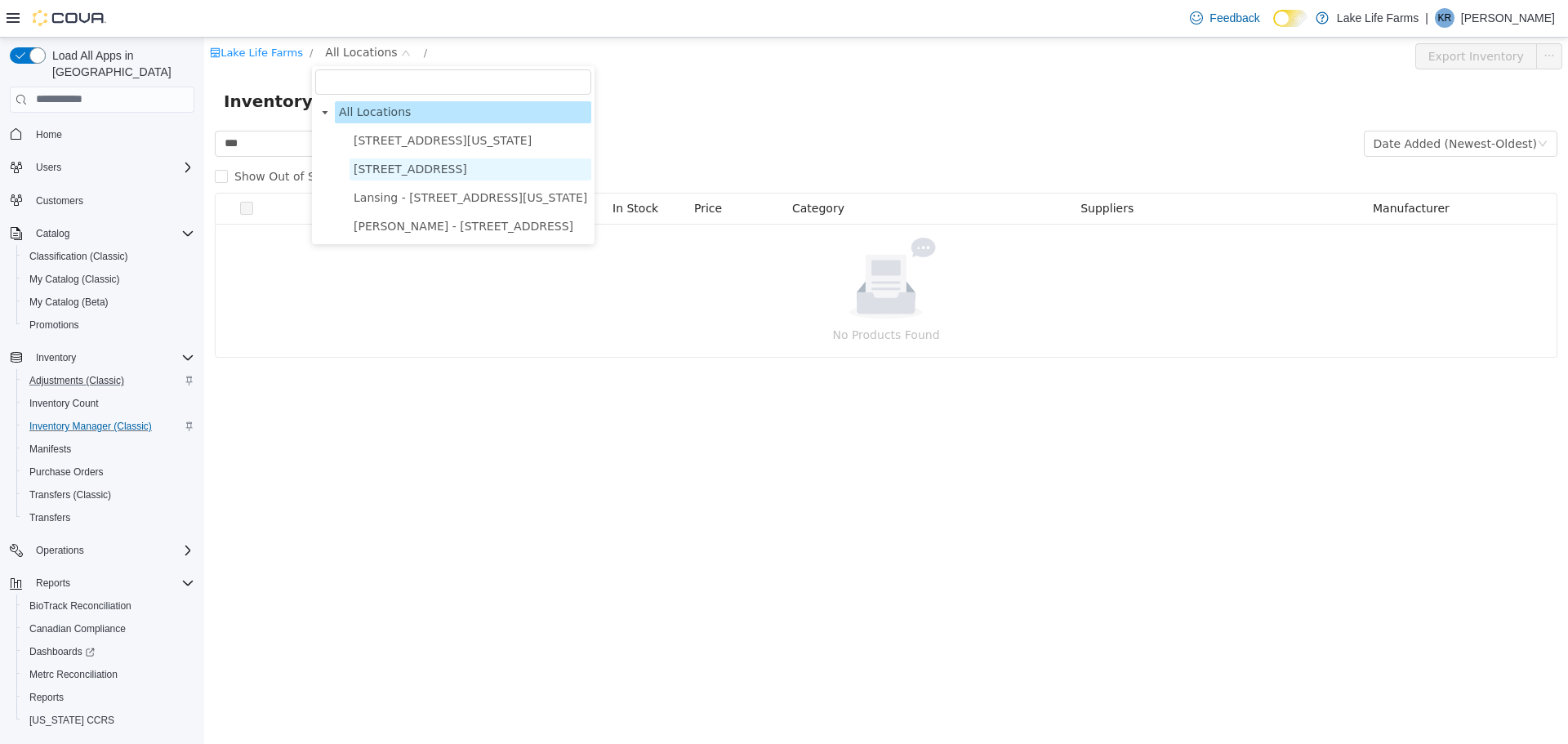
click at [384, 166] on span "[STREET_ADDRESS]" at bounding box center [409, 168] width 113 height 13
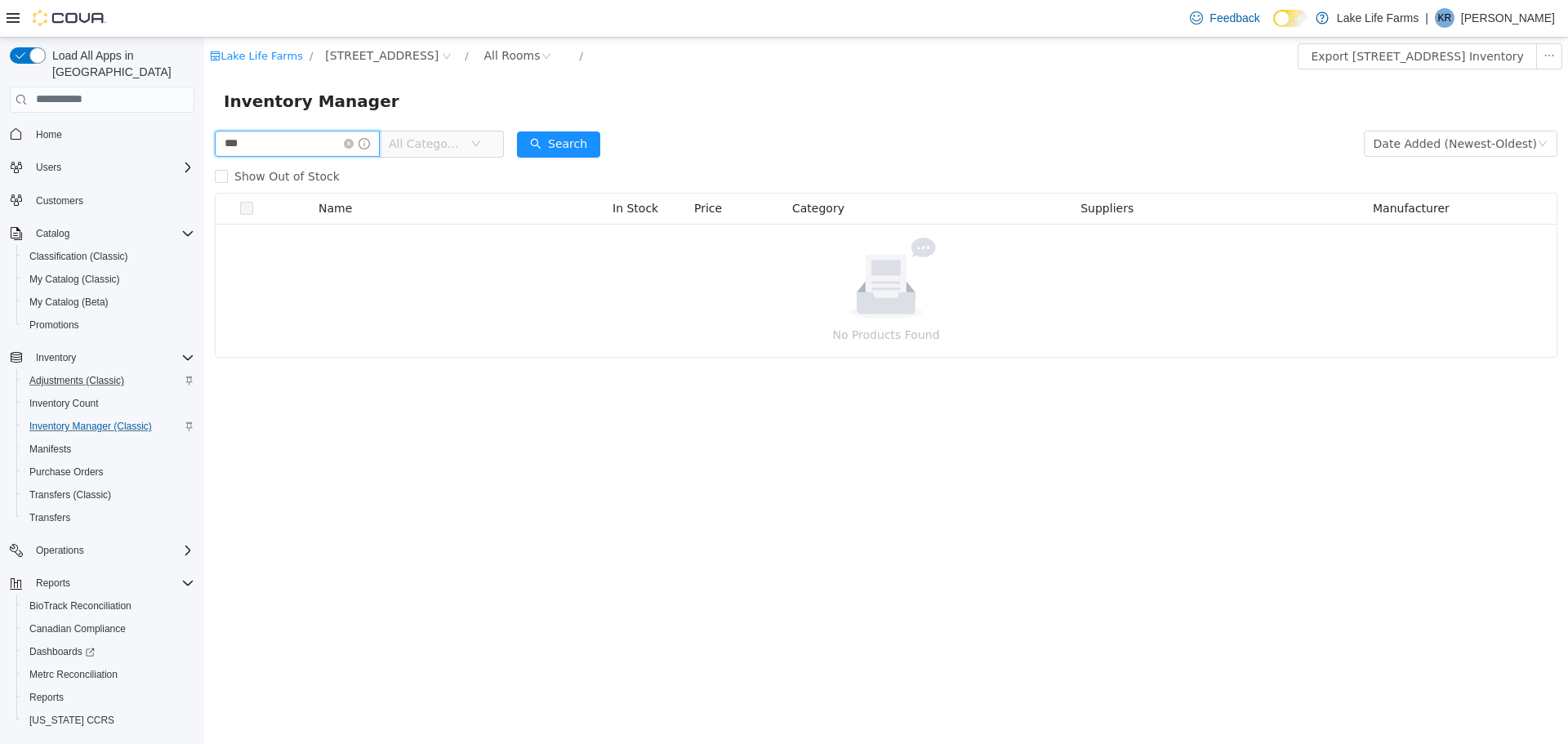
click at [315, 155] on input "***" at bounding box center [296, 143] width 165 height 26
type input "********"
click at [564, 138] on button "Search" at bounding box center [559, 143] width 84 height 26
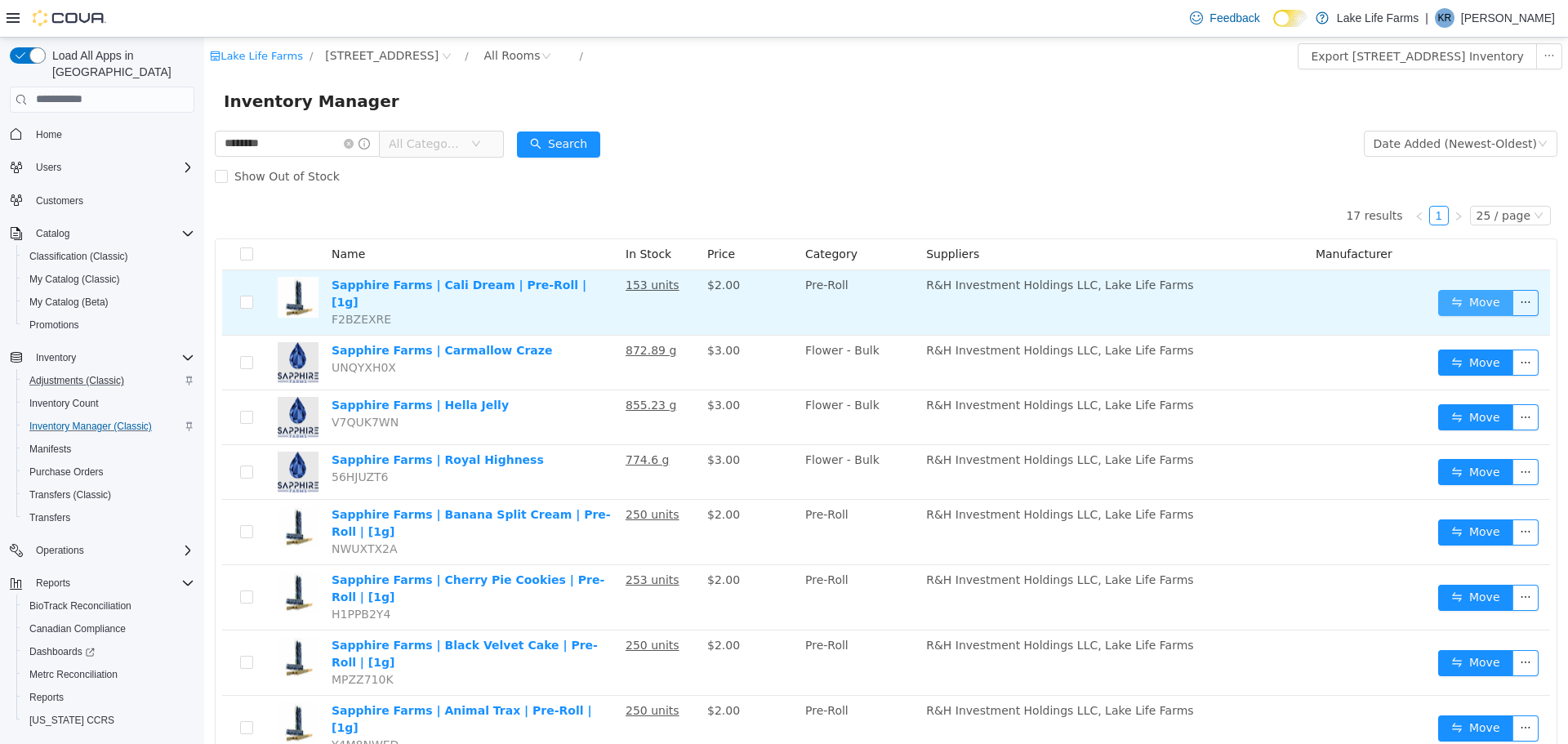
click at [1450, 292] on button "Move" at bounding box center [1476, 302] width 75 height 26
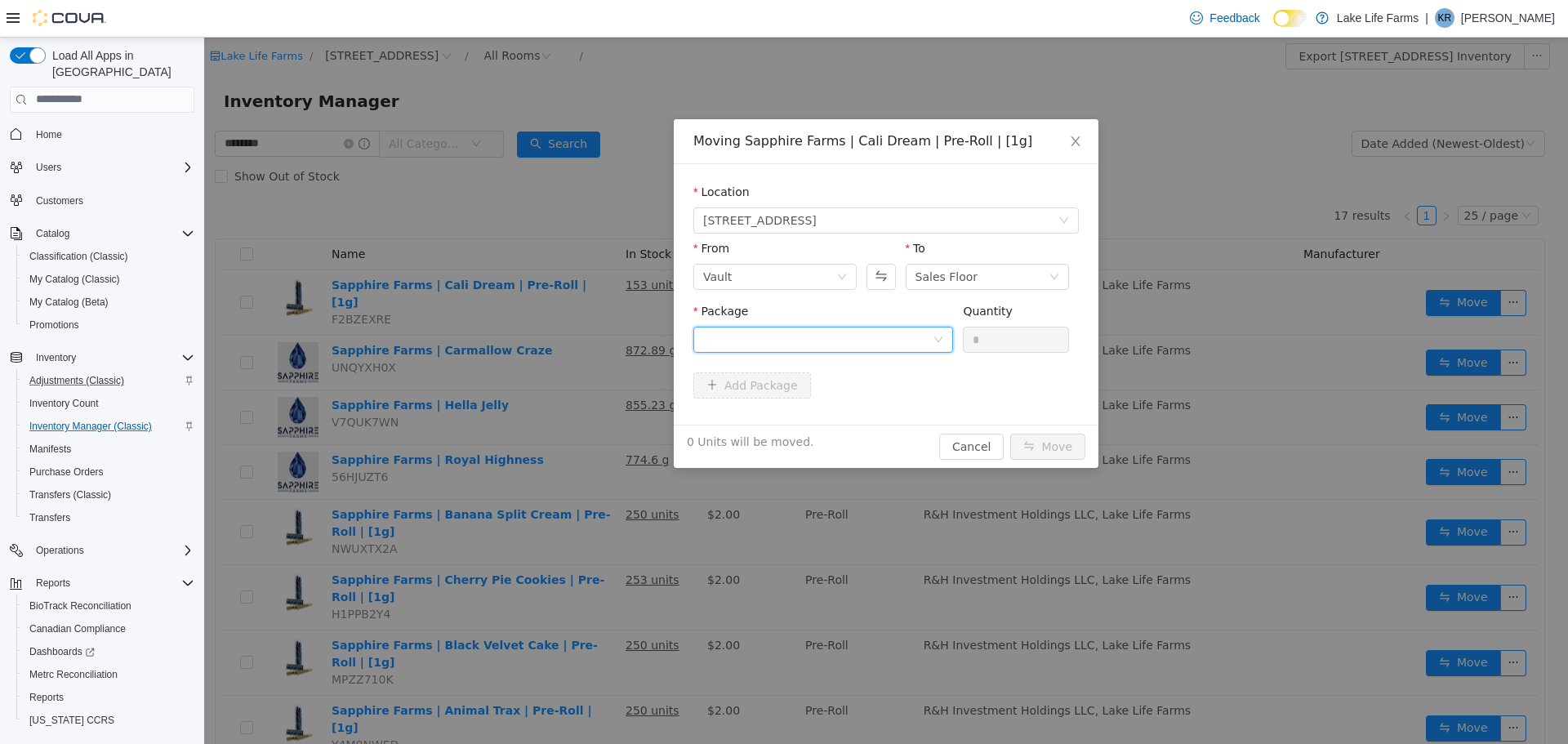
click at [797, 343] on div at bounding box center [817, 338] width 229 height 25
click at [767, 400] on strong "1A405030000C92F000108829" at bounding box center [799, 397] width 192 height 13
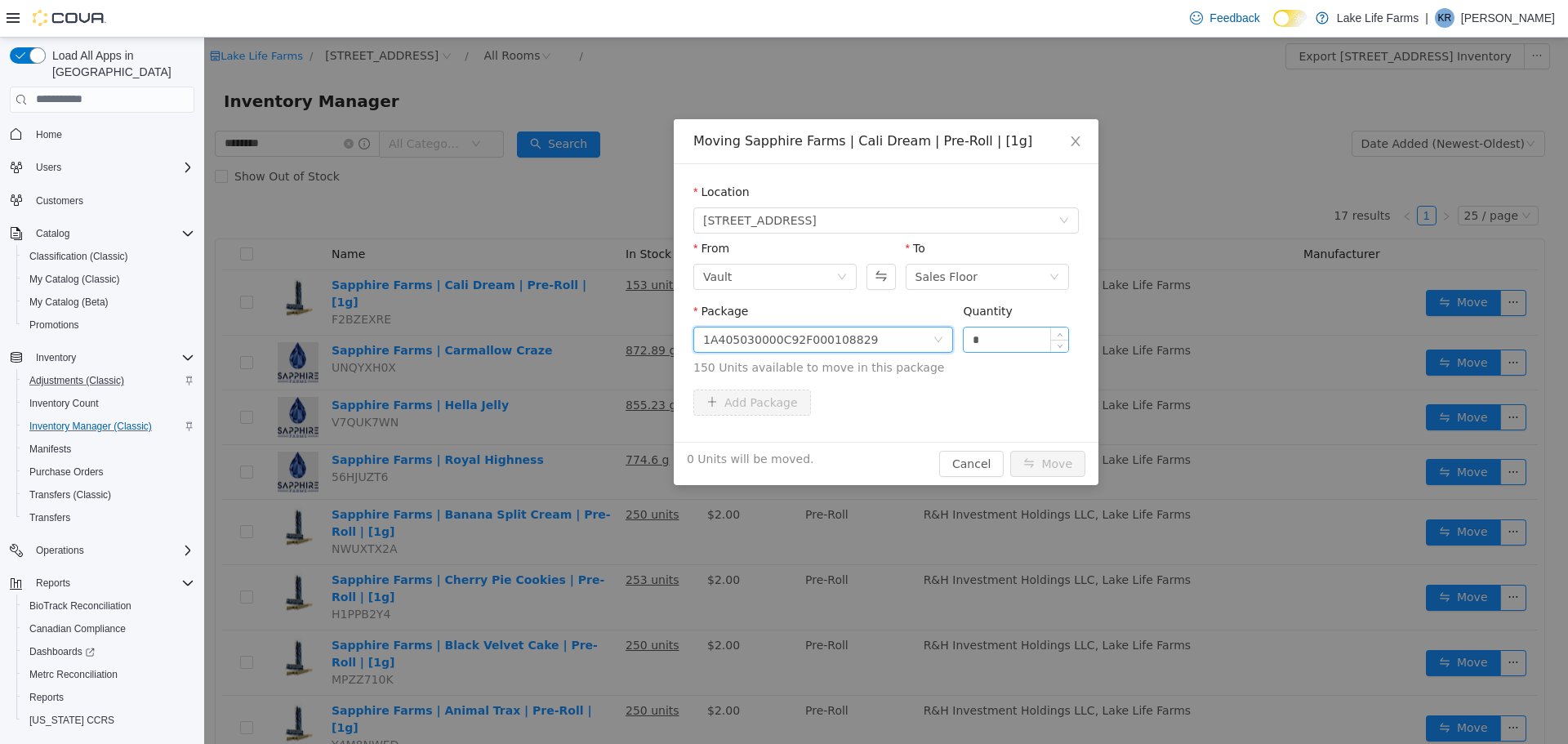
click at [992, 346] on input "*" at bounding box center [1016, 338] width 105 height 25
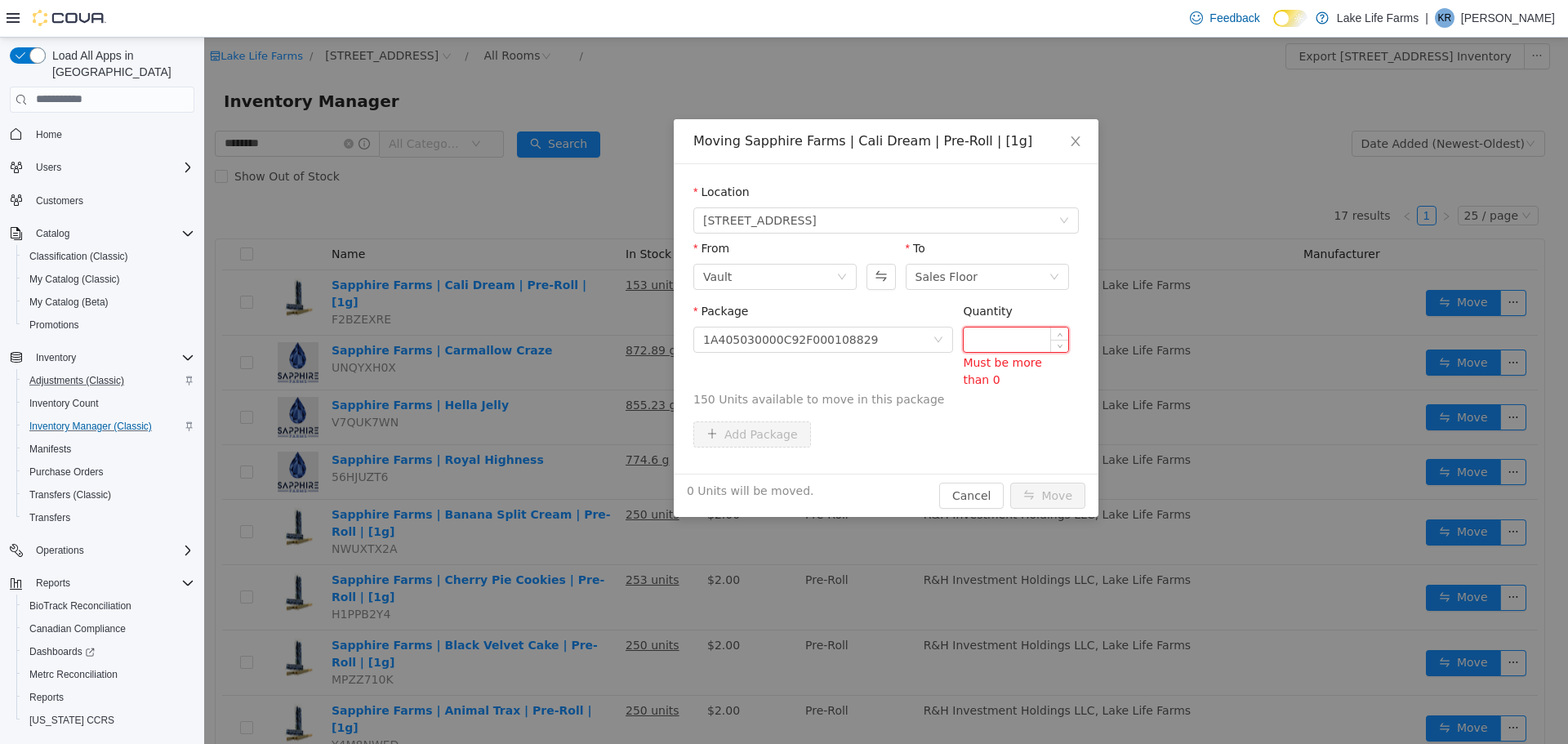
type input "*"
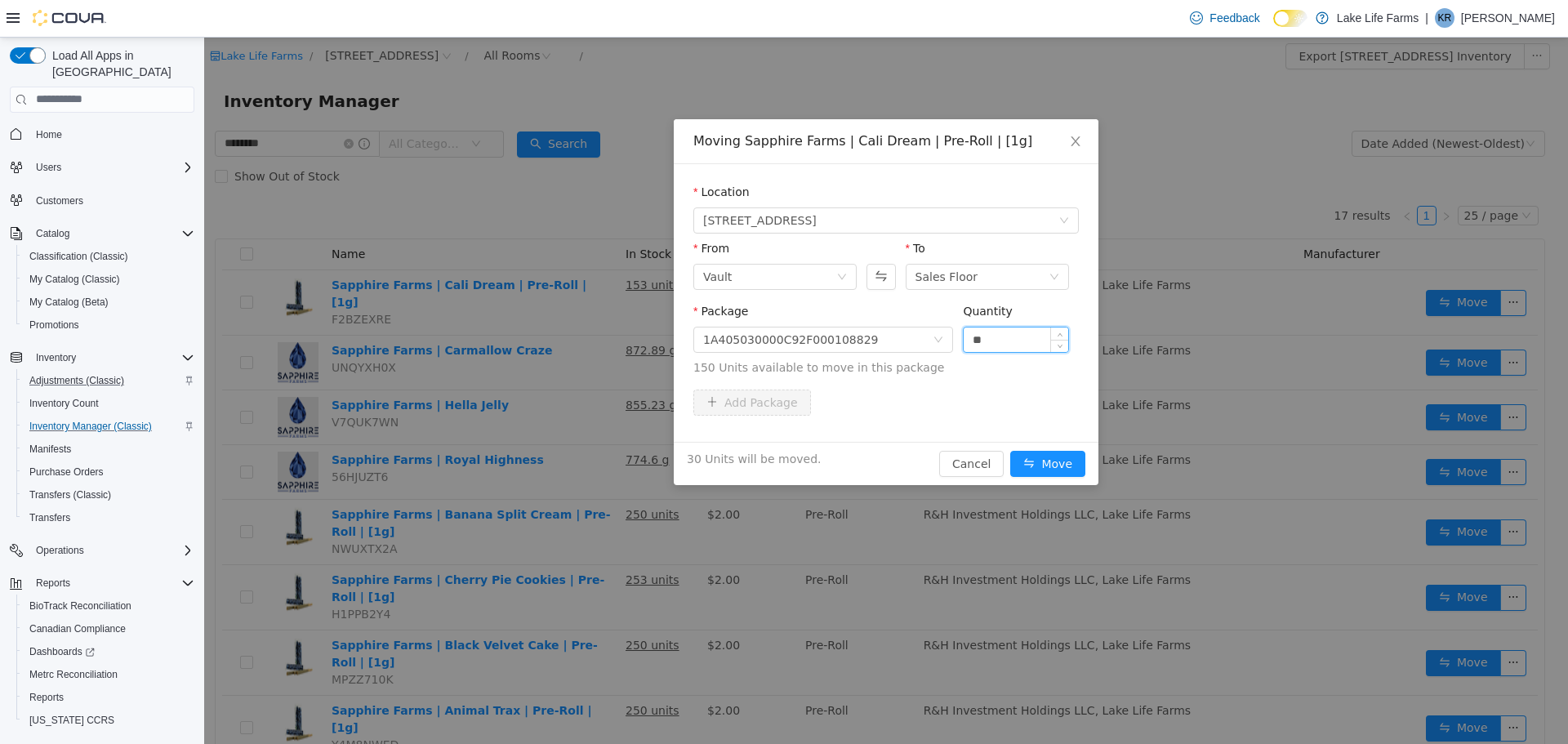
type input "**"
click at [1010, 450] on button "Move" at bounding box center [1048, 463] width 75 height 26
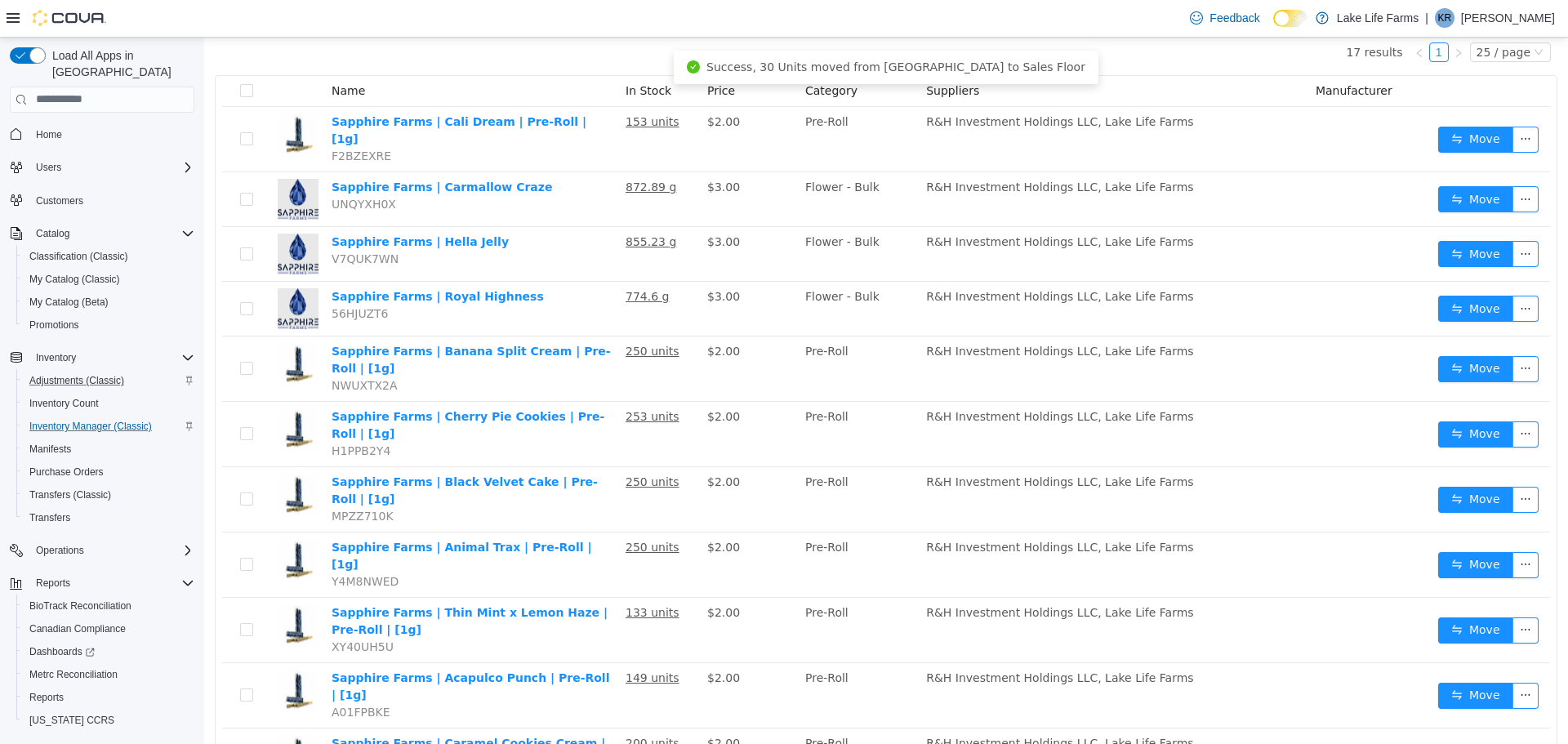
scroll to position [177, 0]
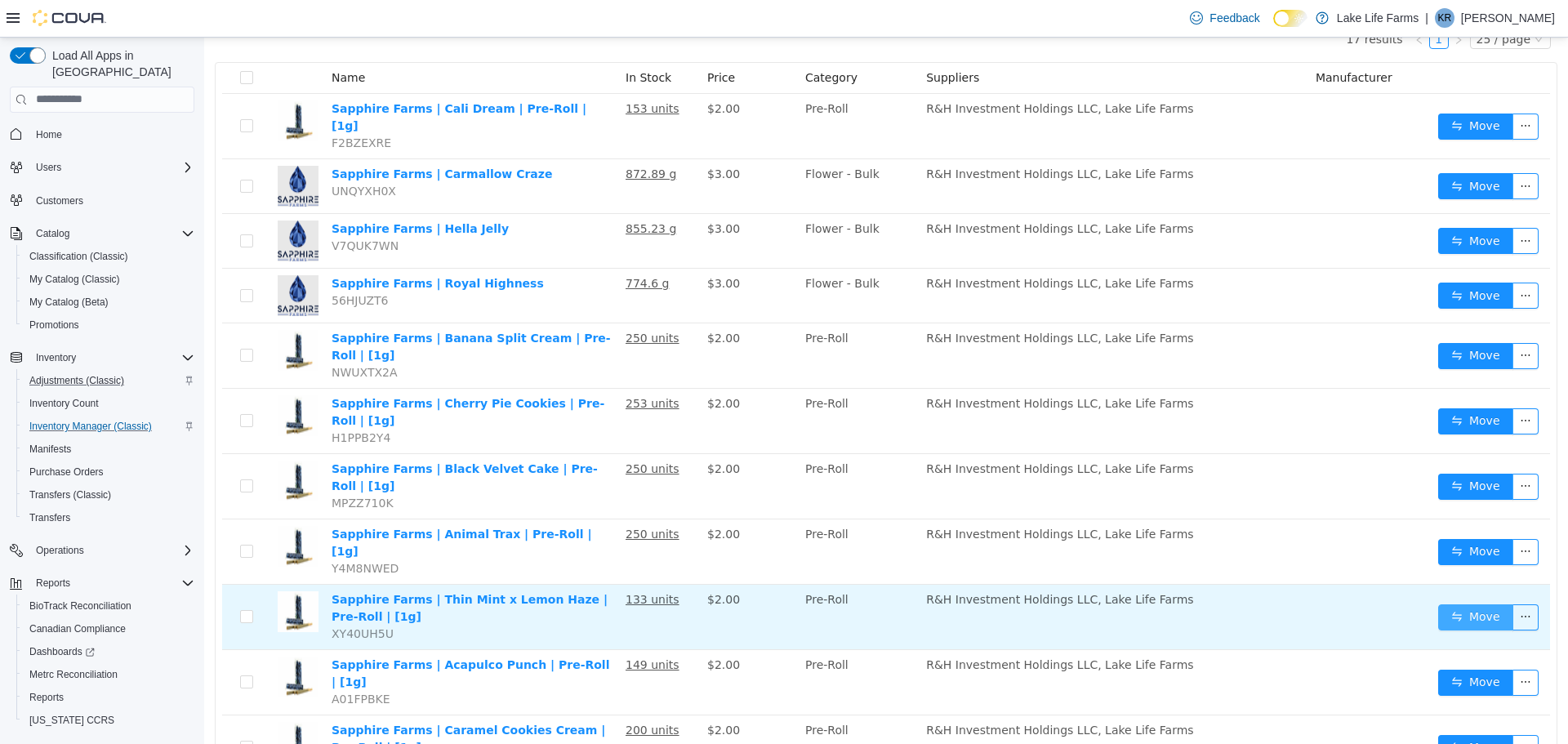
click at [1463, 603] on button "Move" at bounding box center [1476, 616] width 75 height 26
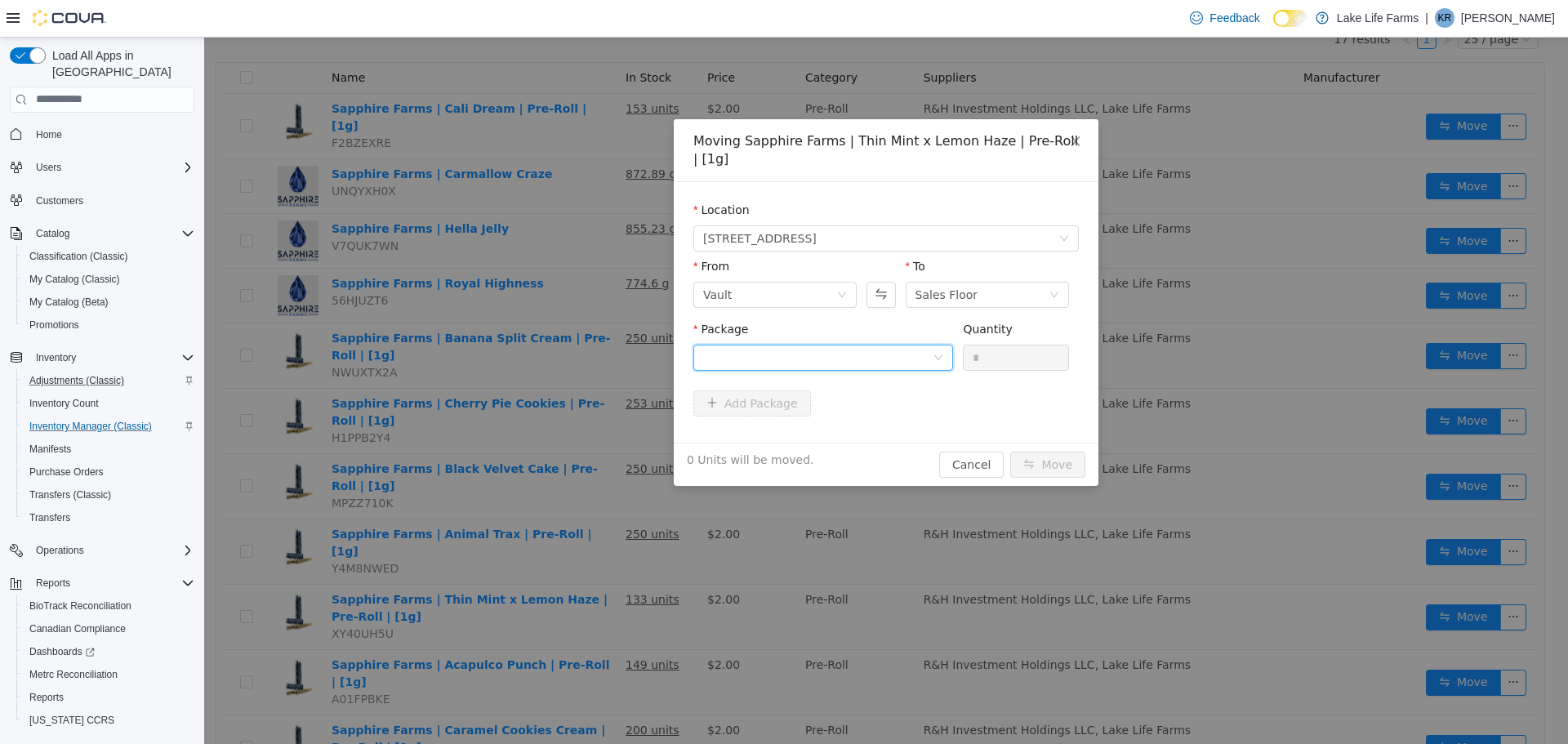
click at [902, 353] on div at bounding box center [817, 357] width 229 height 25
click at [861, 421] on li "1A405030000C92F000109933 Quantity : 100 Units" at bounding box center [824, 425] width 259 height 44
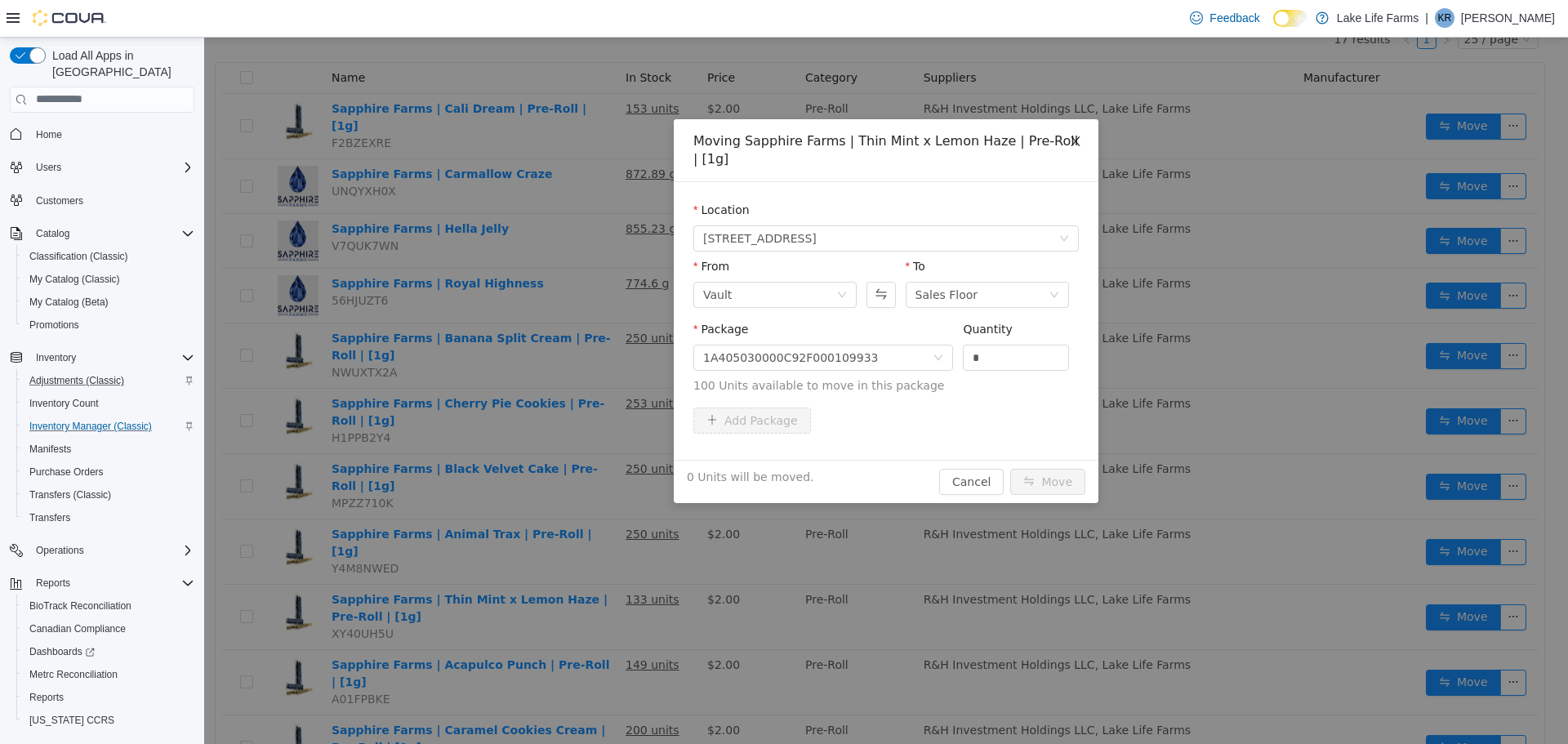
click at [1076, 143] on icon "icon: close" at bounding box center [1076, 141] width 13 height 13
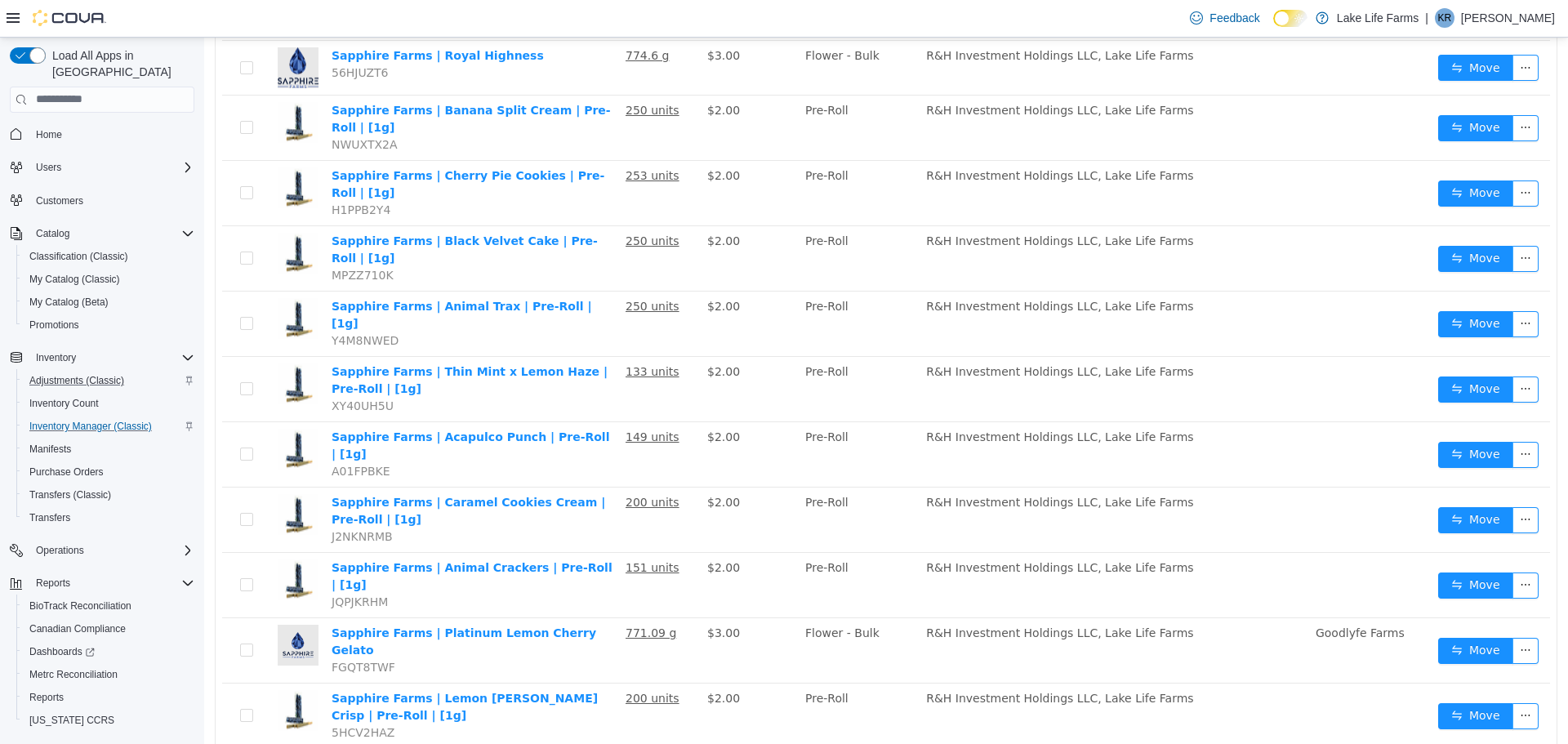
scroll to position [410, 0]
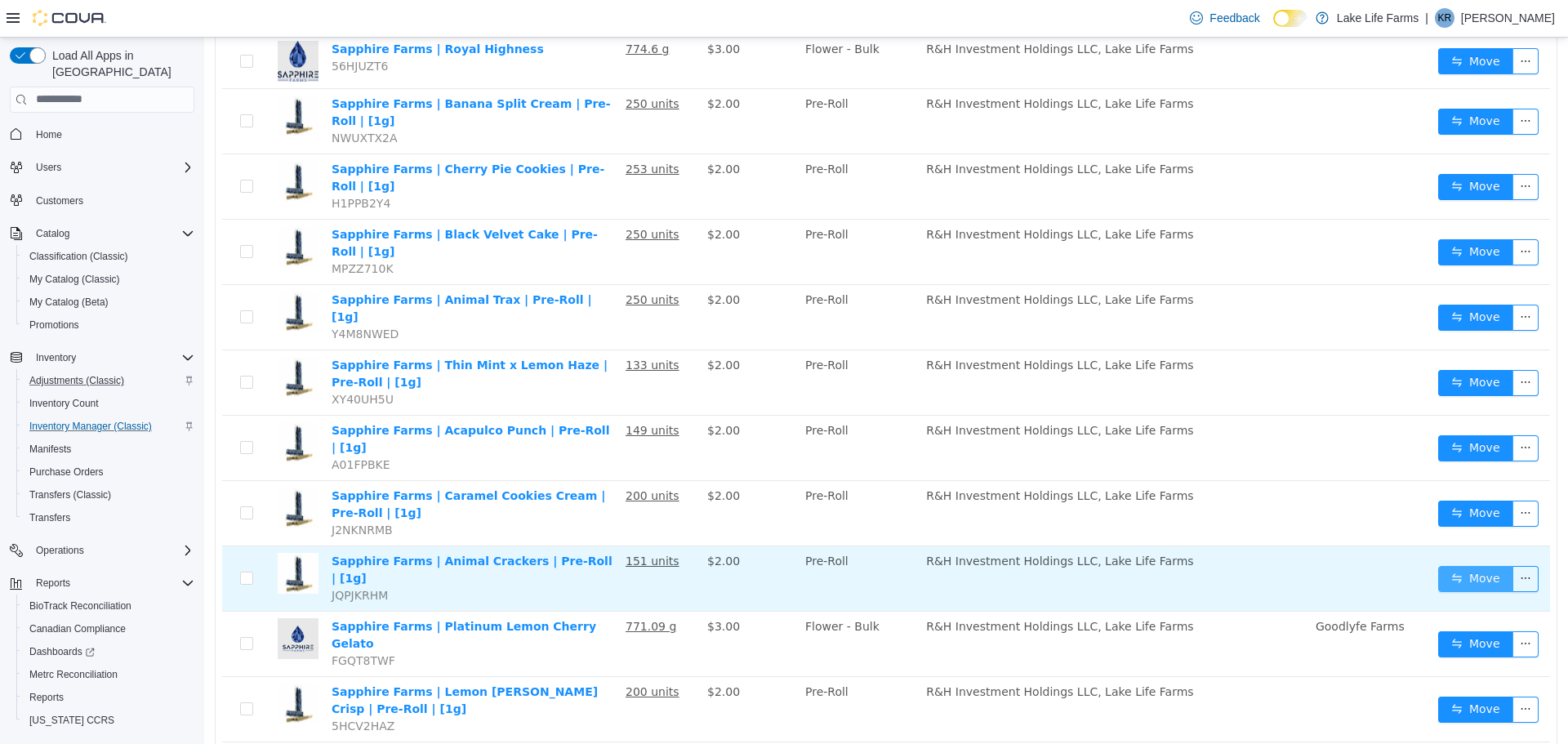
click at [1472, 565] on button "Move" at bounding box center [1476, 578] width 75 height 26
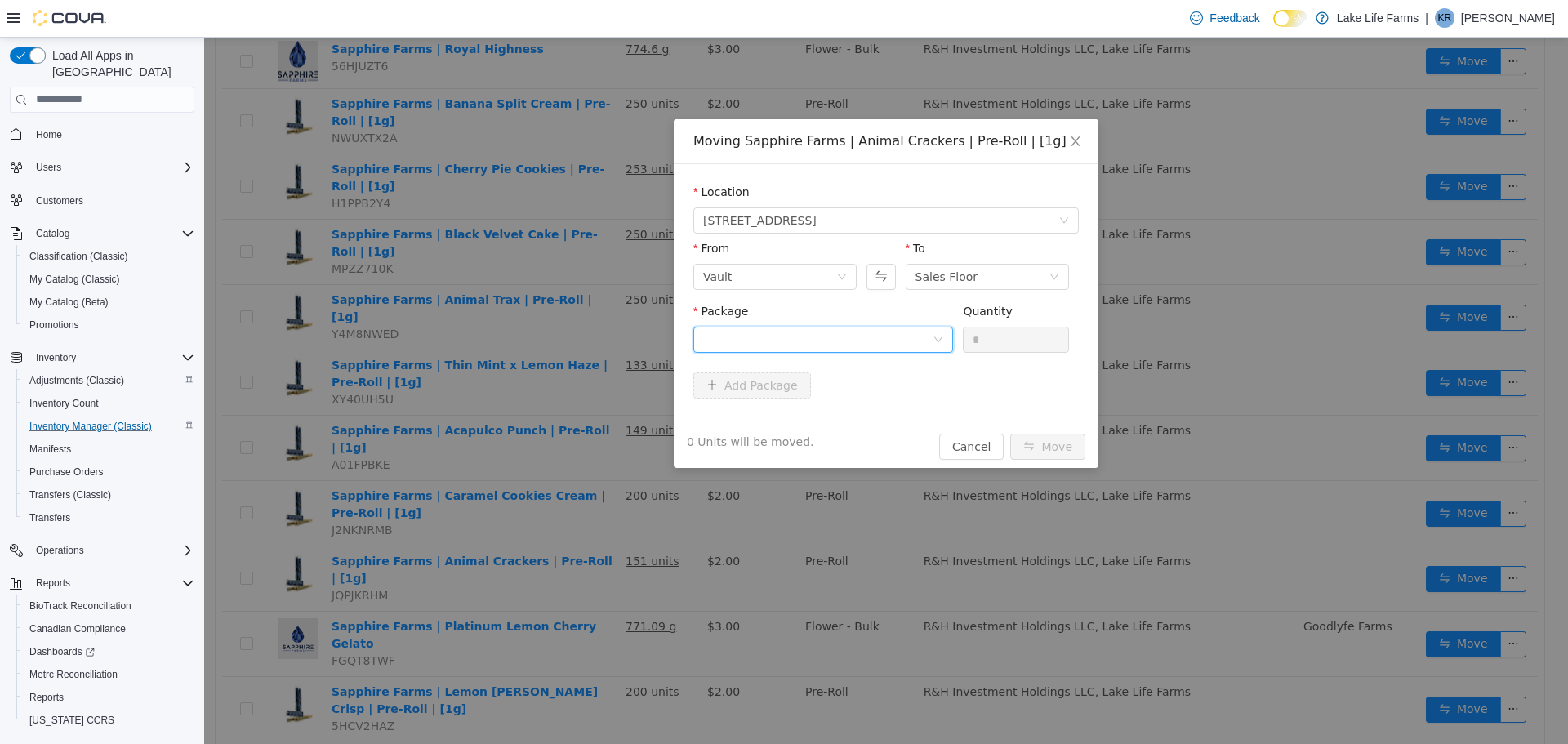
click at [829, 338] on div at bounding box center [817, 338] width 229 height 25
click at [782, 402] on strong "1A405030000C92F000108656" at bounding box center [799, 397] width 192 height 13
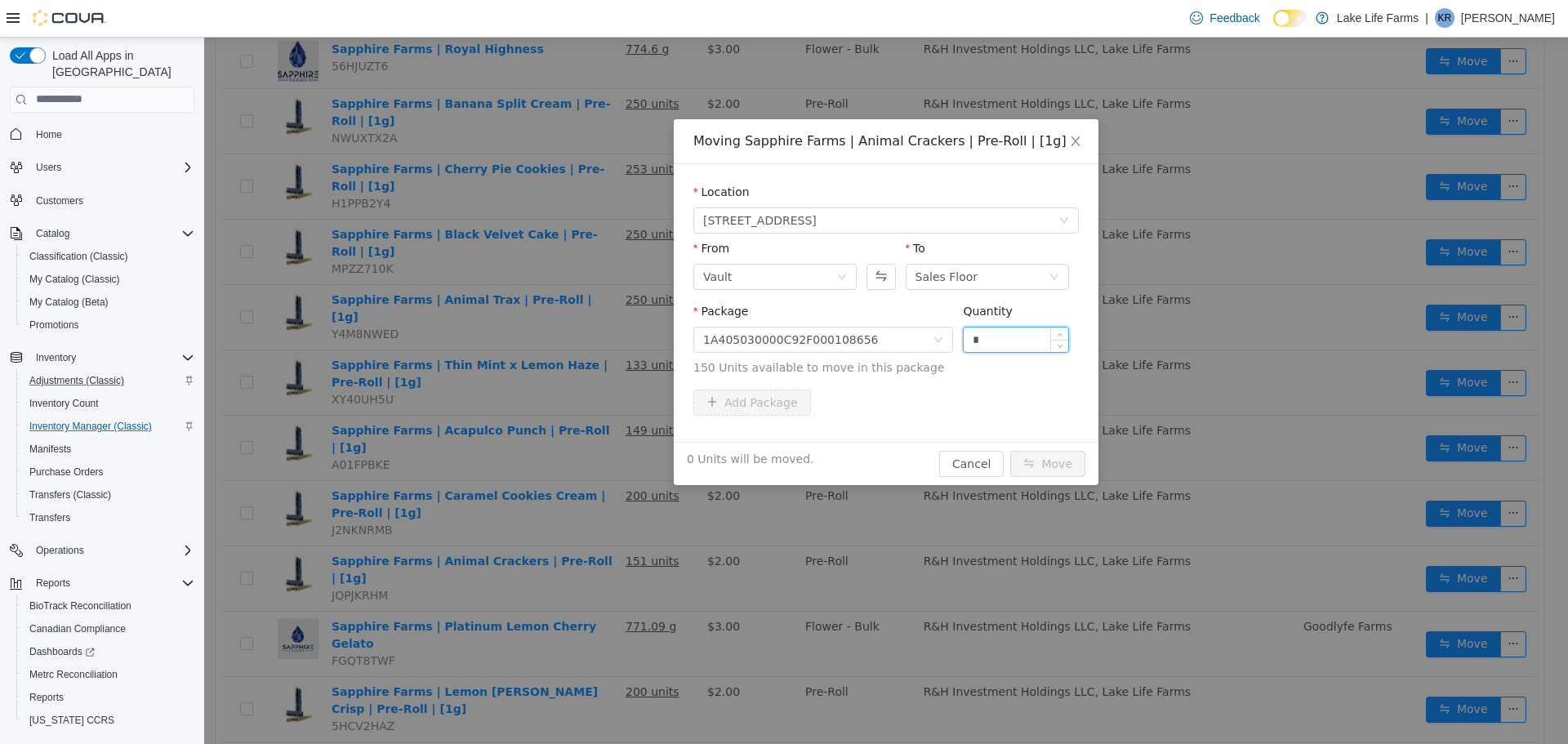
click at [989, 348] on input "*" at bounding box center [1016, 338] width 105 height 25
type input "**"
click at [1010, 450] on button "Move" at bounding box center [1048, 463] width 75 height 26
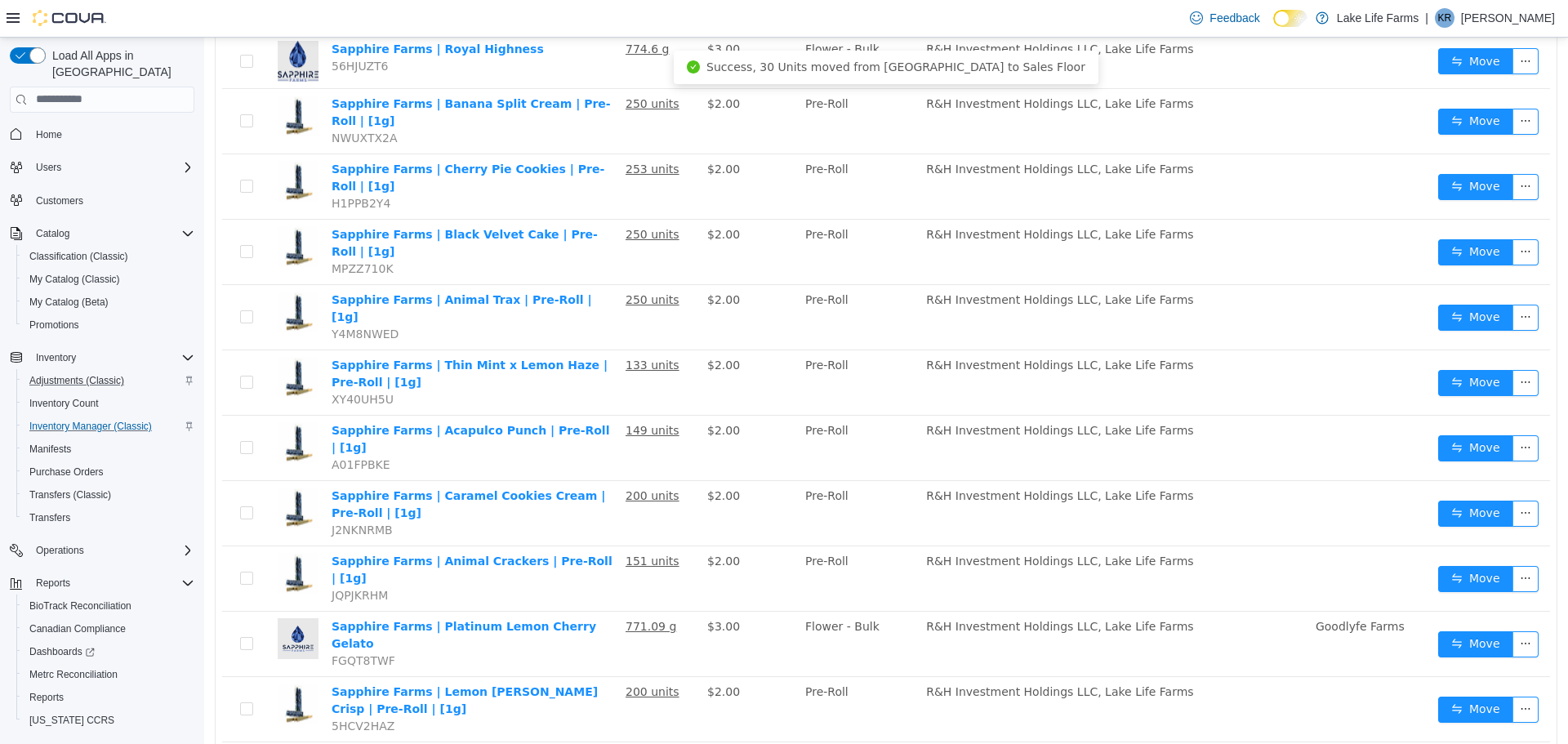
scroll to position [0, 0]
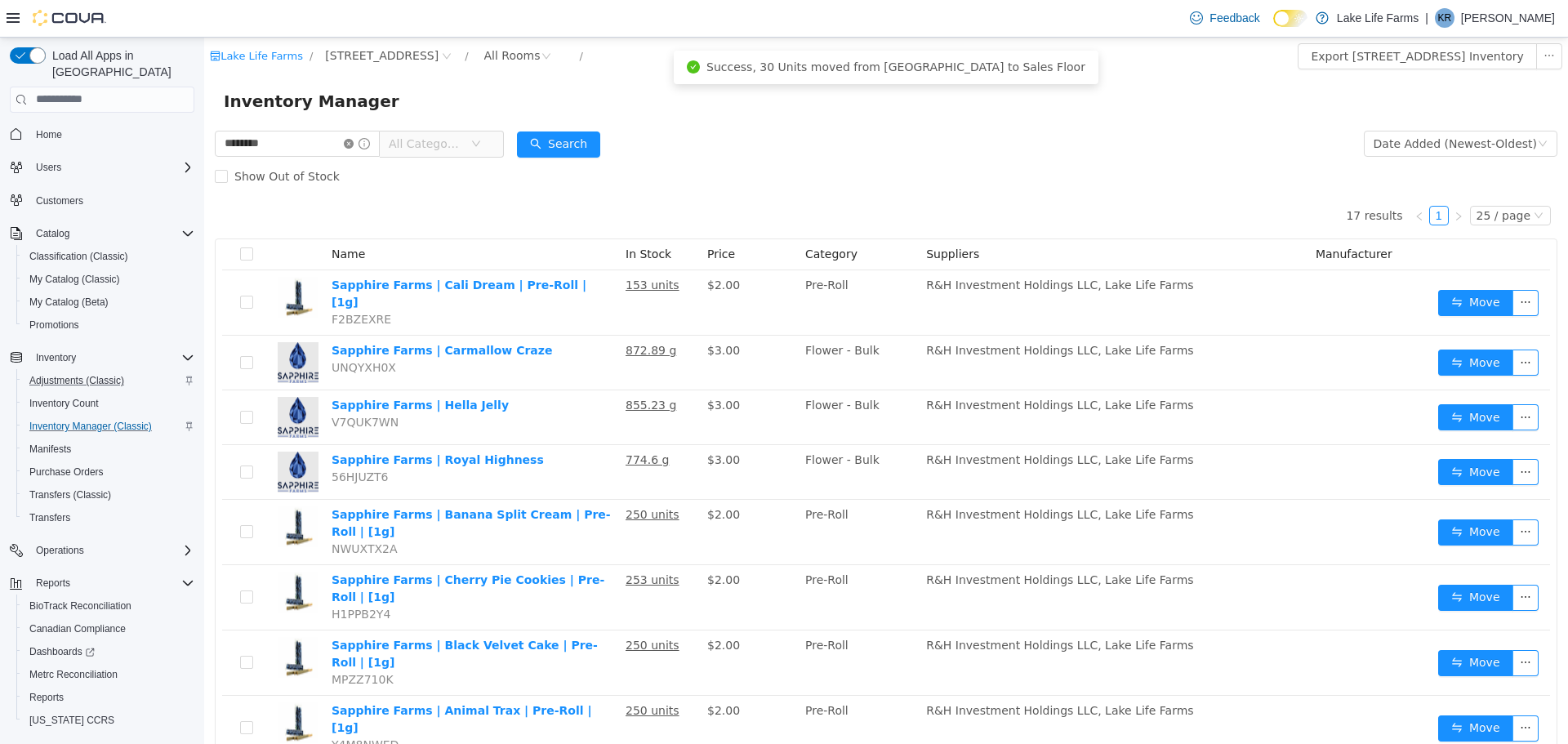
click at [353, 146] on icon "icon: close-circle" at bounding box center [349, 143] width 10 height 10
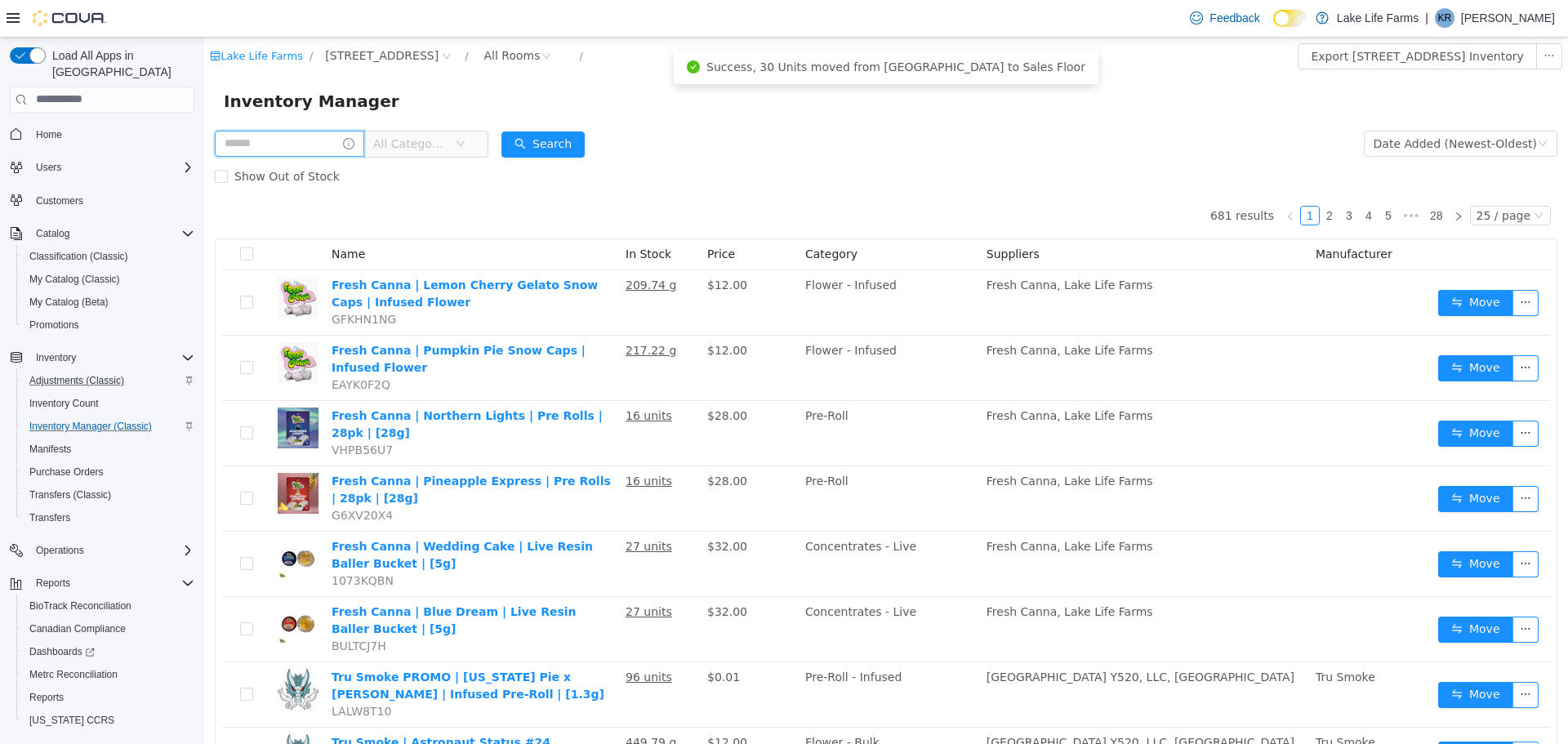
click at [303, 144] on input "text" at bounding box center [289, 143] width 149 height 26
type input "*****"
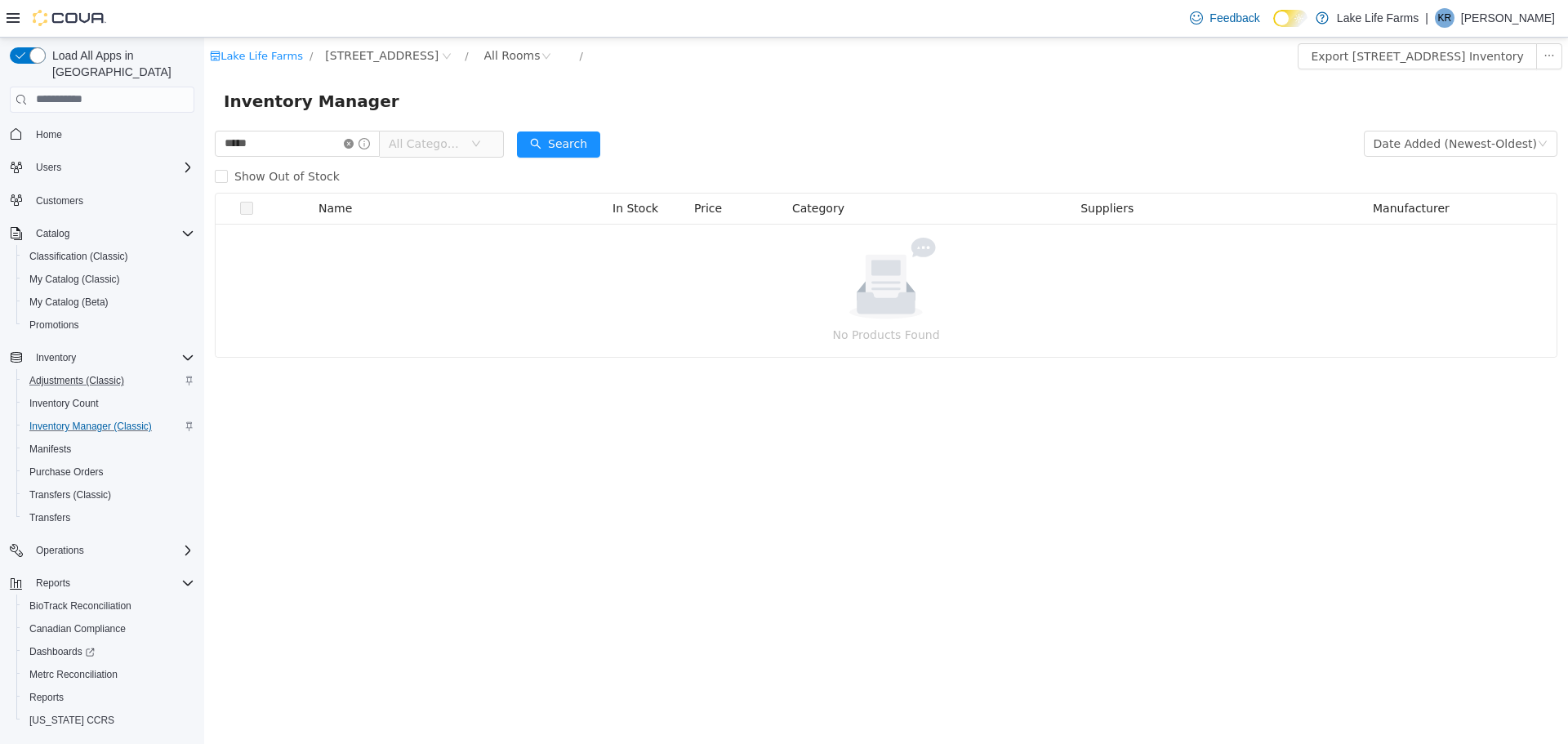
click at [353, 145] on icon "icon: close-circle" at bounding box center [349, 143] width 10 height 10
